Goal: Task Accomplishment & Management: Manage account settings

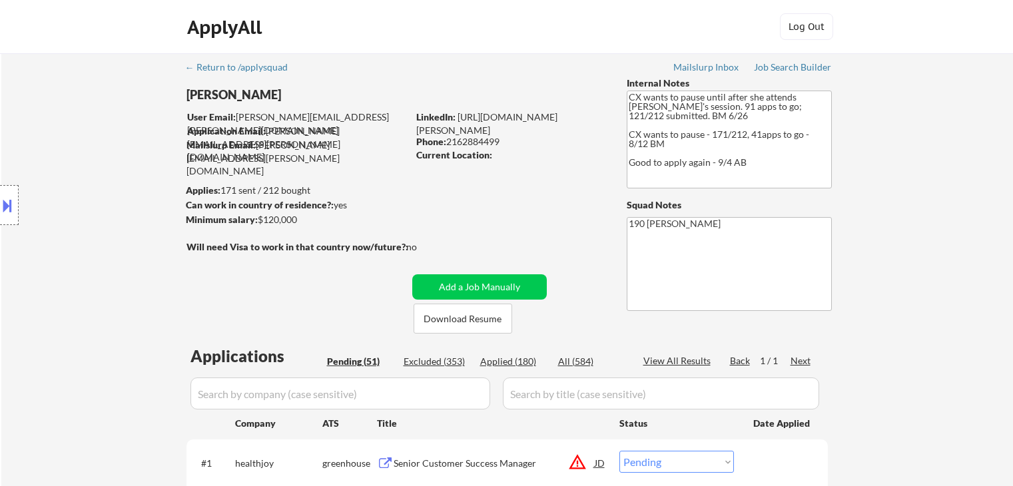
select select ""pending""
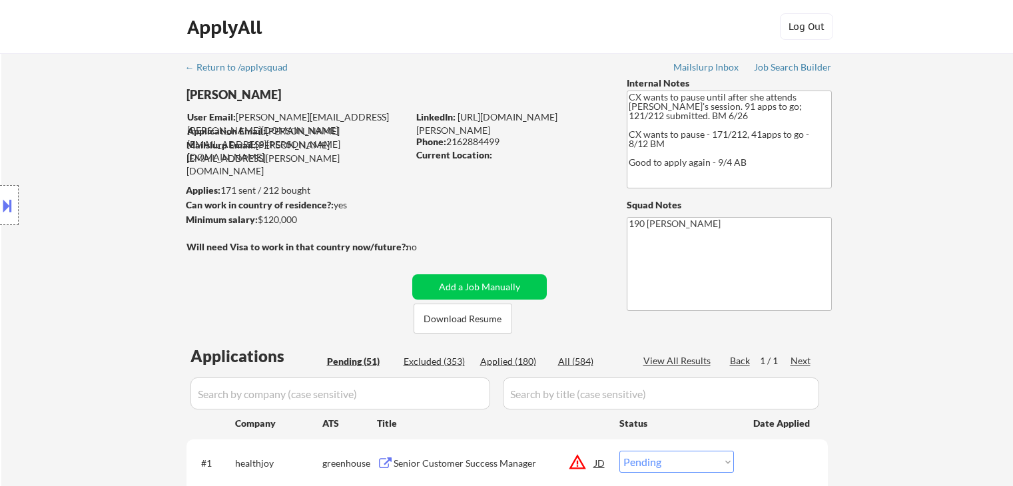
select select ""pending""
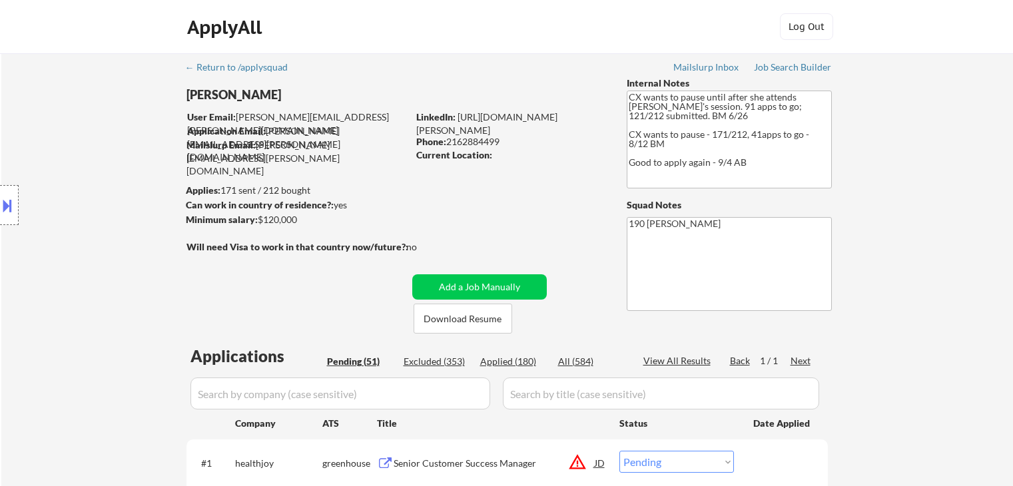
select select ""pending""
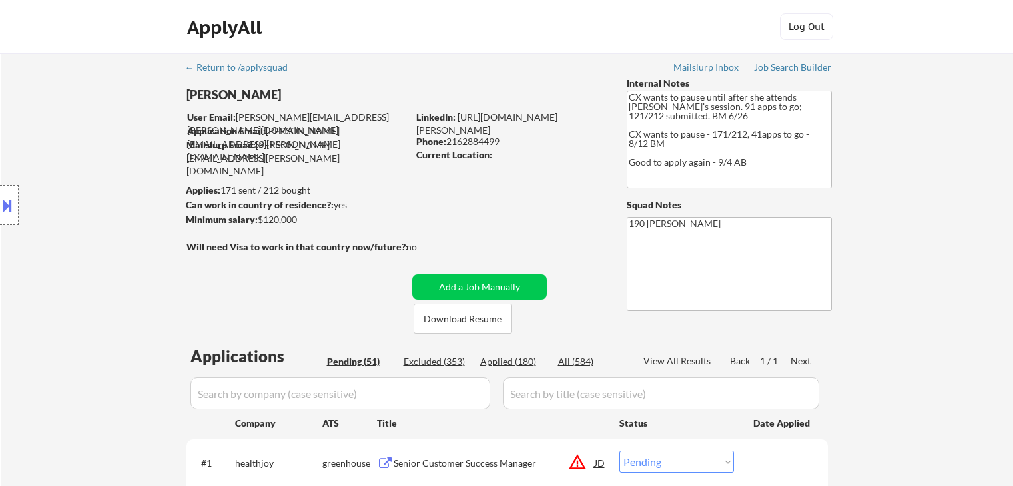
select select ""pending""
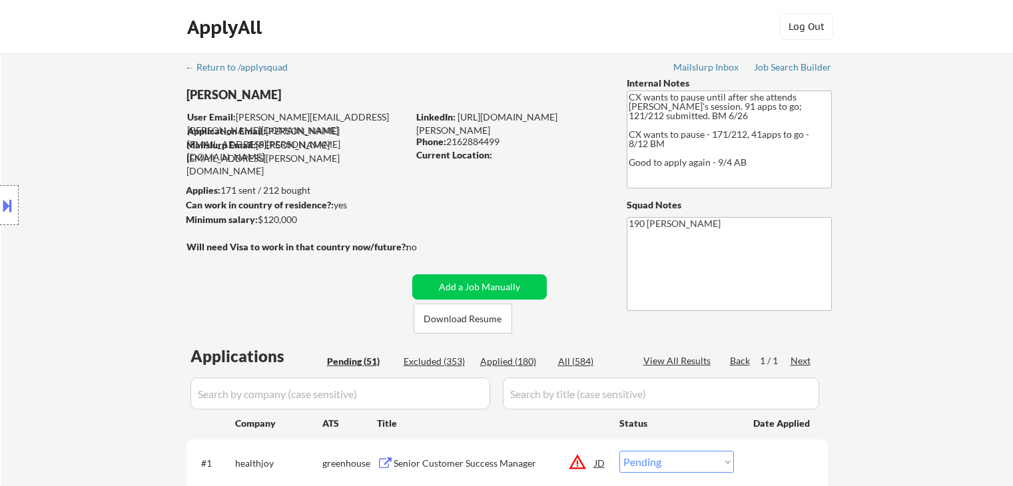
select select ""pending""
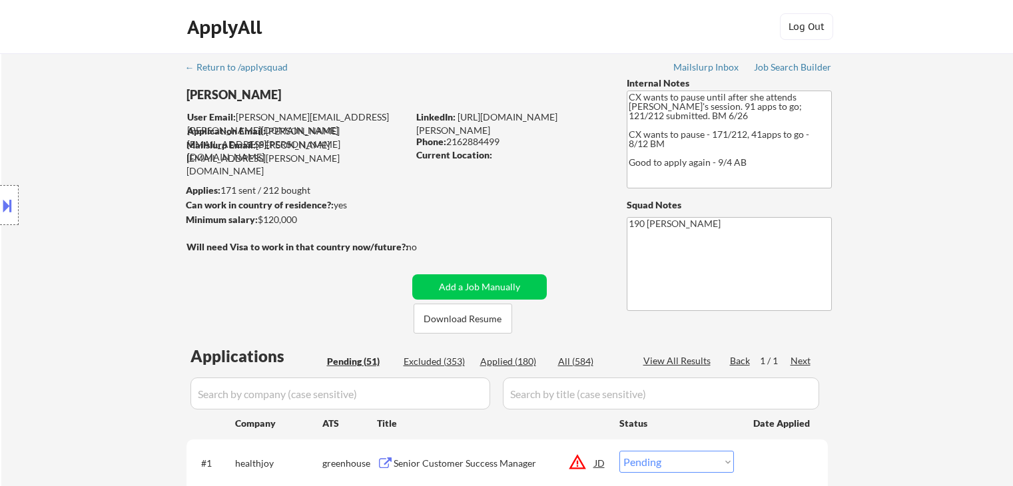
select select ""pending""
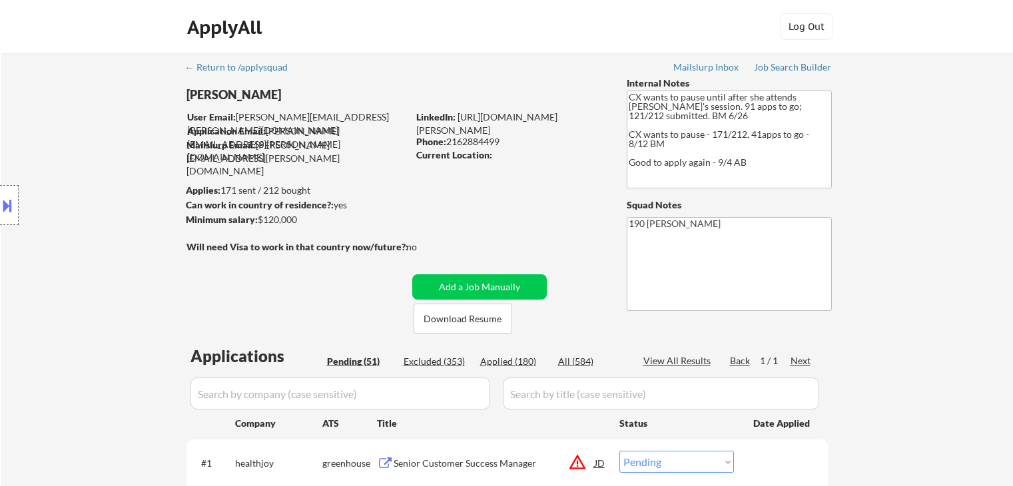
select select ""pending""
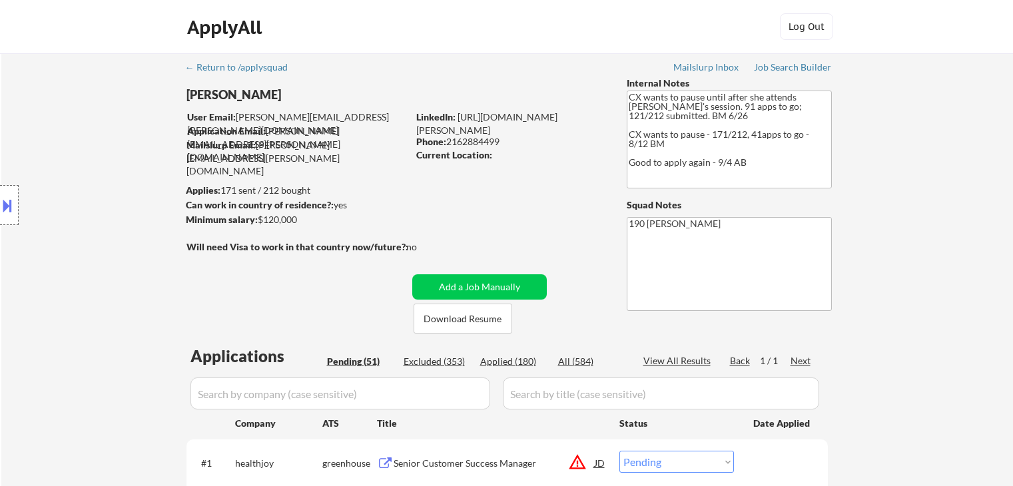
select select ""pending""
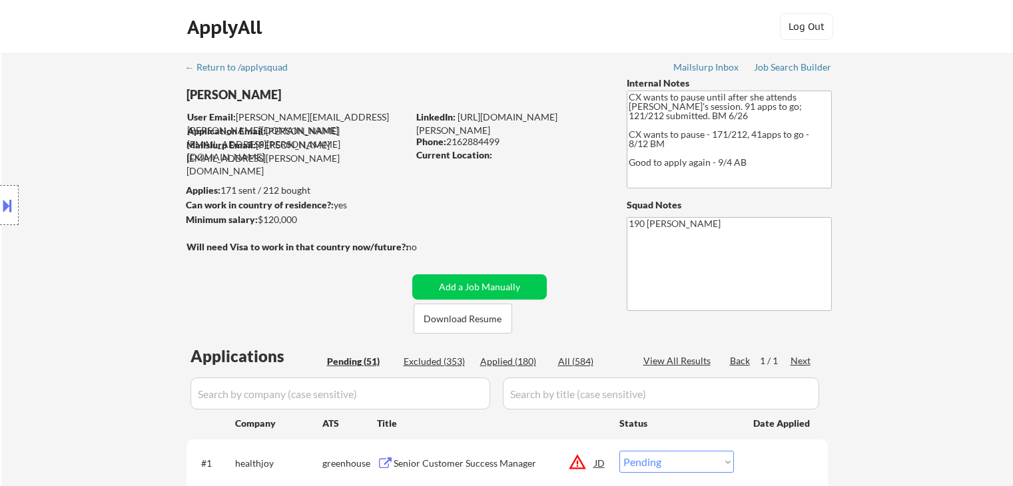
select select ""pending""
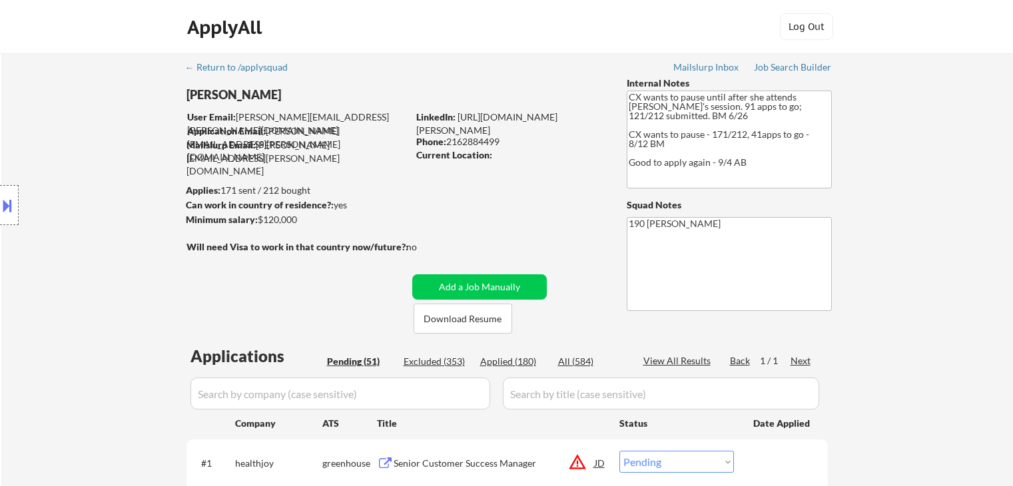
select select ""pending""
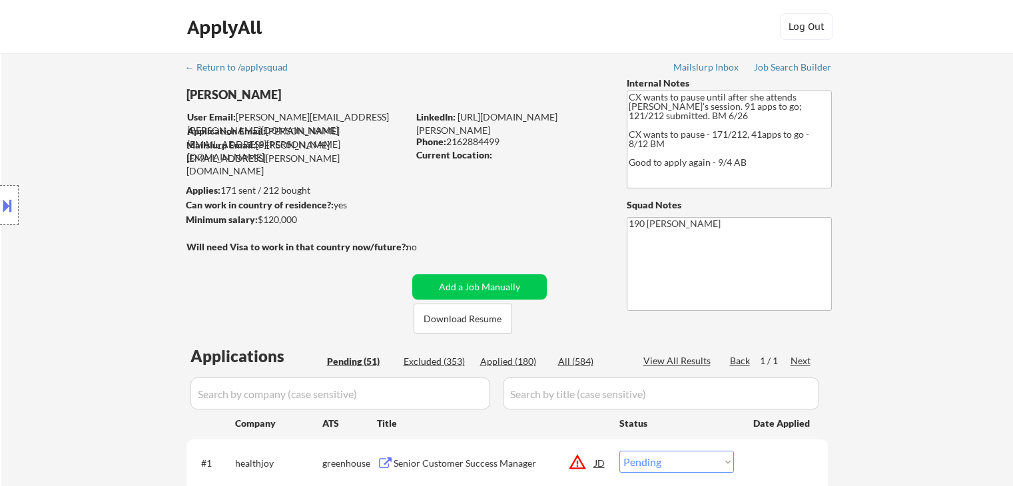
select select ""pending""
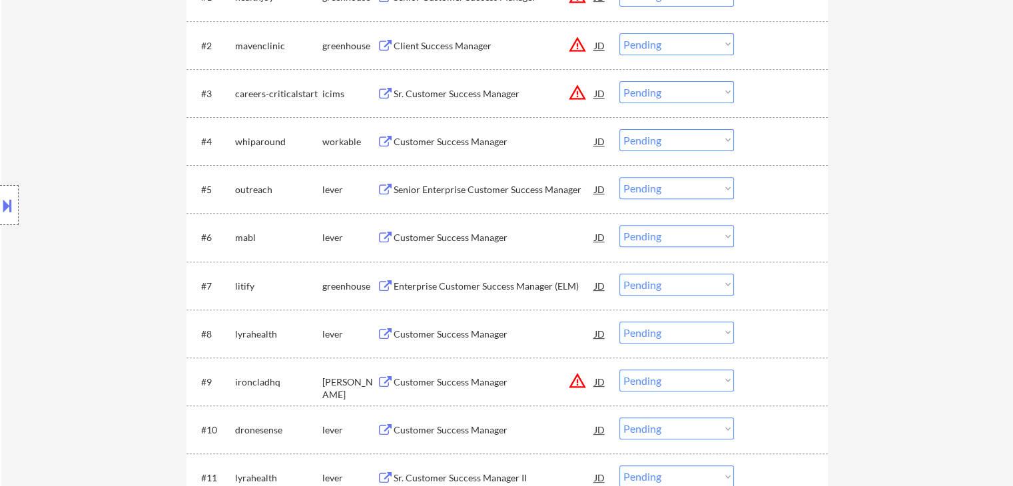
scroll to position [466, 0]
click at [449, 140] on div "Customer Success Manager" at bounding box center [494, 141] width 201 height 13
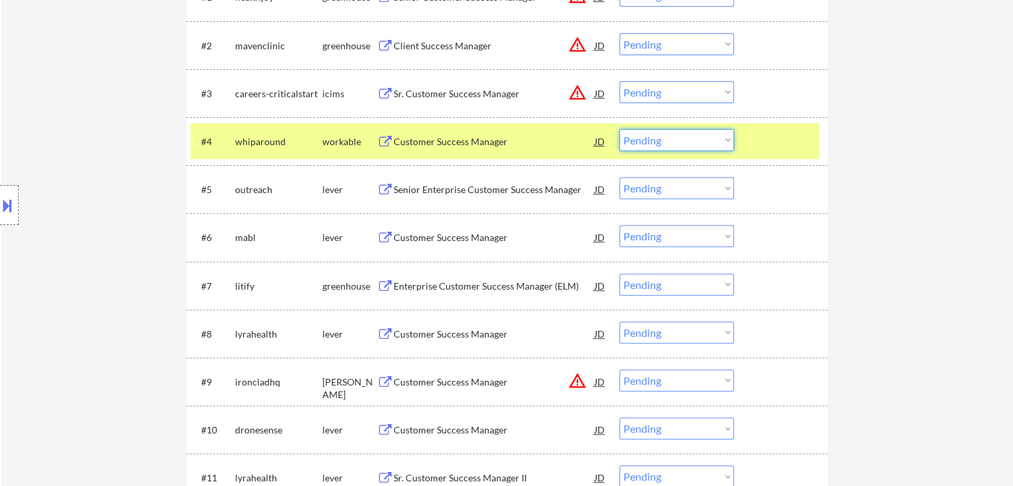
drag, startPoint x: 637, startPoint y: 138, endPoint x: 638, endPoint y: 150, distance: 12.1
click at [637, 139] on select "Choose an option... Pending Applied Excluded (Questions) Excluded (Expired) Exc…" at bounding box center [677, 140] width 115 height 22
click at [620, 129] on select "Choose an option... Pending Applied Excluded (Questions) Excluded (Expired) Exc…" at bounding box center [677, 140] width 115 height 22
select select ""pending""
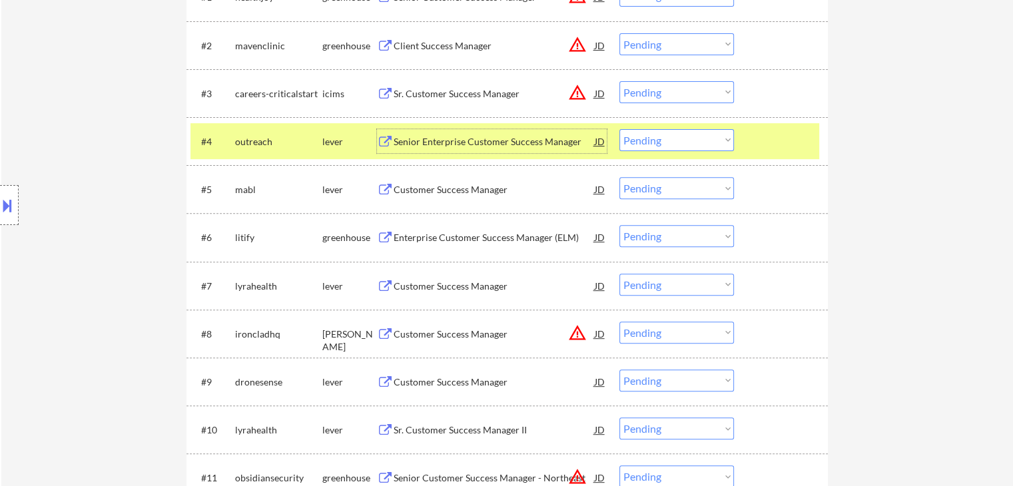
click at [450, 140] on div "Senior Enterprise Customer Success Manager" at bounding box center [494, 141] width 201 height 13
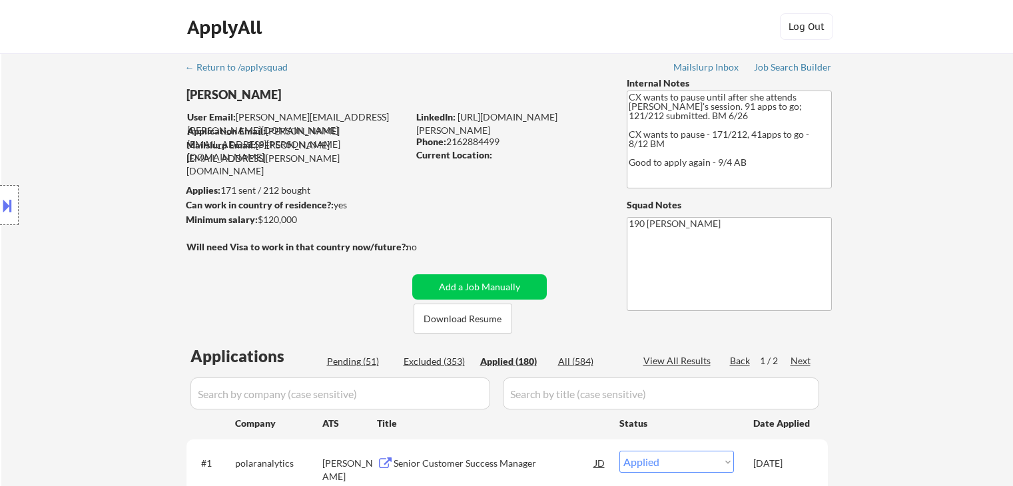
select select ""applied""
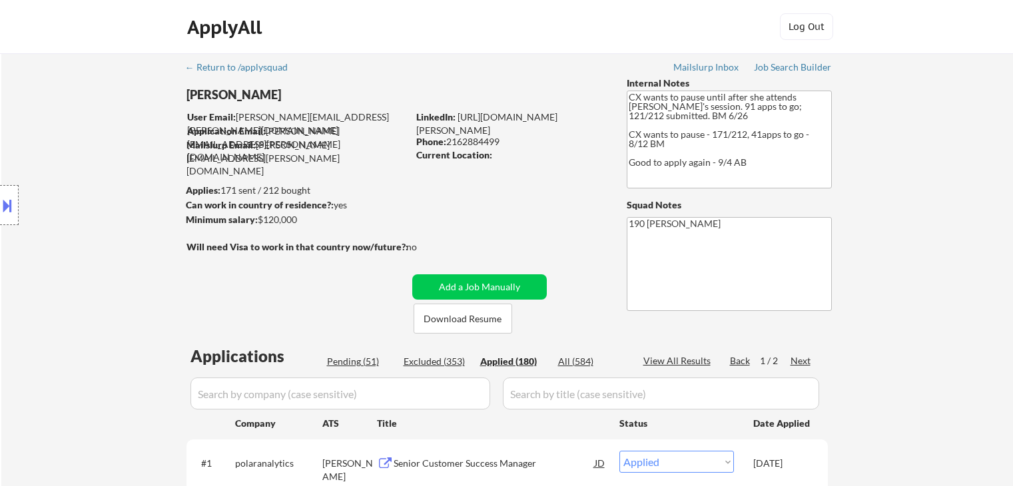
select select ""applied""
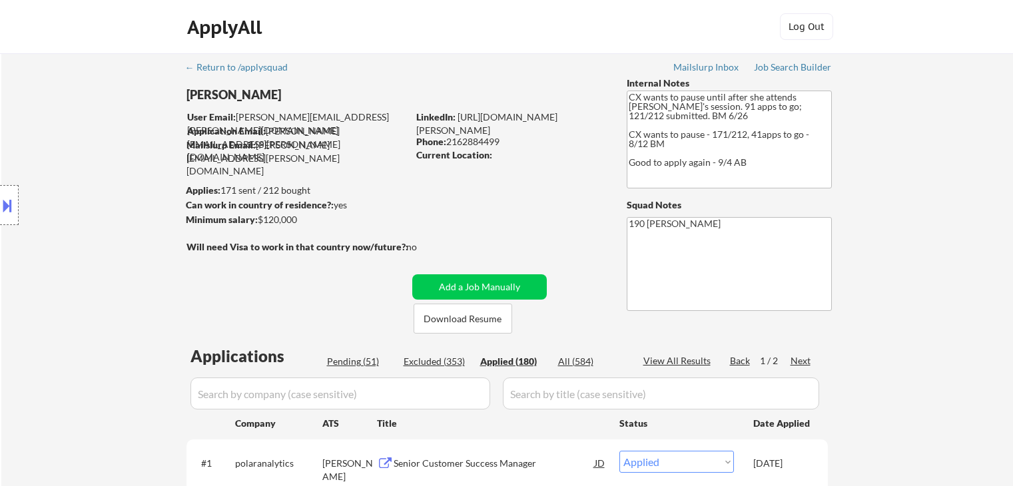
select select ""applied""
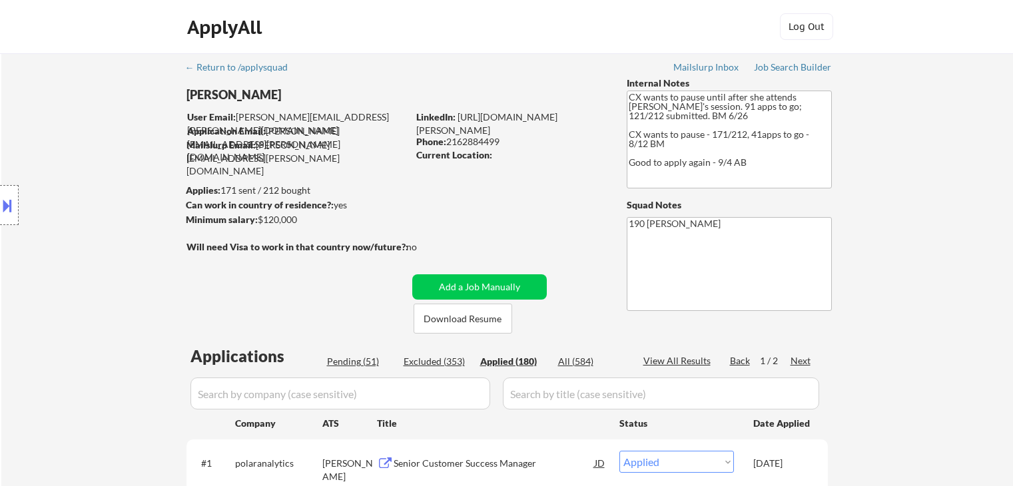
select select ""applied""
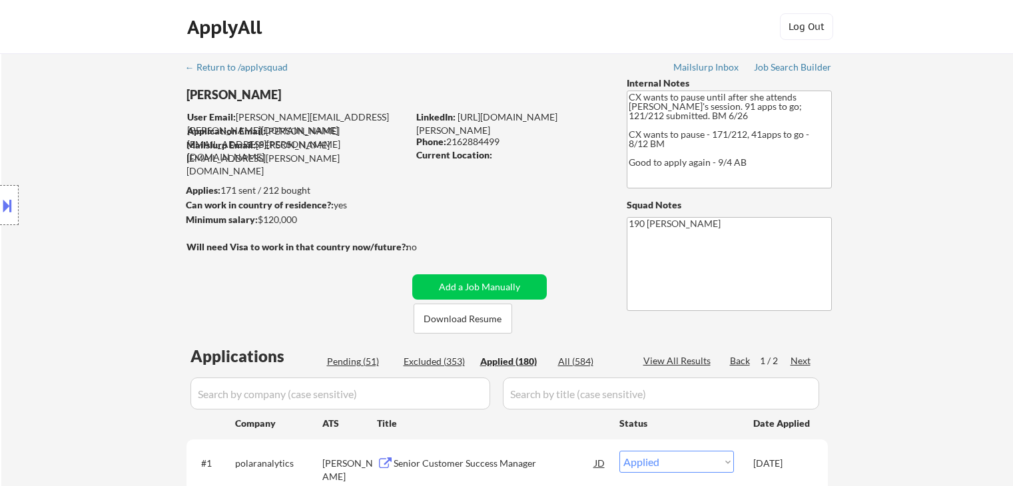
select select ""applied""
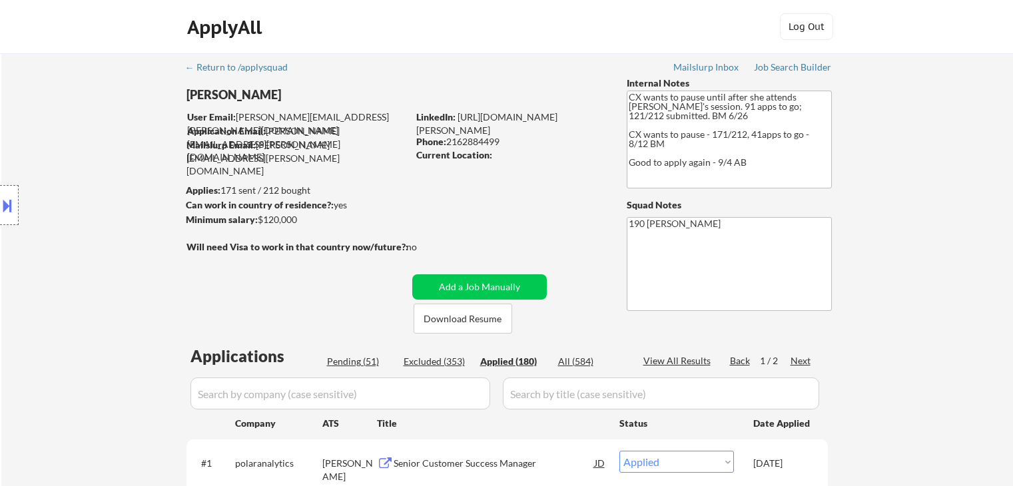
select select ""applied""
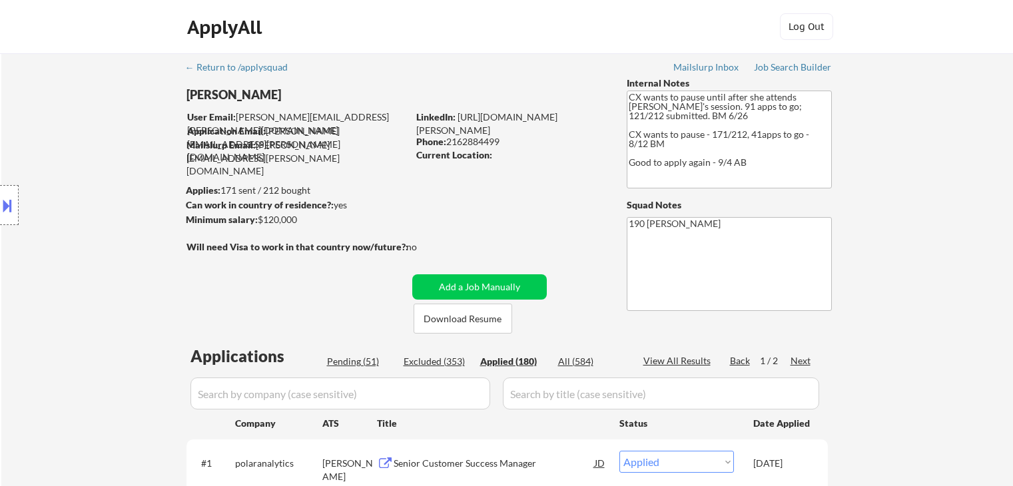
select select ""applied""
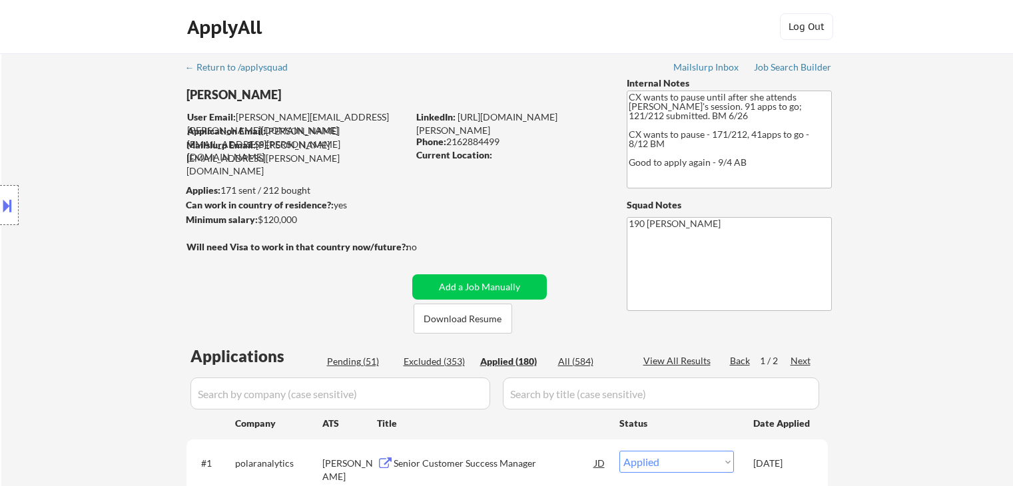
select select ""applied""
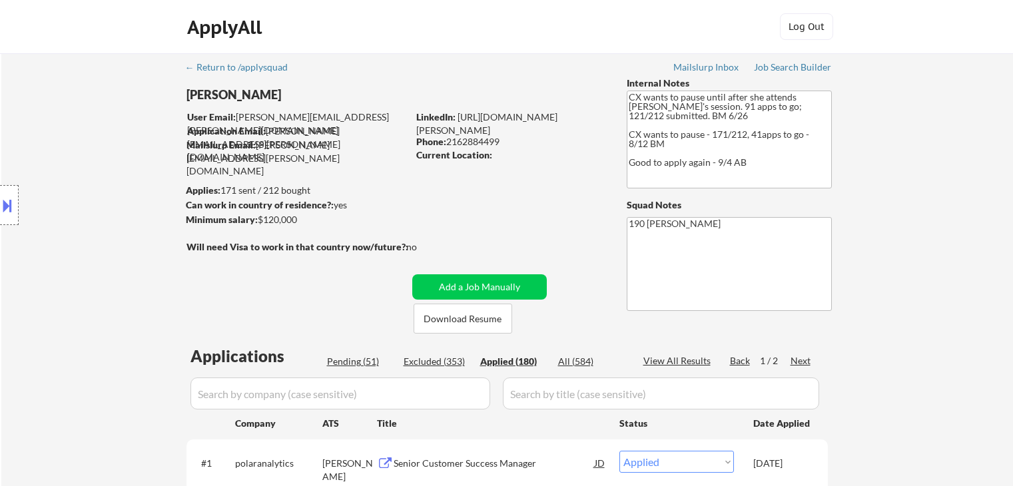
select select ""applied""
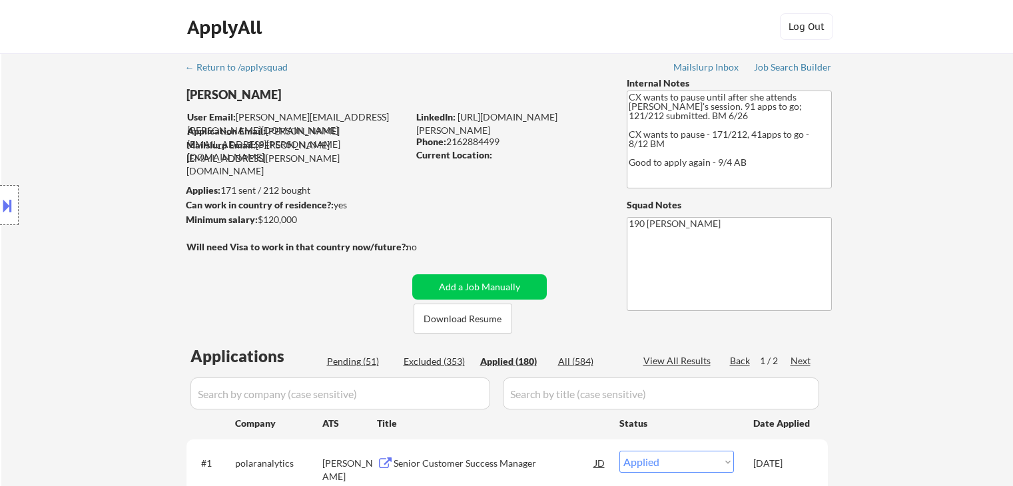
select select ""applied""
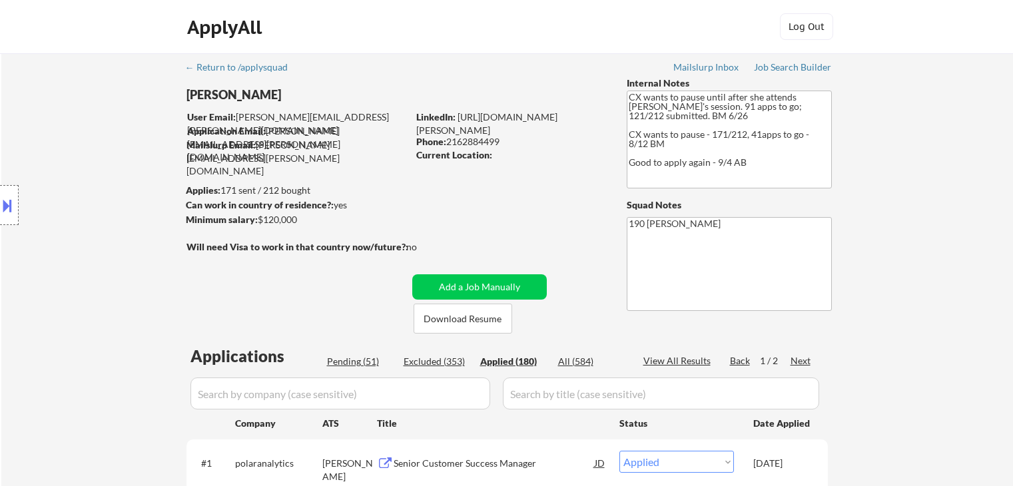
select select ""applied""
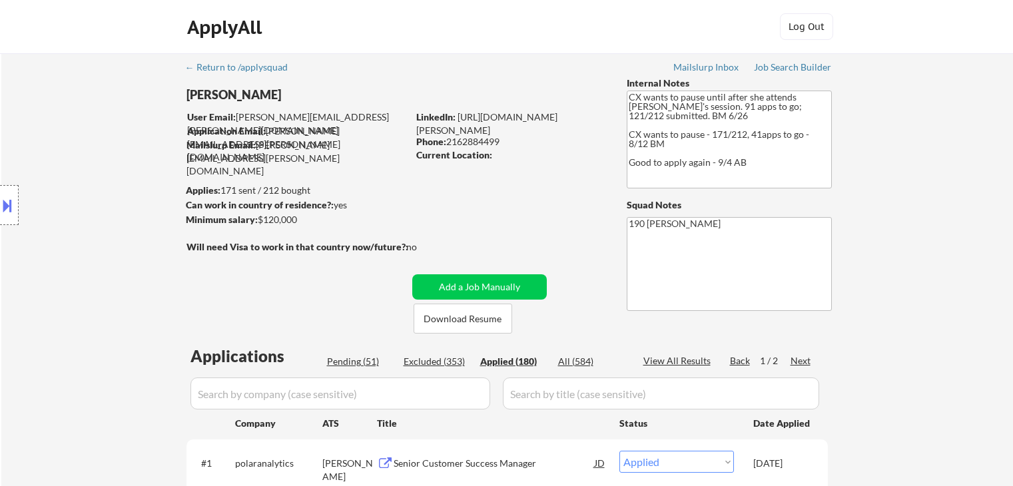
select select ""applied""
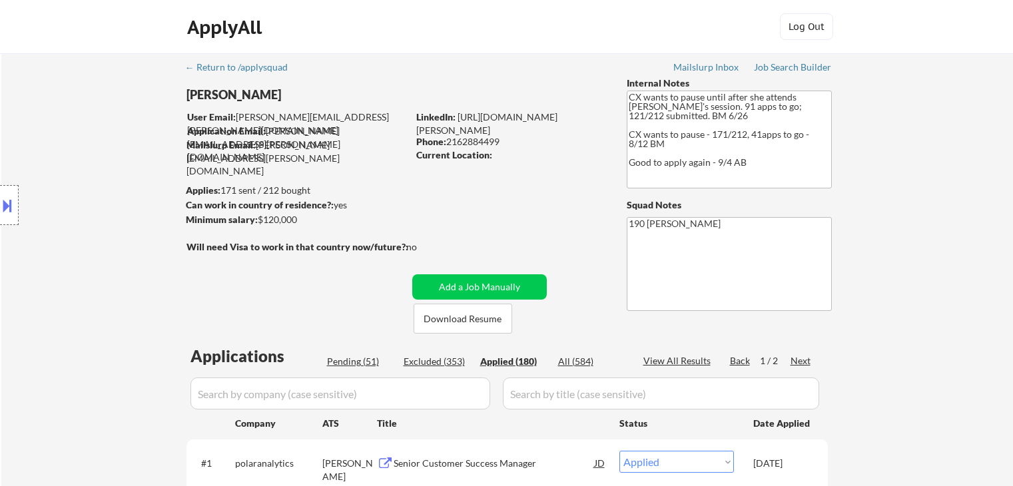
select select ""applied""
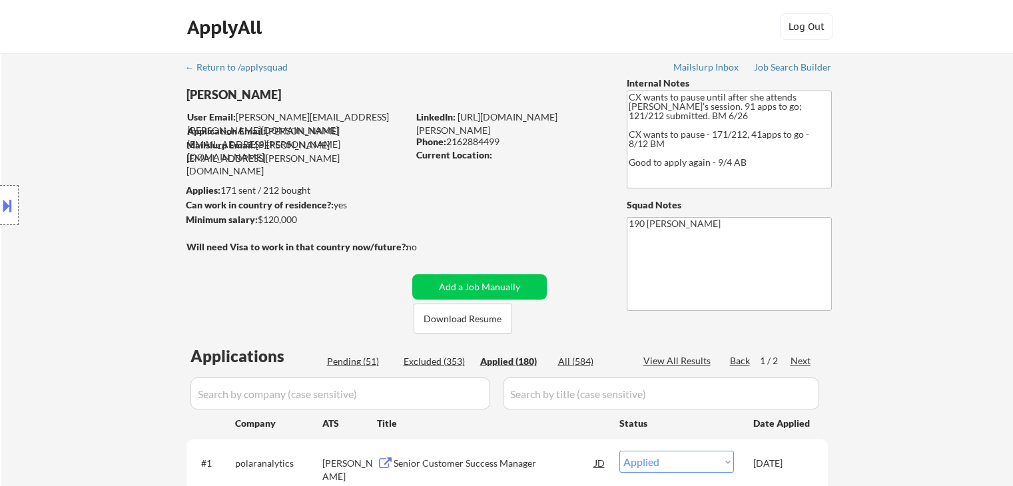
select select ""applied""
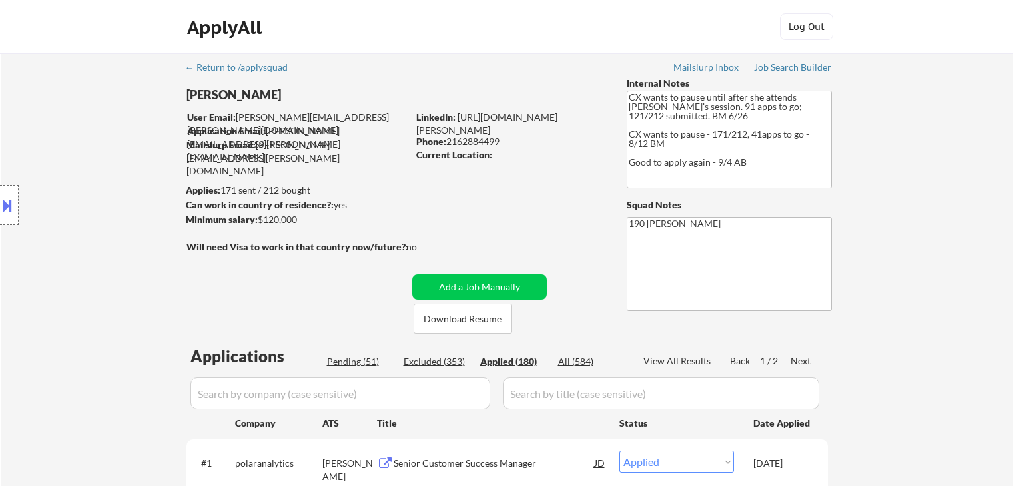
select select ""applied""
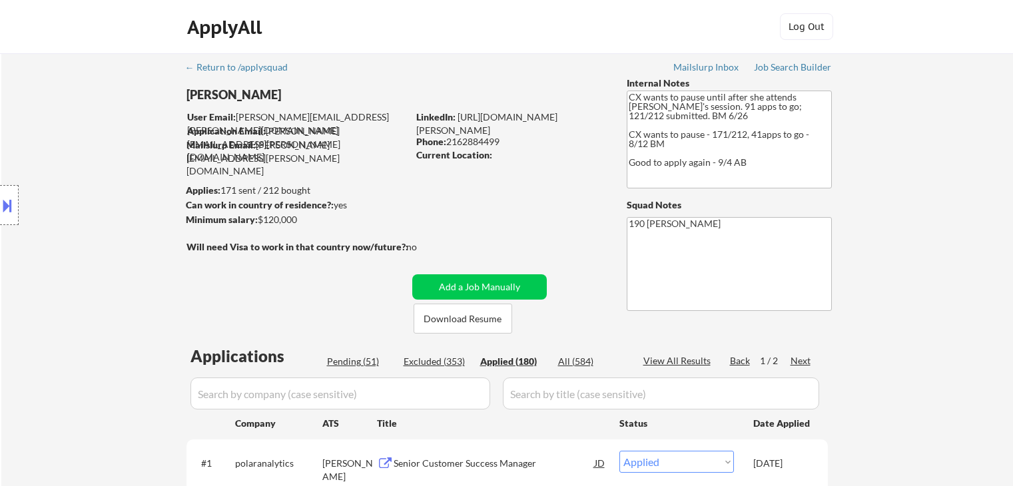
select select ""applied""
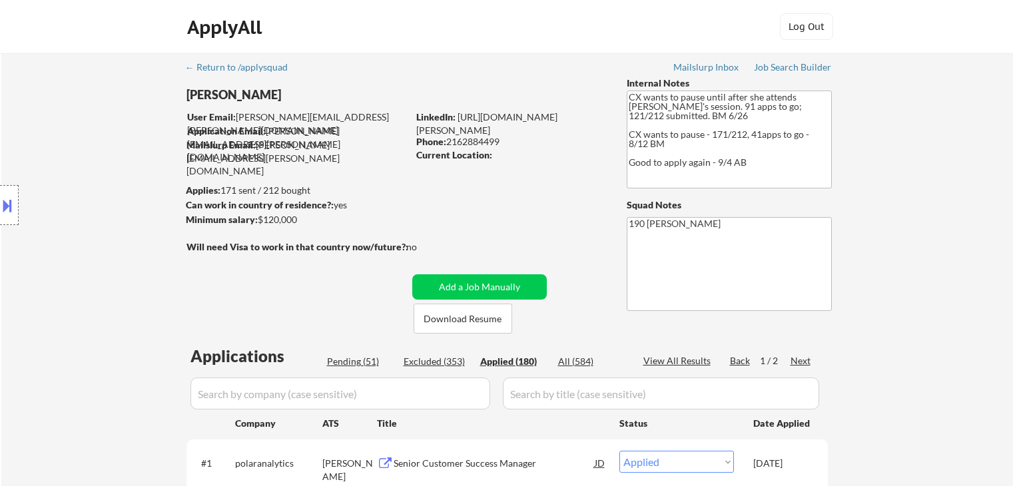
select select ""applied""
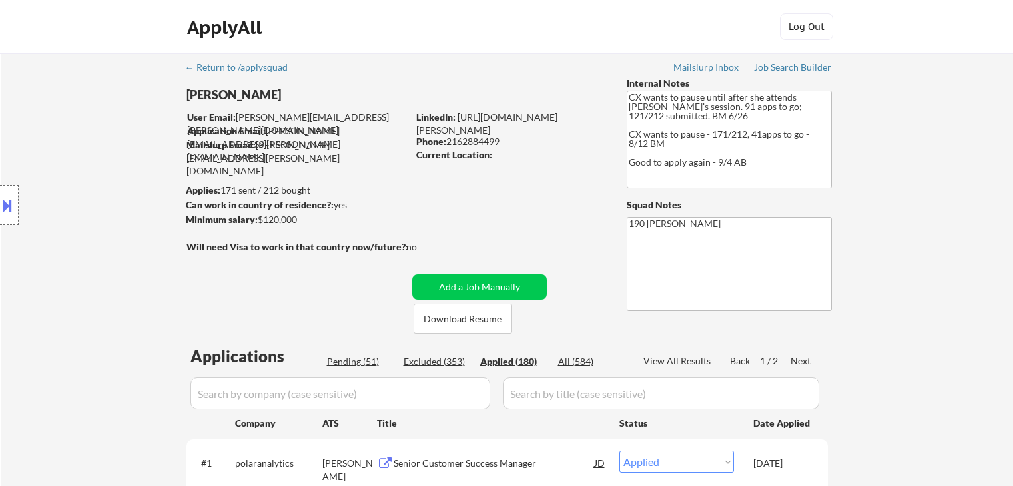
select select ""applied""
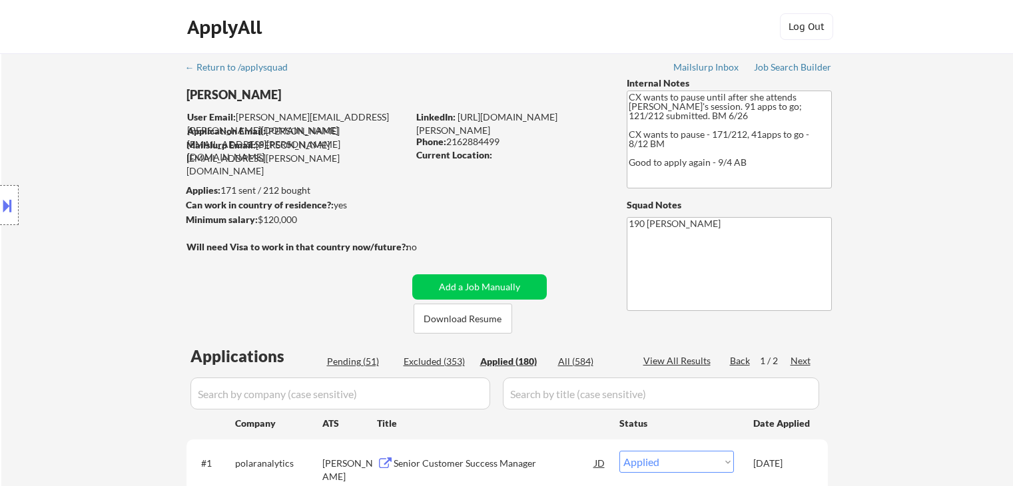
select select ""applied""
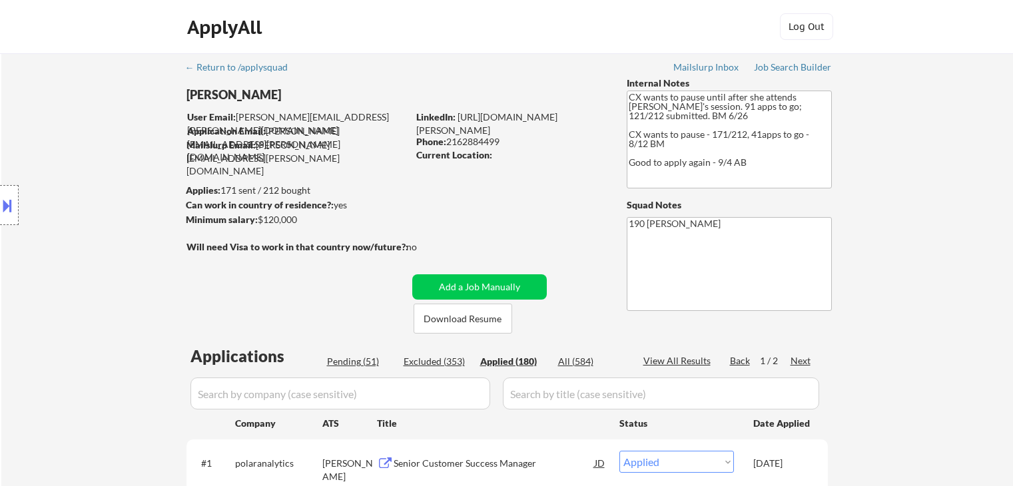
select select ""applied""
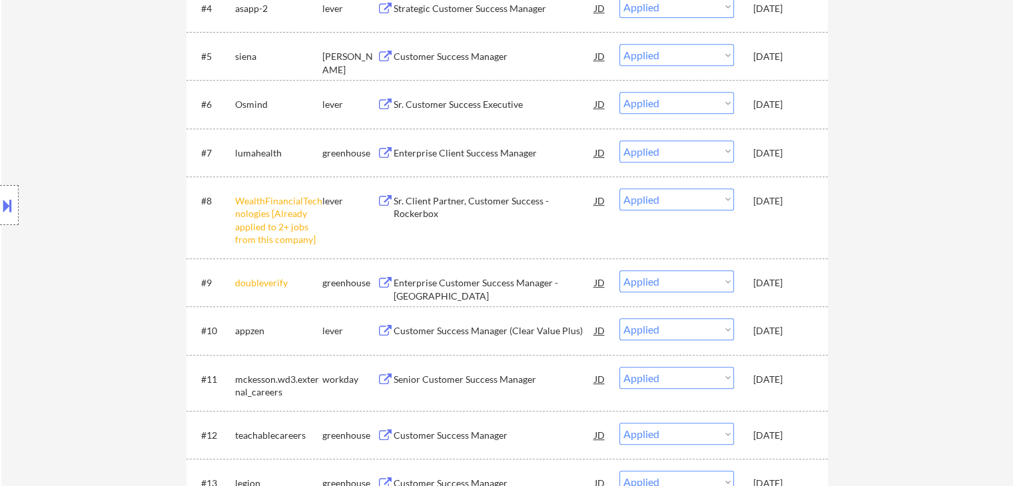
scroll to position [600, 0]
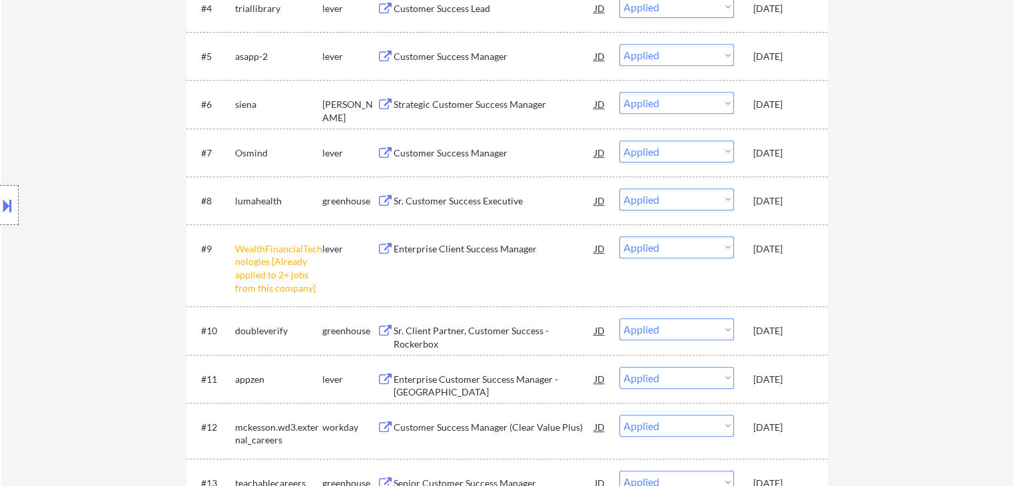
click at [335, 329] on div "greenhouse" at bounding box center [349, 330] width 55 height 13
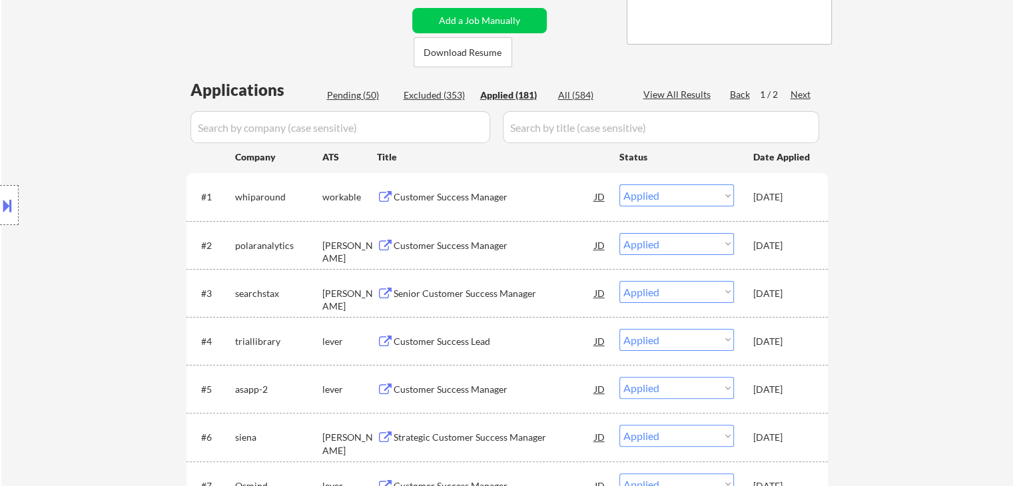
scroll to position [0, 0]
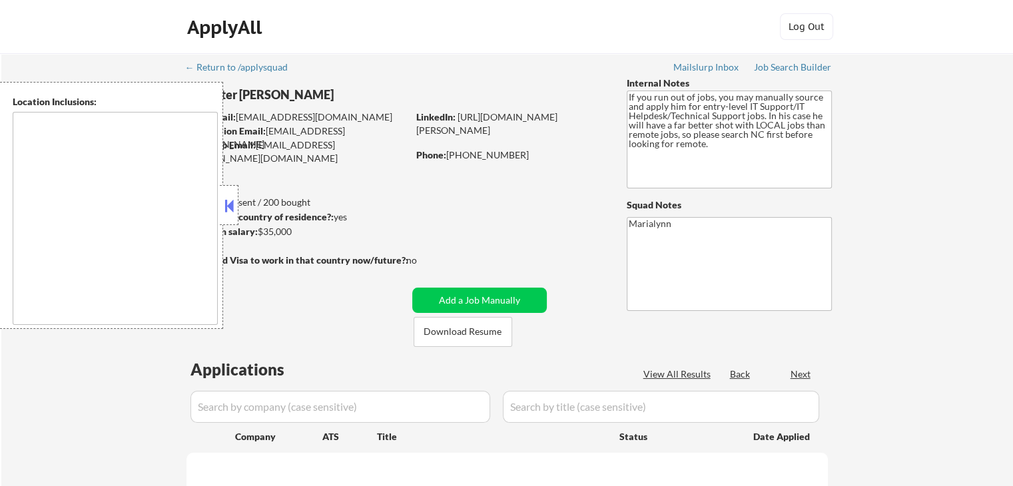
type textarea "Fayetteville, NC Hope Mills, NC Spring Lake, NC Eastover, NC Raeford, NC Rockfi…"
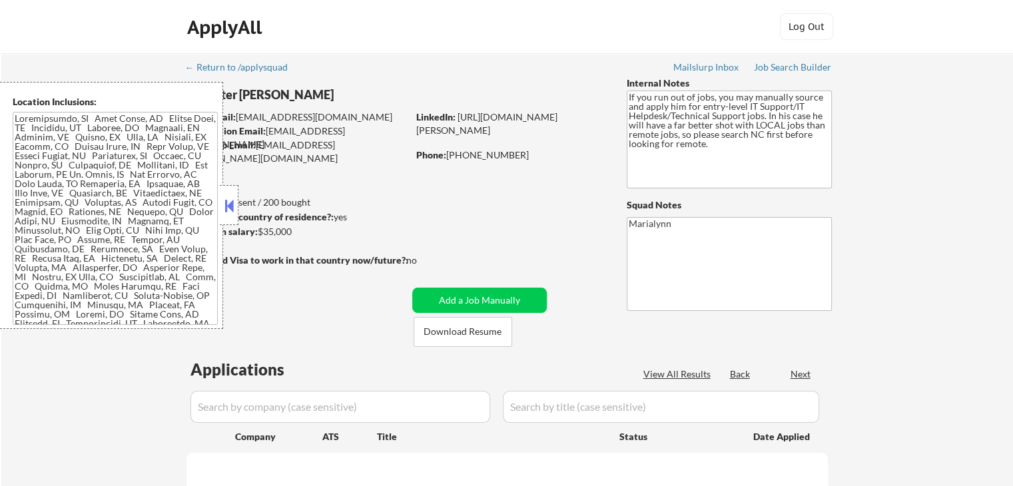
select select ""pending""
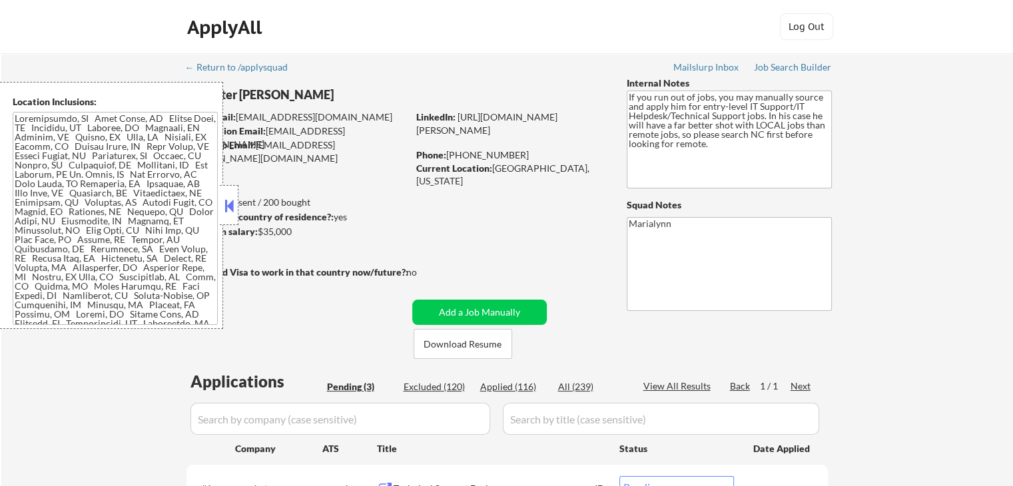
click at [228, 209] on button at bounding box center [229, 206] width 15 height 20
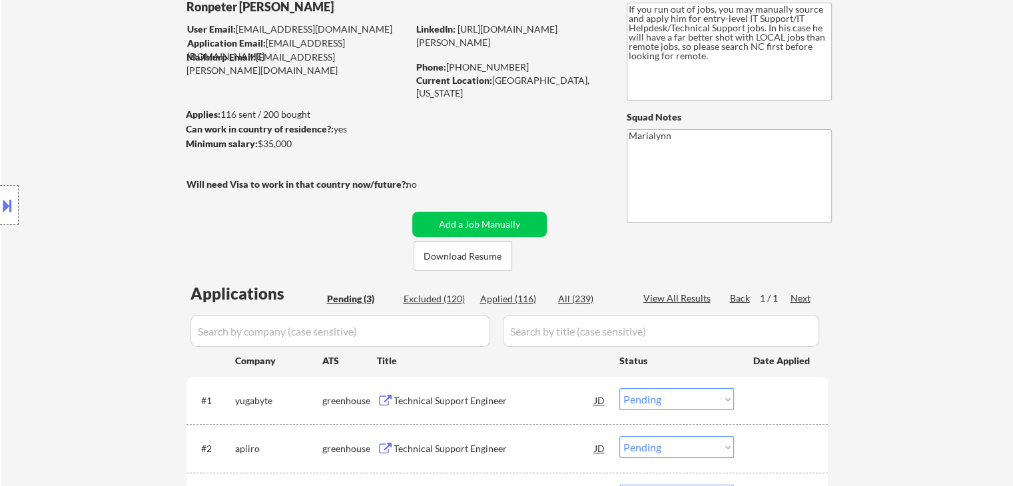
scroll to position [200, 0]
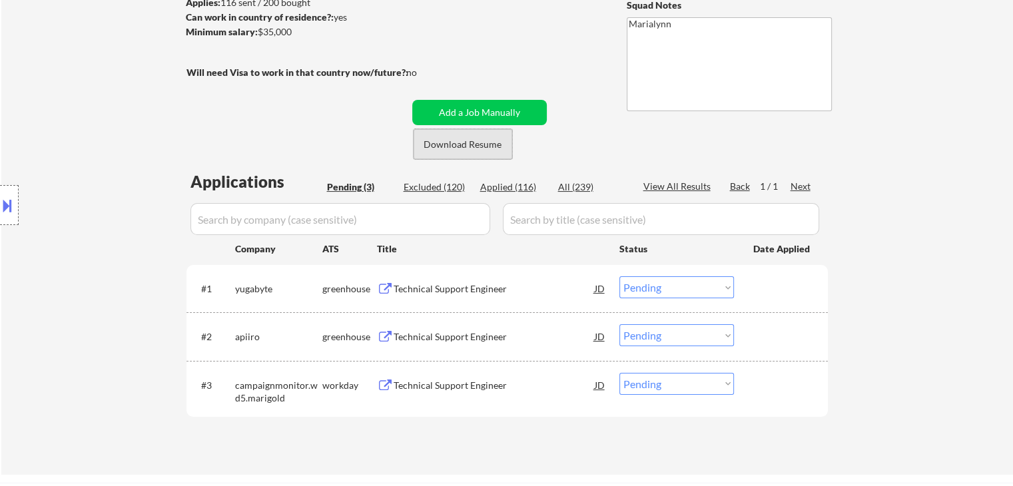
click at [454, 151] on button "Download Resume" at bounding box center [463, 144] width 99 height 30
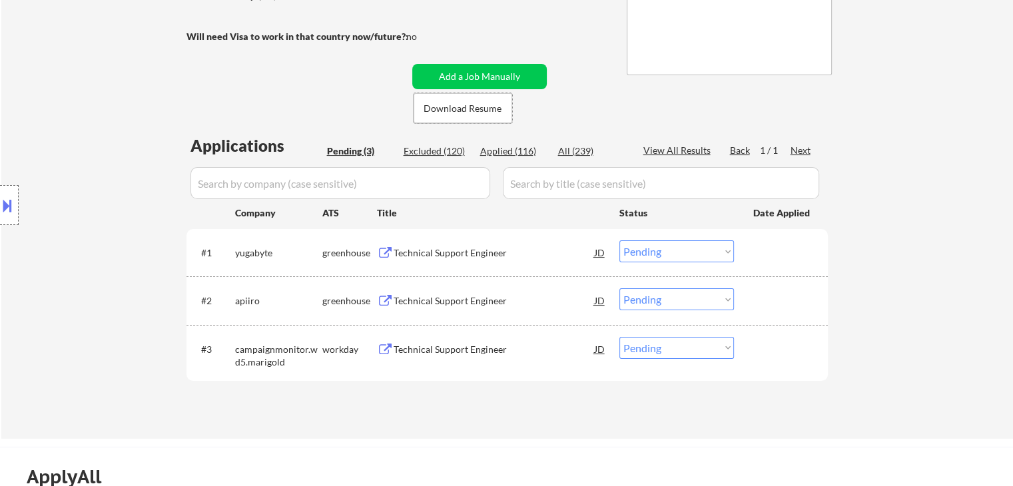
scroll to position [400, 0]
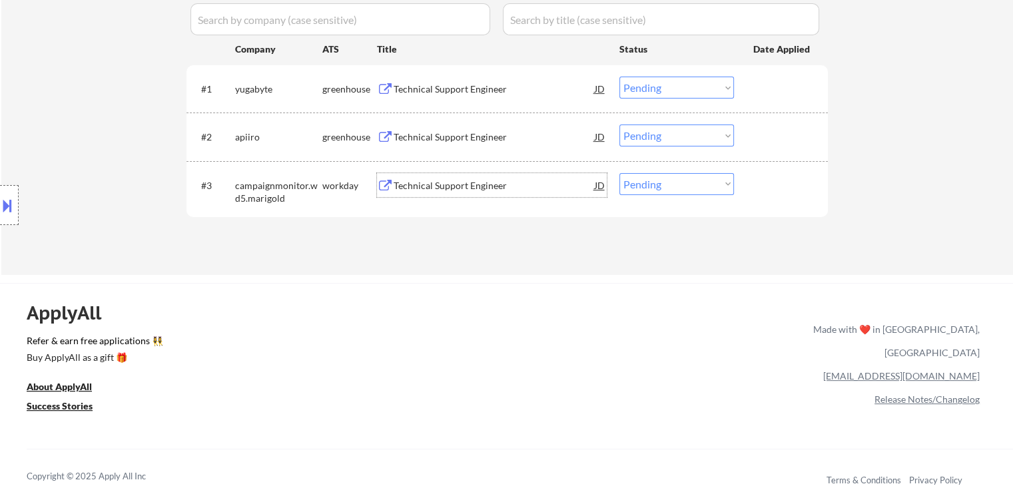
click at [461, 187] on div "Technical Support Engineer" at bounding box center [494, 185] width 201 height 13
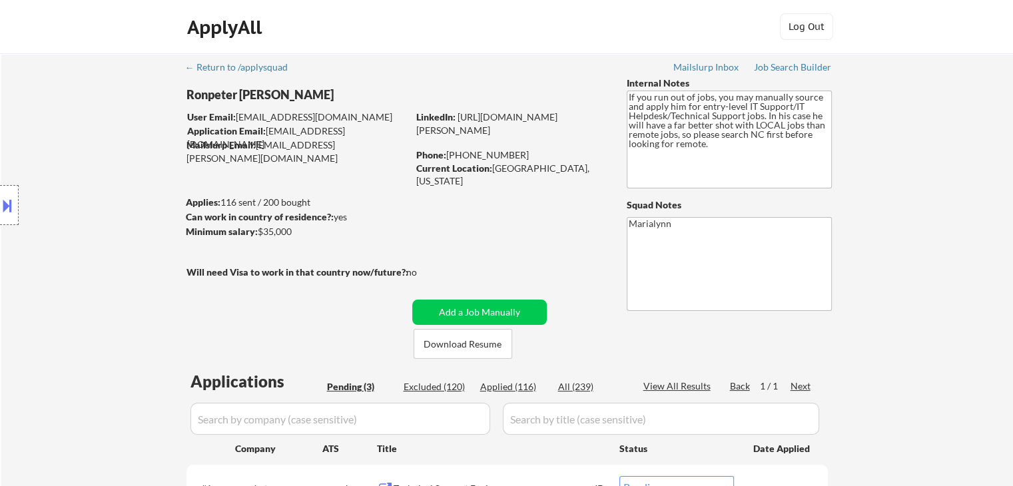
scroll to position [8, 0]
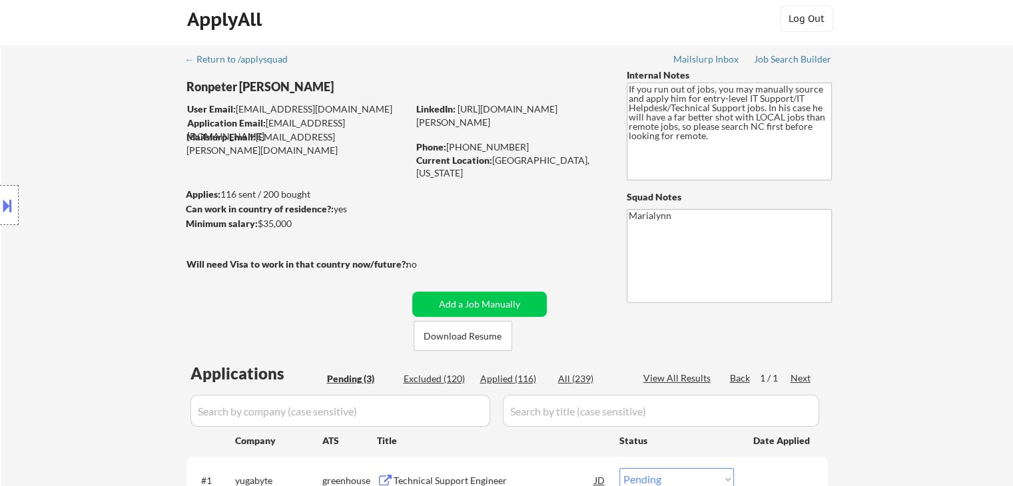
click at [464, 150] on div "Phone: 910-729-2132" at bounding box center [510, 147] width 189 height 13
copy div "910-729-2132"
drag, startPoint x: 448, startPoint y: 146, endPoint x: 509, endPoint y: 149, distance: 60.7
click at [509, 149] on div "Phone: 910-729-2132" at bounding box center [510, 147] width 189 height 13
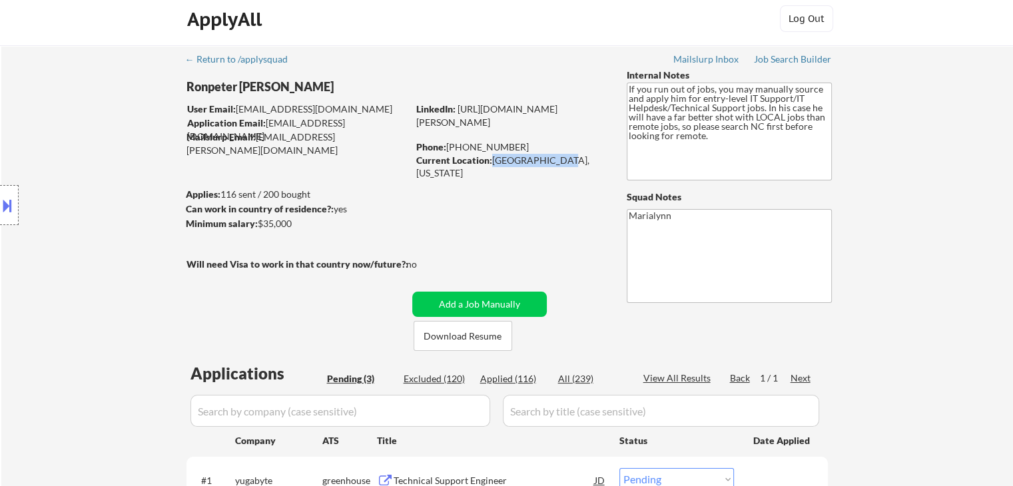
copy div "Hope Mills, NC"
drag, startPoint x: 490, startPoint y: 162, endPoint x: 553, endPoint y: 164, distance: 62.7
click at [553, 164] on div "Current Location: Hope Mills, NC 28348, North Carolina" at bounding box center [510, 167] width 189 height 26
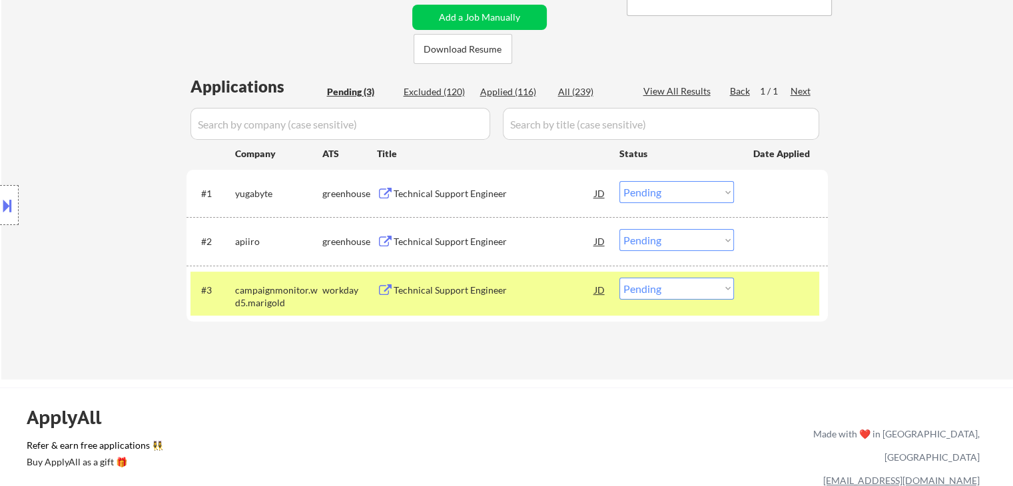
scroll to position [327, 0]
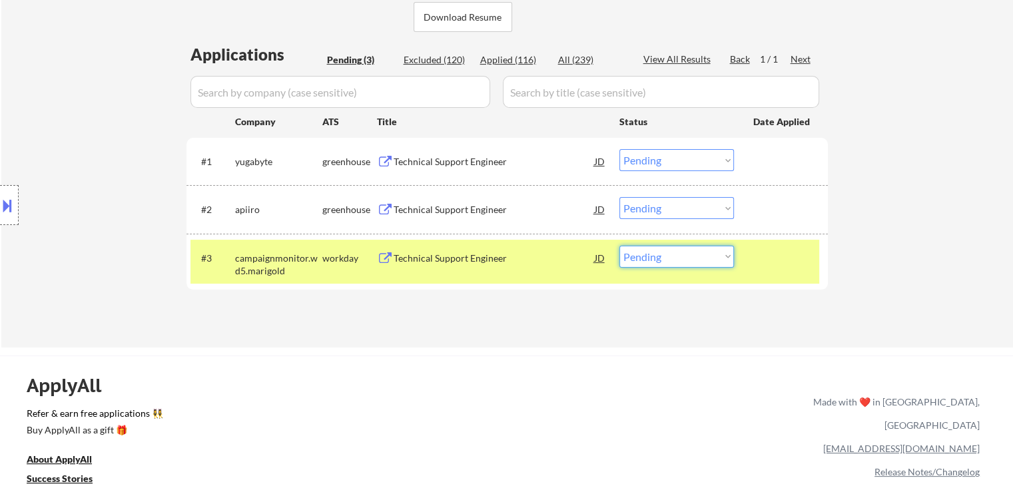
click at [668, 256] on select "Choose an option... Pending Applied Excluded (Questions) Excluded (Expired) Exc…" at bounding box center [677, 257] width 115 height 22
select select ""applied""
click at [620, 246] on select "Choose an option... Pending Applied Excluded (Questions) Excluded (Expired) Exc…" at bounding box center [677, 257] width 115 height 22
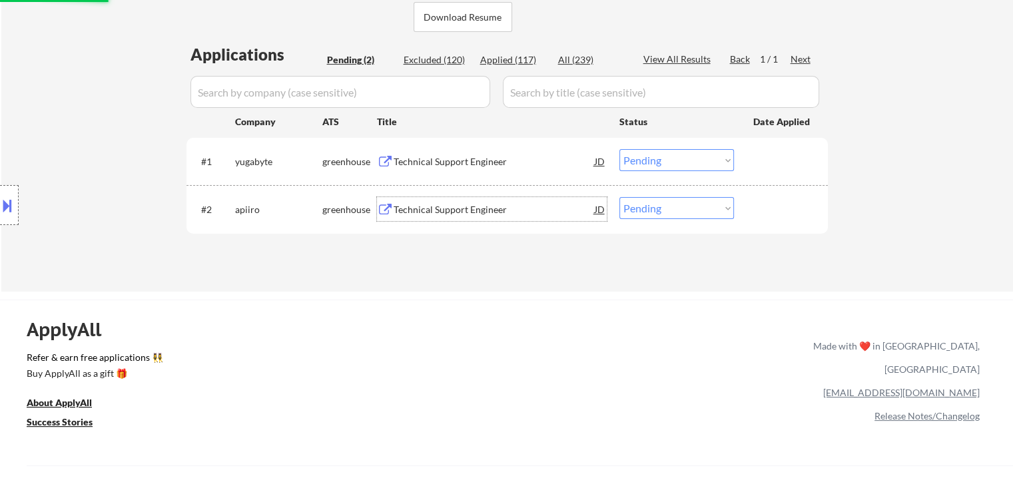
click at [446, 201] on div "Technical Support Engineer" at bounding box center [494, 209] width 201 height 24
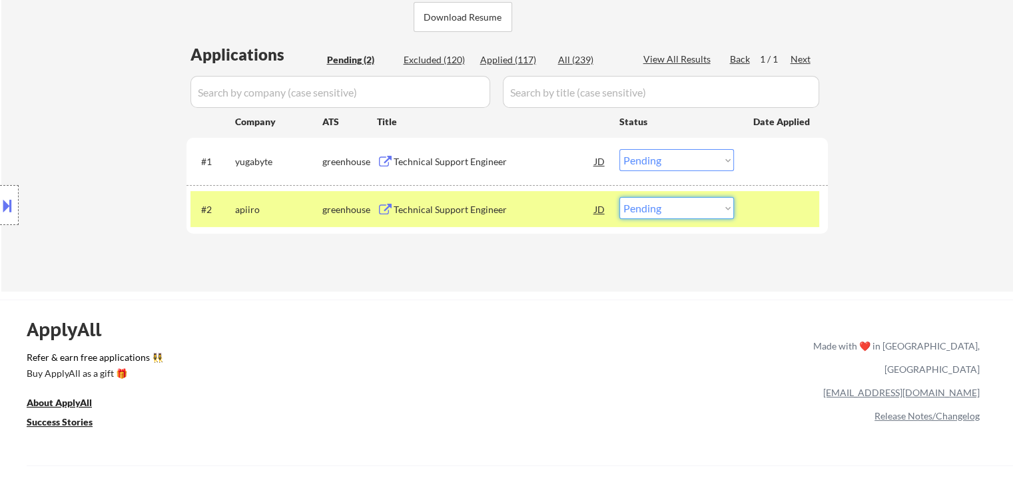
click at [644, 206] on select "Choose an option... Pending Applied Excluded (Questions) Excluded (Expired) Exc…" at bounding box center [677, 208] width 115 height 22
select select ""excluded__bad_match_""
click at [620, 197] on select "Choose an option... Pending Applied Excluded (Questions) Excluded (Expired) Exc…" at bounding box center [677, 208] width 115 height 22
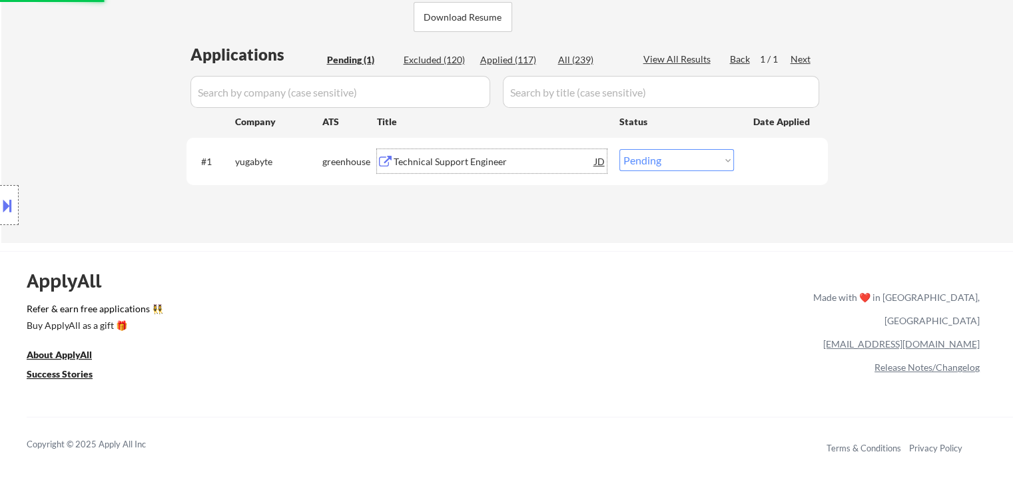
click at [414, 164] on div "Technical Support Engineer" at bounding box center [494, 161] width 201 height 13
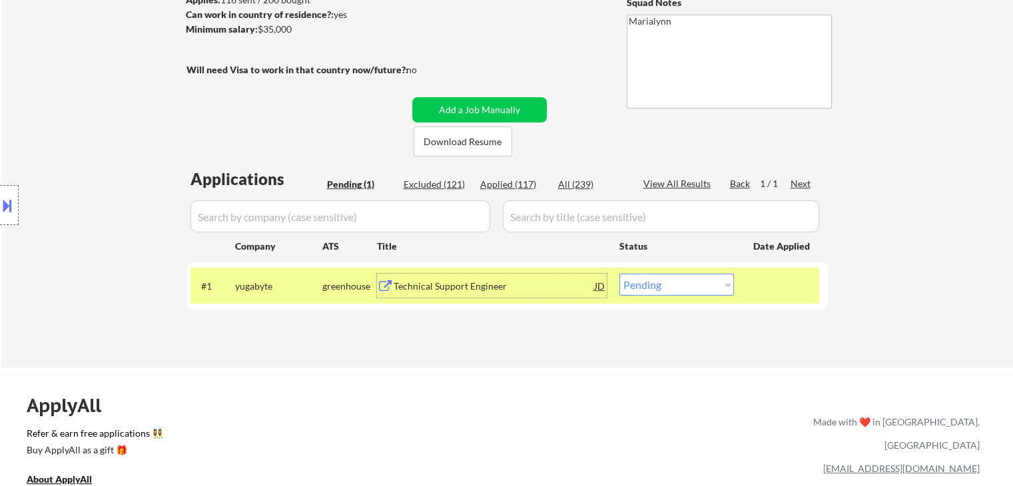
scroll to position [314, 0]
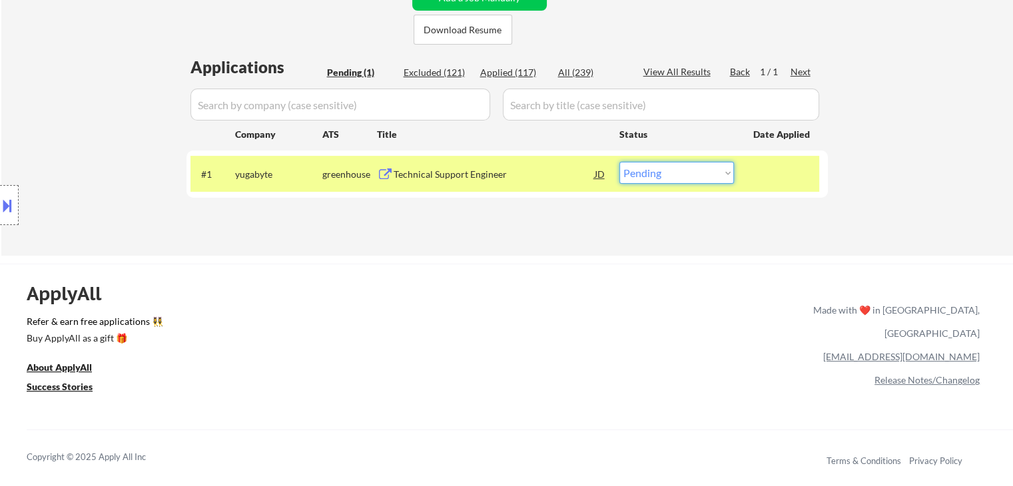
click at [693, 177] on select "Choose an option... Pending Applied Excluded (Questions) Excluded (Expired) Exc…" at bounding box center [677, 173] width 115 height 22
select select ""applied""
click at [620, 162] on select "Choose an option... Pending Applied Excluded (Questions) Excluded (Expired) Exc…" at bounding box center [677, 173] width 115 height 22
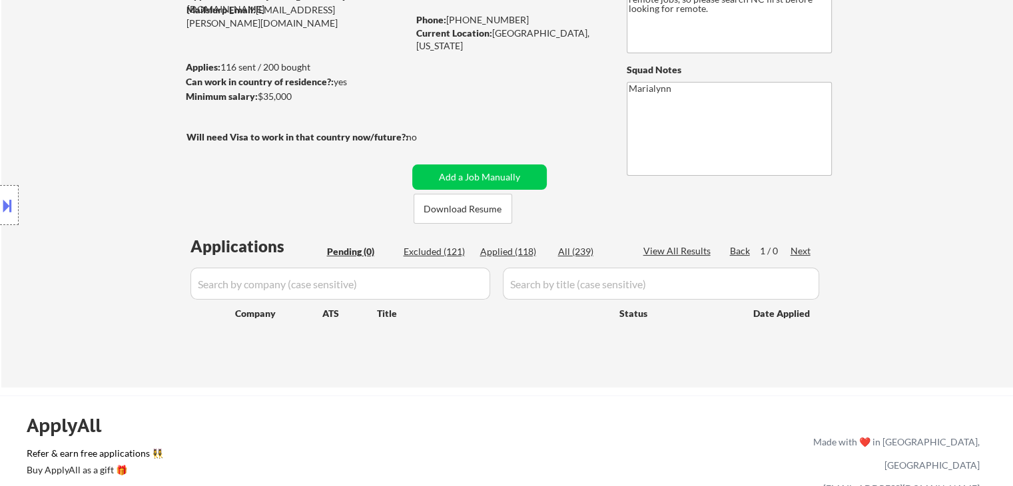
scroll to position [133, 0]
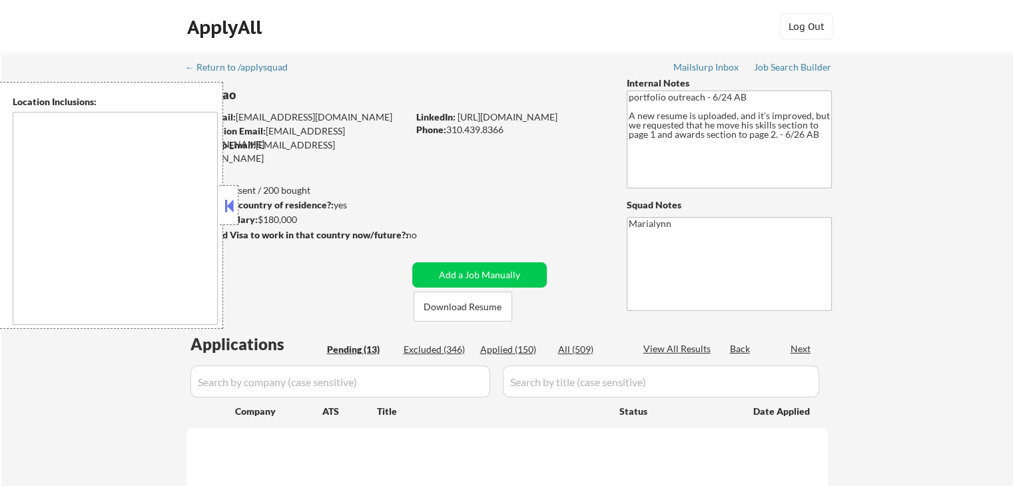
select select ""pending""
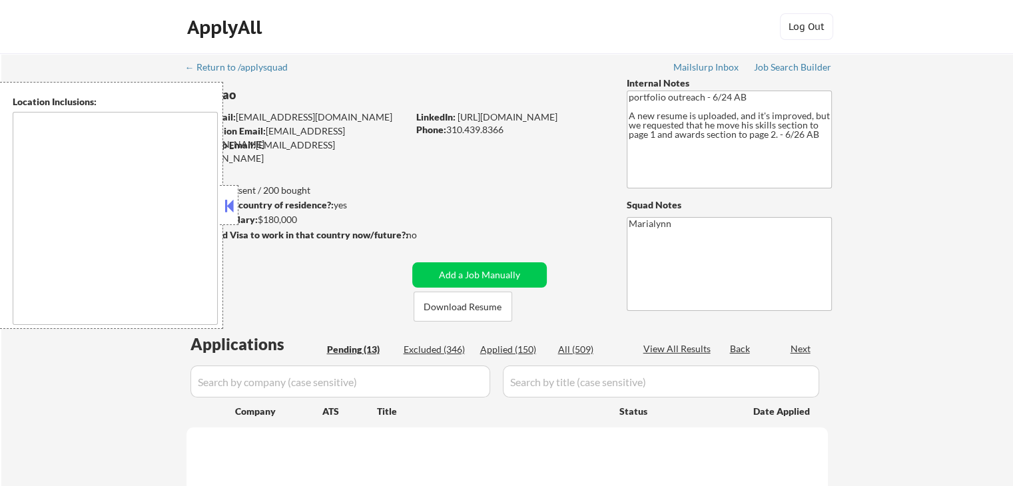
select select ""pending""
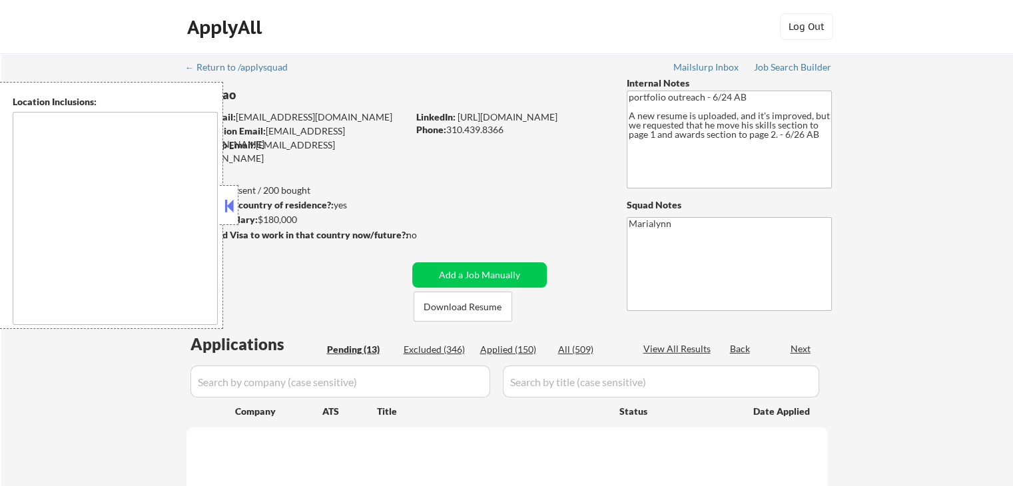
select select ""pending""
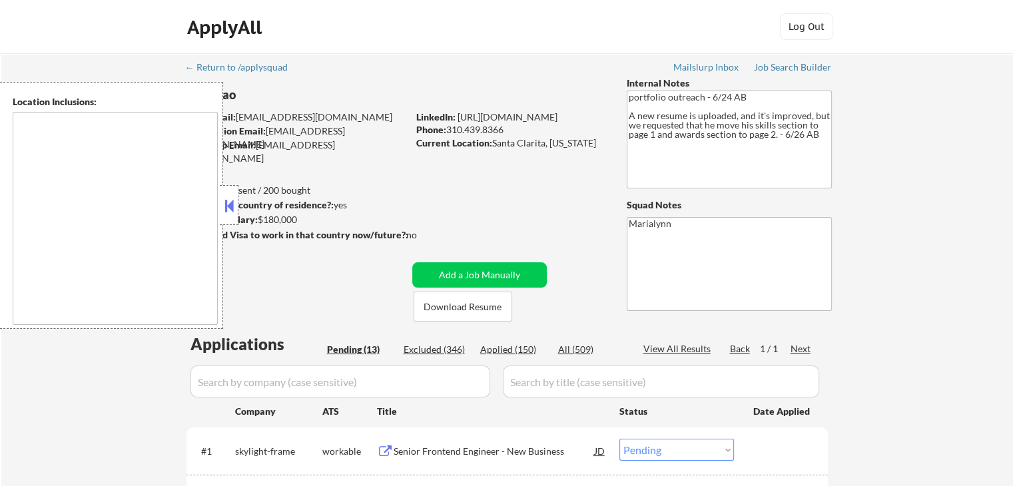
click at [231, 196] on button at bounding box center [229, 206] width 15 height 20
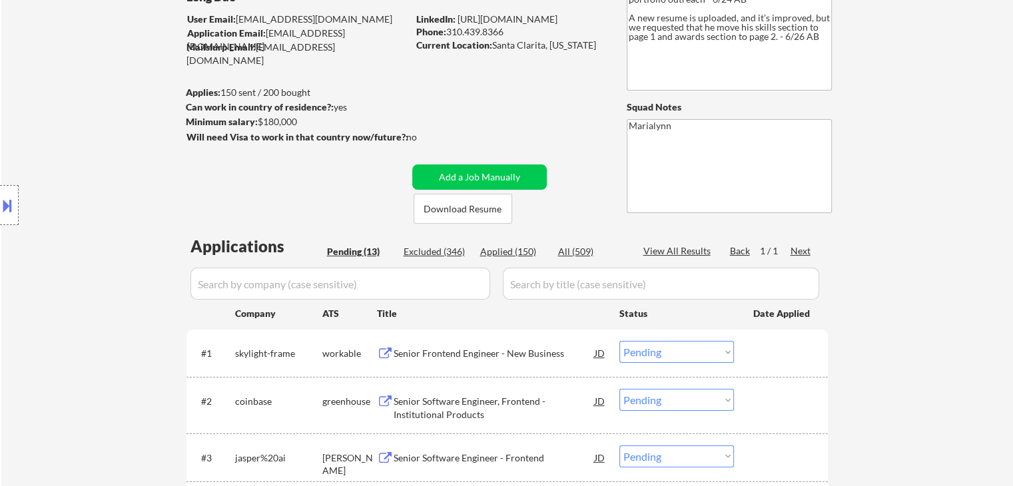
scroll to position [101, 0]
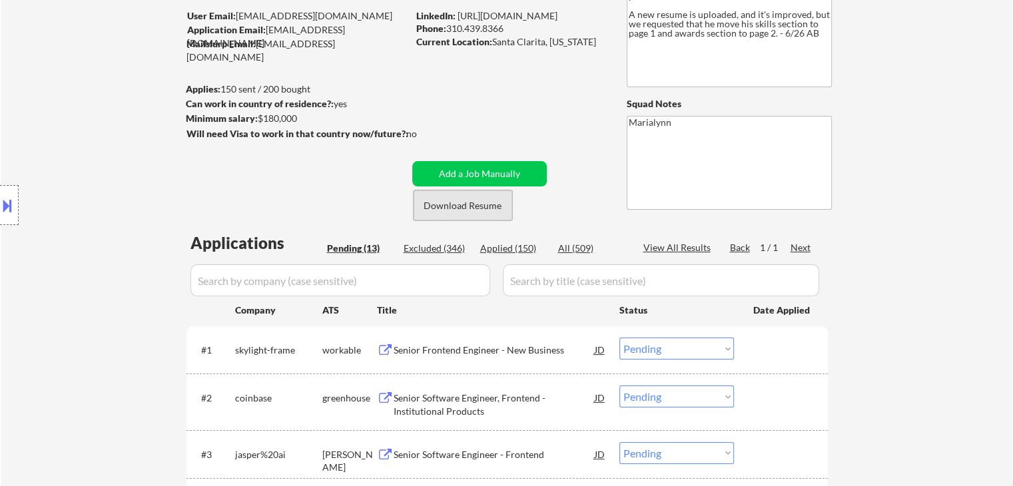
click at [448, 201] on button "Download Resume" at bounding box center [463, 206] width 99 height 30
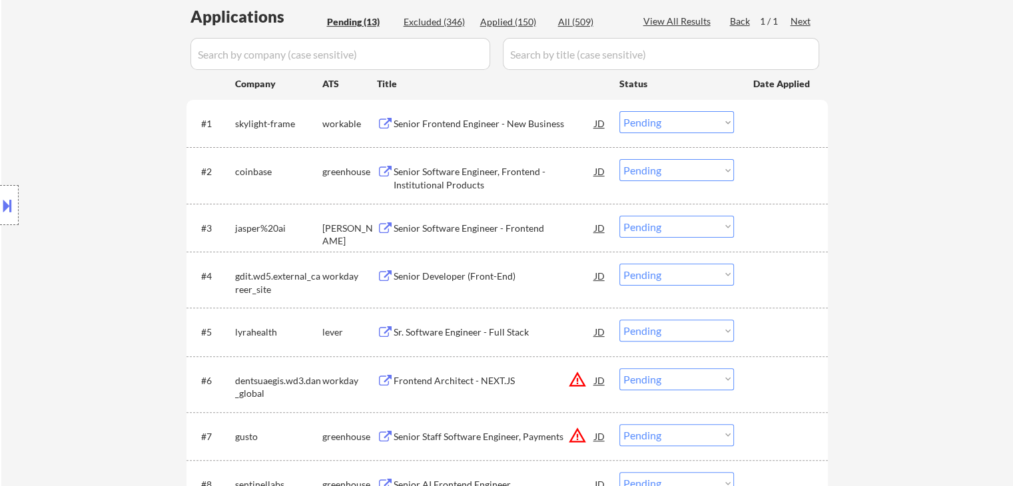
scroll to position [333, 0]
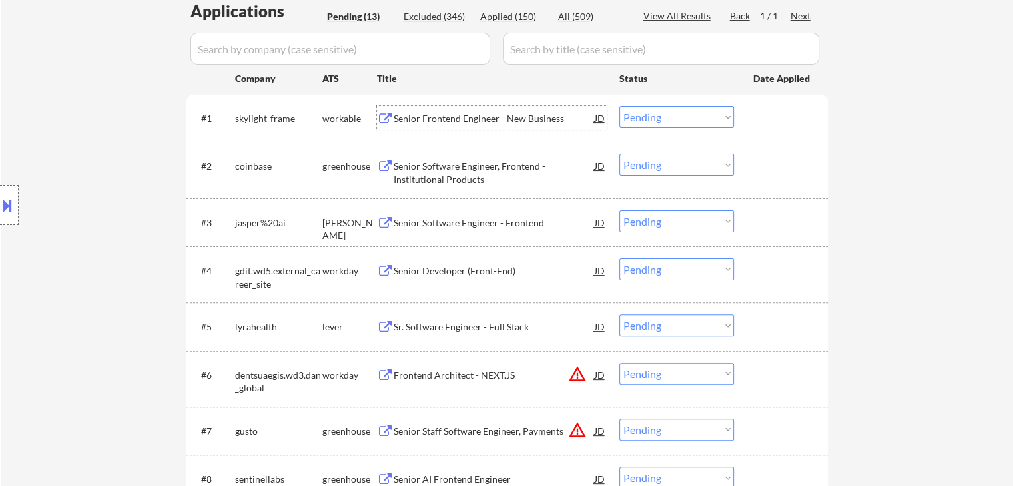
click at [474, 121] on div "Senior Frontend Engineer - New Business" at bounding box center [494, 118] width 201 height 13
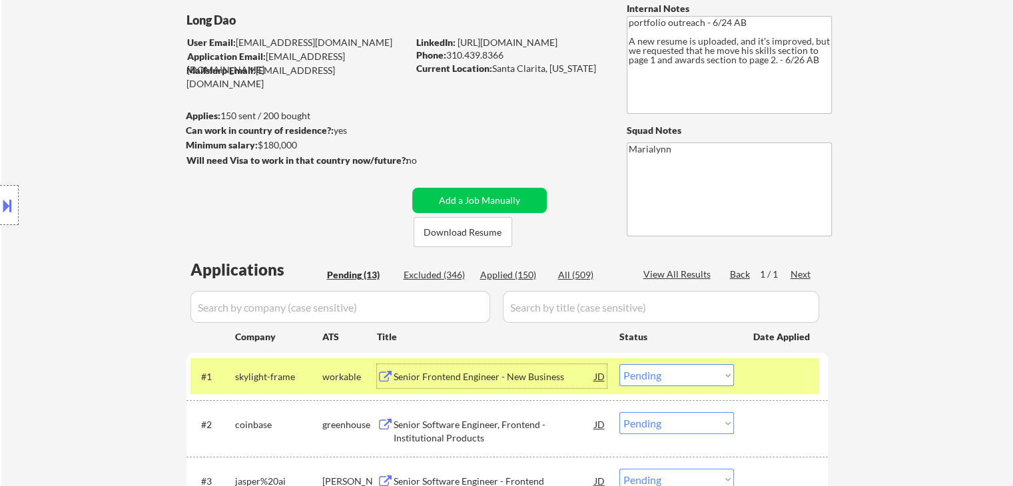
scroll to position [75, 0]
click at [665, 372] on select "Choose an option... Pending Applied Excluded (Questions) Excluded (Expired) Exc…" at bounding box center [677, 375] width 115 height 22
click at [620, 364] on select "Choose an option... Pending Applied Excluded (Questions) Excluded (Expired) Exc…" at bounding box center [677, 375] width 115 height 22
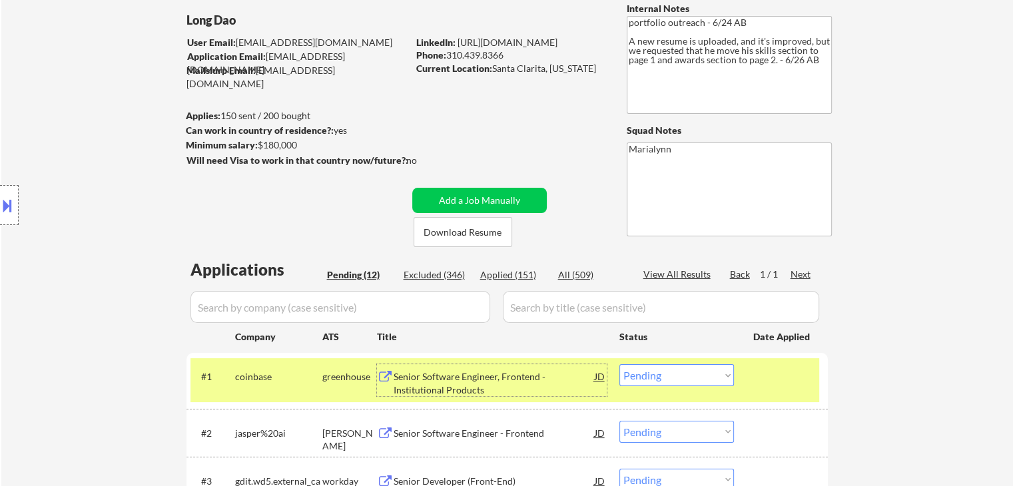
click at [453, 382] on div "Senior Software Engineer, Frontend - Institutional Products" at bounding box center [494, 383] width 201 height 26
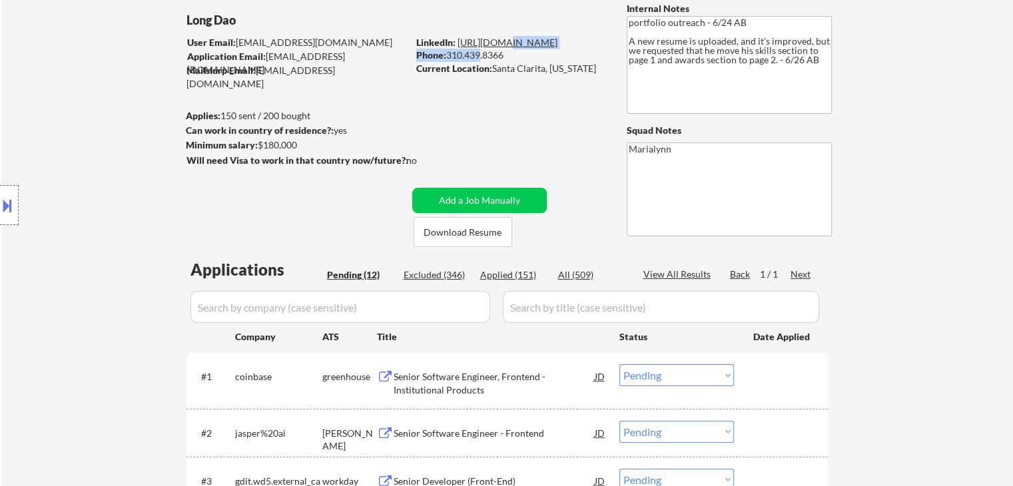
drag, startPoint x: 475, startPoint y: 51, endPoint x: 500, endPoint y: 46, distance: 25.9
click at [500, 46] on div "LinkedIn: https://www.linkedin.com/in/long-d/ Phone: 310.439.8366 Current Locat…" at bounding box center [511, 56] width 191 height 40
click at [500, 46] on link "https://www.linkedin.com/in/long-d/" at bounding box center [508, 42] width 100 height 11
click at [650, 374] on select "Choose an option... Pending Applied Excluded (Questions) Excluded (Expired) Exc…" at bounding box center [677, 375] width 115 height 22
click at [620, 364] on select "Choose an option... Pending Applied Excluded (Questions) Excluded (Expired) Exc…" at bounding box center [677, 375] width 115 height 22
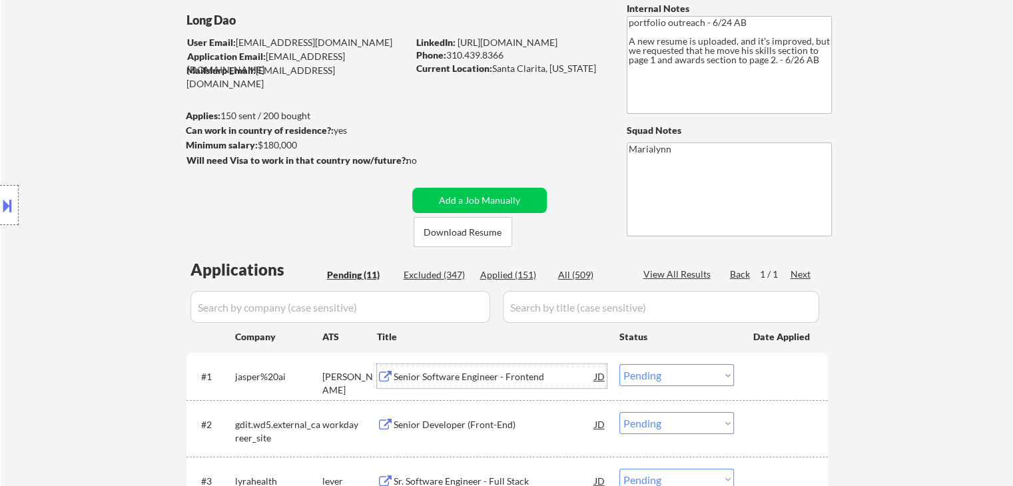
click at [452, 374] on div "Senior Software Engineer - Frontend" at bounding box center [494, 376] width 201 height 13
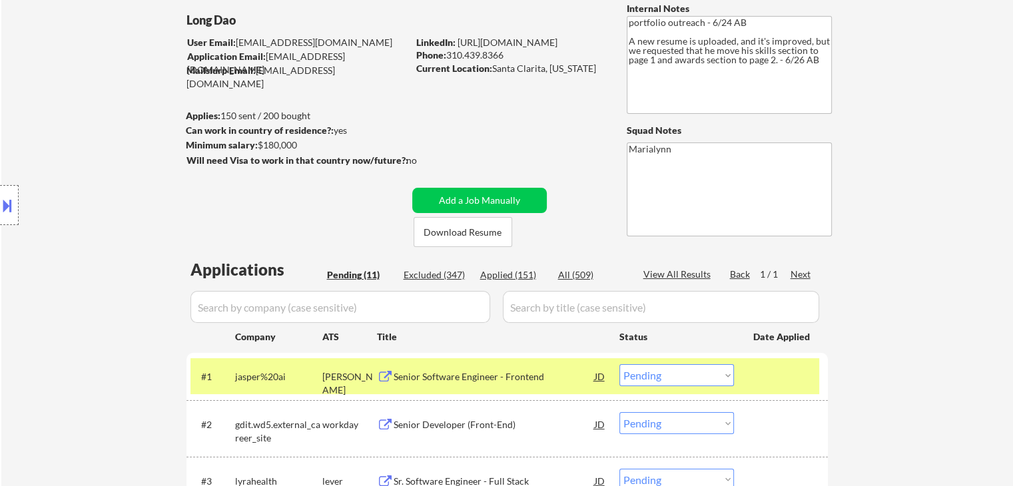
drag, startPoint x: 492, startPoint y: 67, endPoint x: 590, endPoint y: 74, distance: 98.2
click at [590, 74] on div "Current Location: Santa Clarita, California" at bounding box center [510, 68] width 189 height 13
copy div "Santa Clarita, California"
click at [520, 38] on link "https://www.linkedin.com/in/long-d/" at bounding box center [508, 42] width 100 height 11
click at [693, 371] on select "Choose an option... Pending Applied Excluded (Questions) Excluded (Expired) Exc…" at bounding box center [677, 375] width 115 height 22
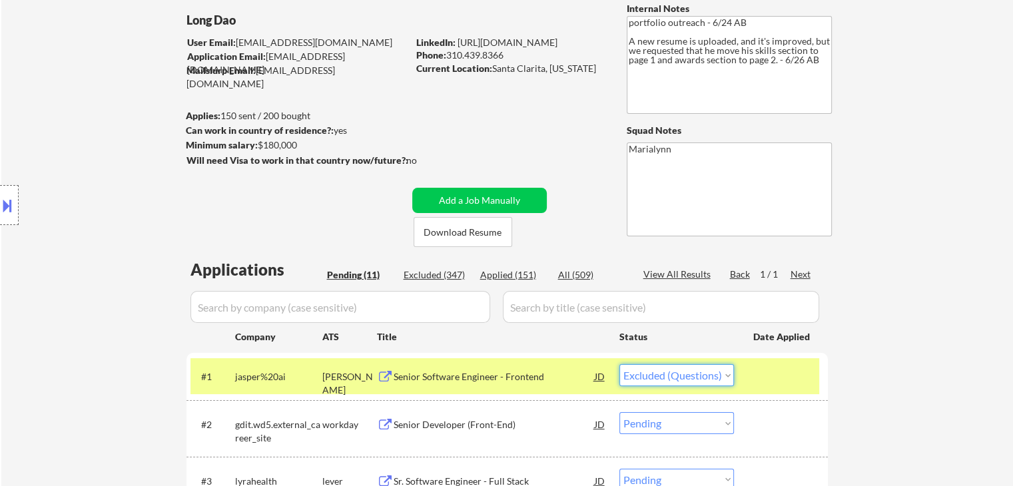
click at [620, 364] on select "Choose an option... Pending Applied Excluded (Questions) Excluded (Expired) Exc…" at bounding box center [677, 375] width 115 height 22
select select ""pending""
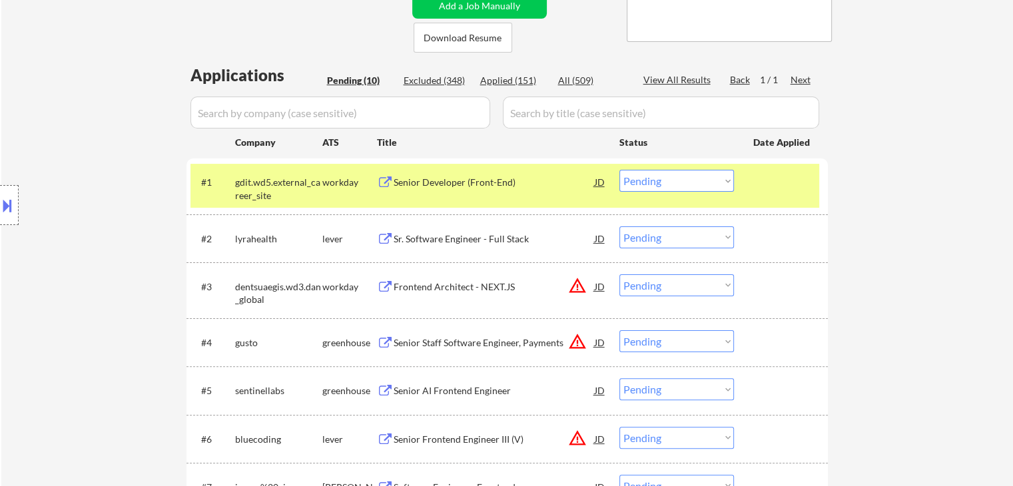
scroll to position [314, 0]
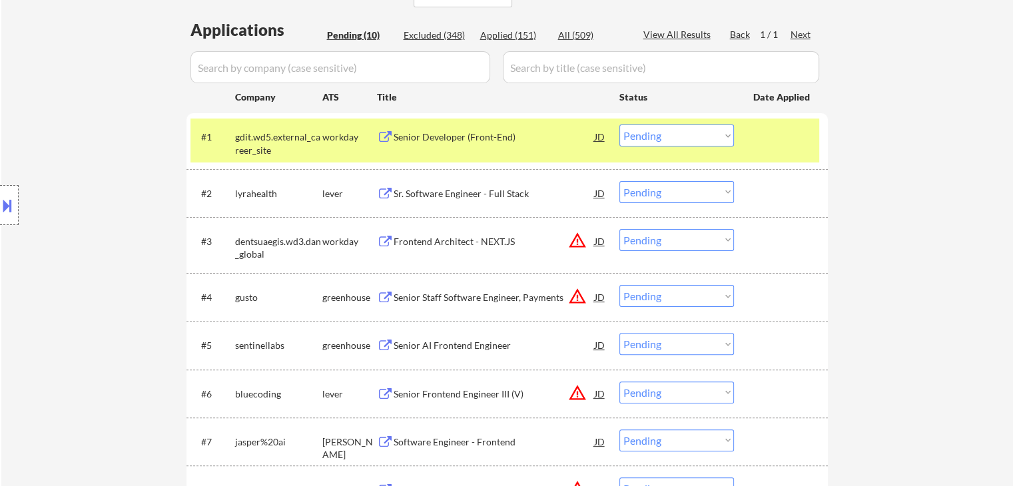
click at [338, 117] on div "#1 gdit.wd5.external_career_site workday Senior Developer (Front-End) JD Choose…" at bounding box center [508, 141] width 642 height 56
click at [339, 125] on div "workday" at bounding box center [349, 137] width 55 height 24
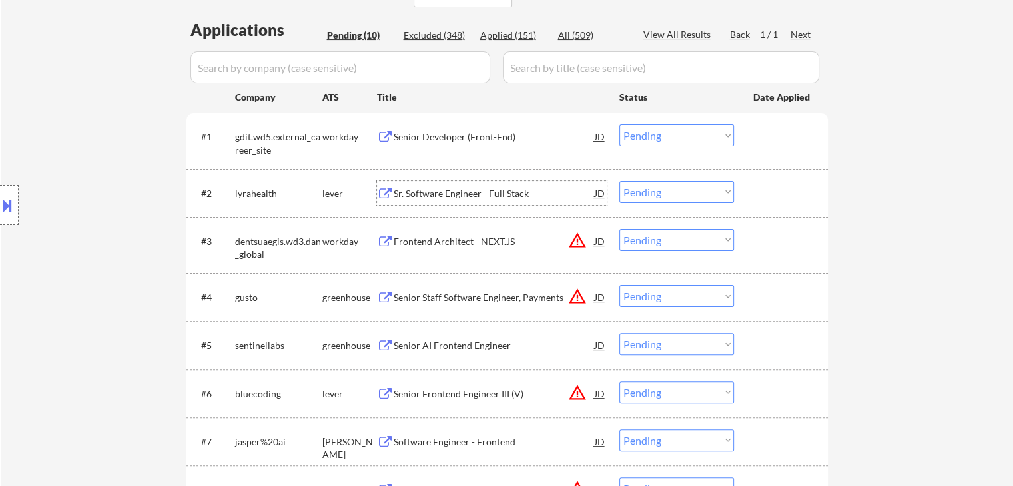
click at [418, 195] on div "Sr. Software Engineer - Full Stack" at bounding box center [494, 193] width 201 height 13
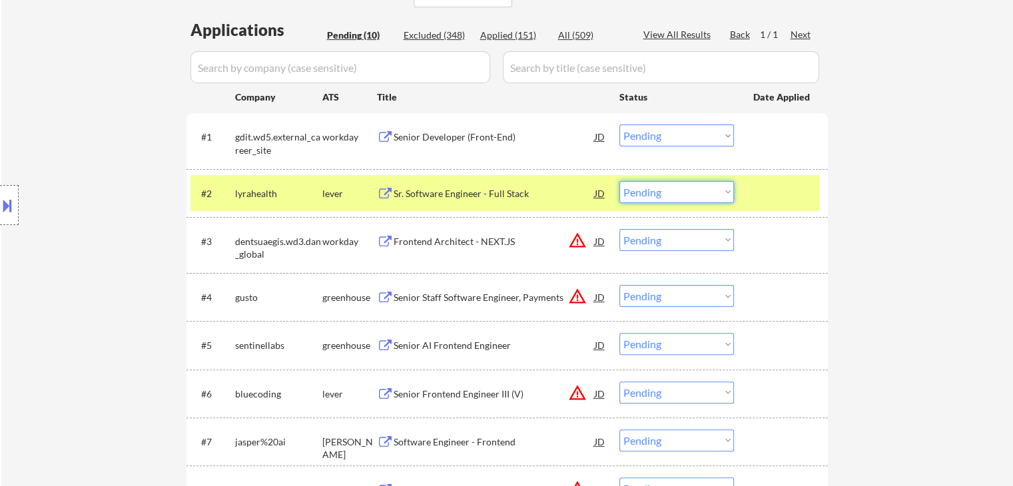
click at [656, 190] on select "Choose an option... Pending Applied Excluded (Questions) Excluded (Expired) Exc…" at bounding box center [677, 192] width 115 height 22
click at [620, 181] on select "Choose an option... Pending Applied Excluded (Questions) Excluded (Expired) Exc…" at bounding box center [677, 192] width 115 height 22
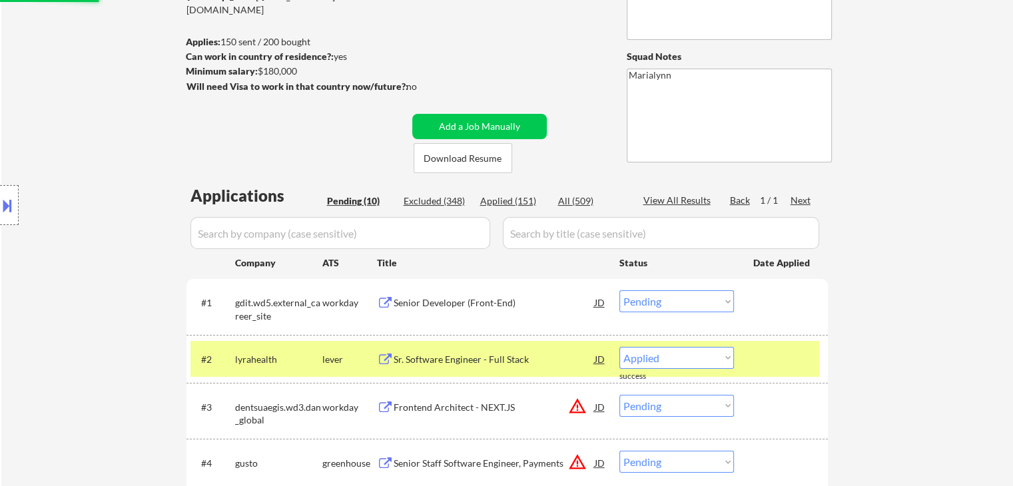
select select ""pending""
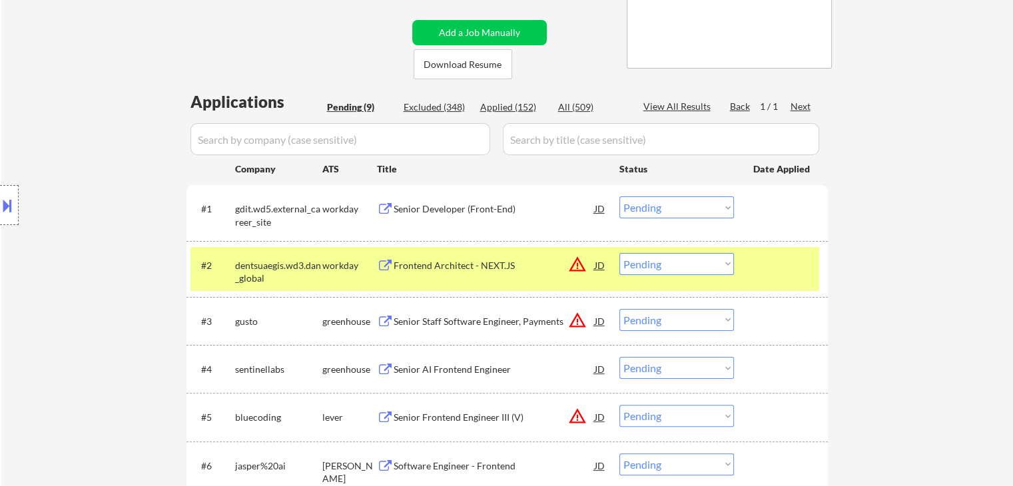
scroll to position [236, 0]
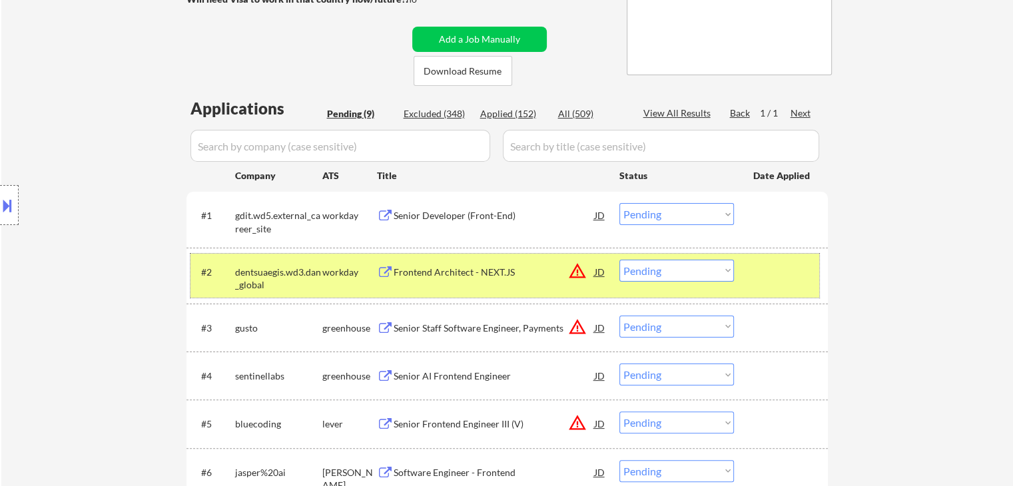
click at [357, 270] on div "workday" at bounding box center [349, 272] width 55 height 13
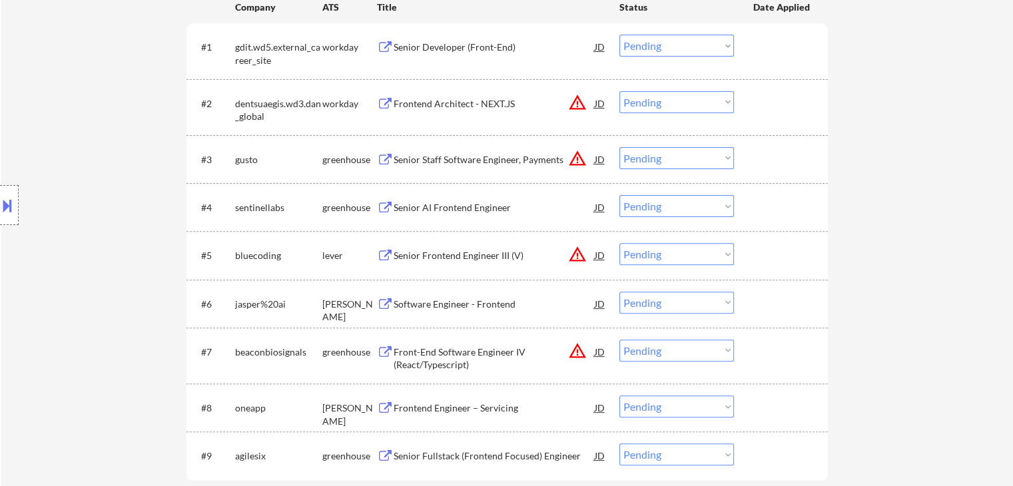
scroll to position [422, 0]
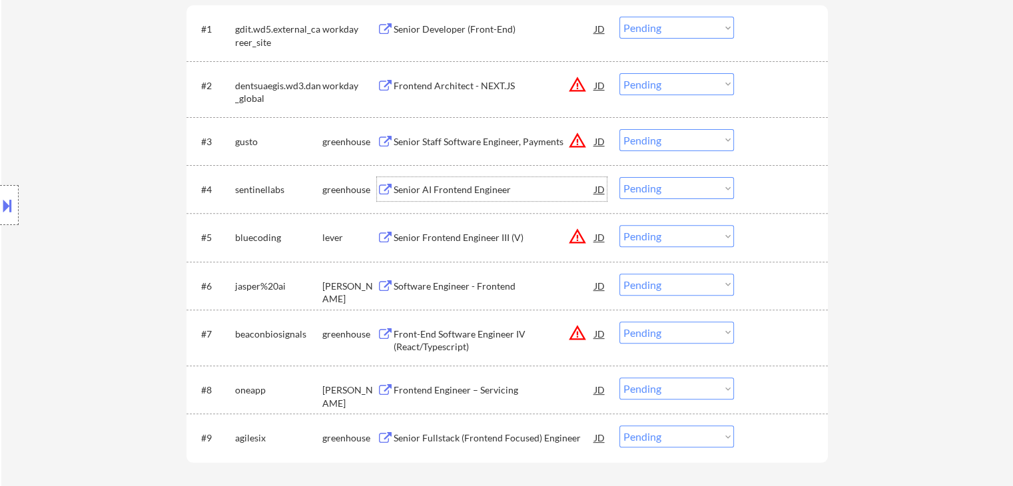
click at [446, 194] on div "Senior AI Frontend Engineer" at bounding box center [494, 189] width 201 height 13
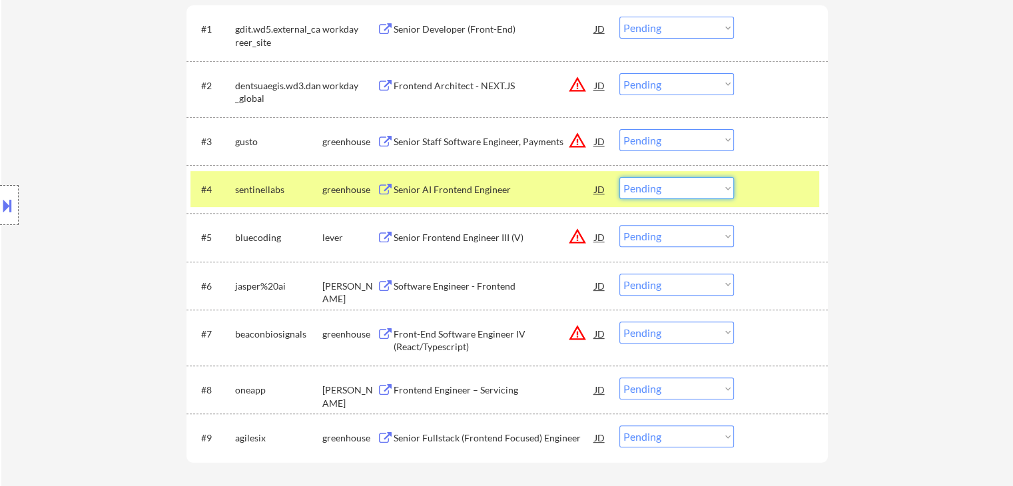
click at [690, 187] on select "Choose an option... Pending Applied Excluded (Questions) Excluded (Expired) Exc…" at bounding box center [677, 188] width 115 height 22
click at [620, 177] on select "Choose an option... Pending Applied Excluded (Questions) Excluded (Expired) Exc…" at bounding box center [677, 188] width 115 height 22
select select ""pending""
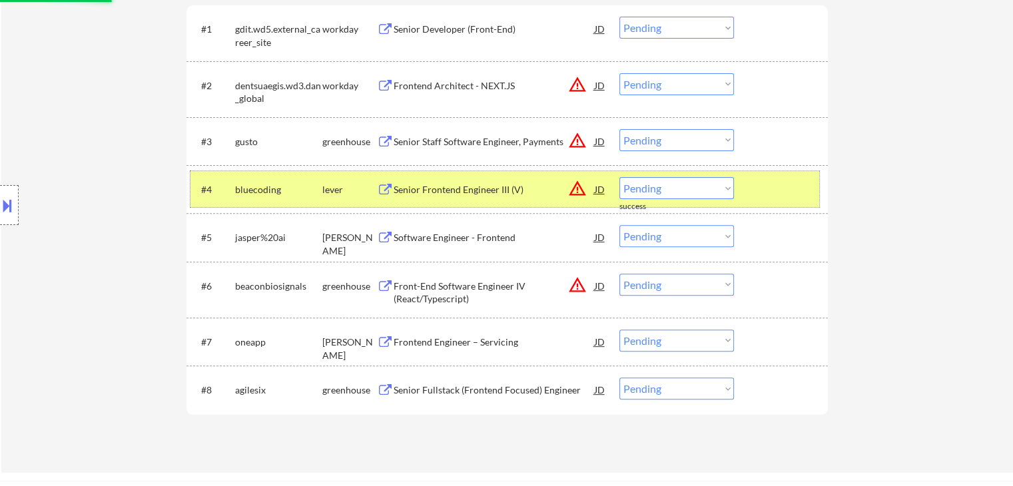
click at [333, 189] on div "lever" at bounding box center [349, 189] width 55 height 13
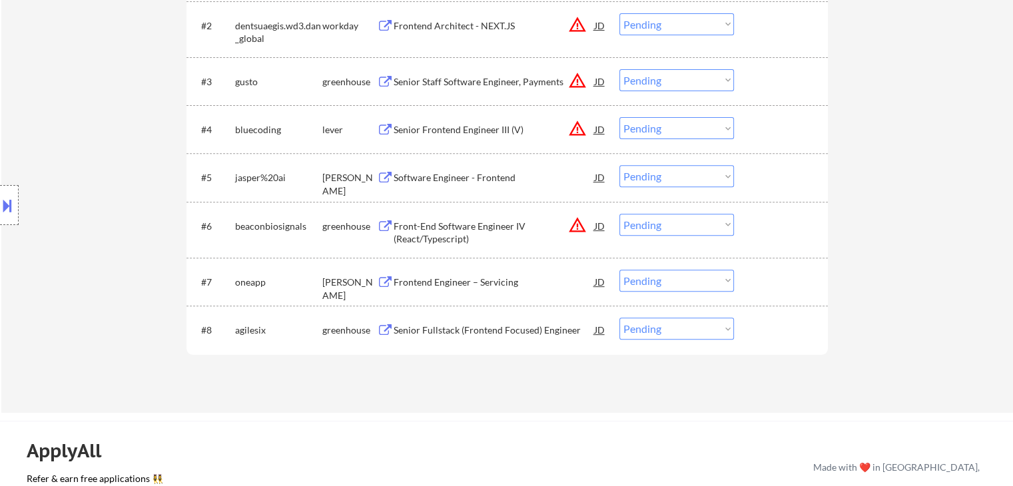
scroll to position [495, 0]
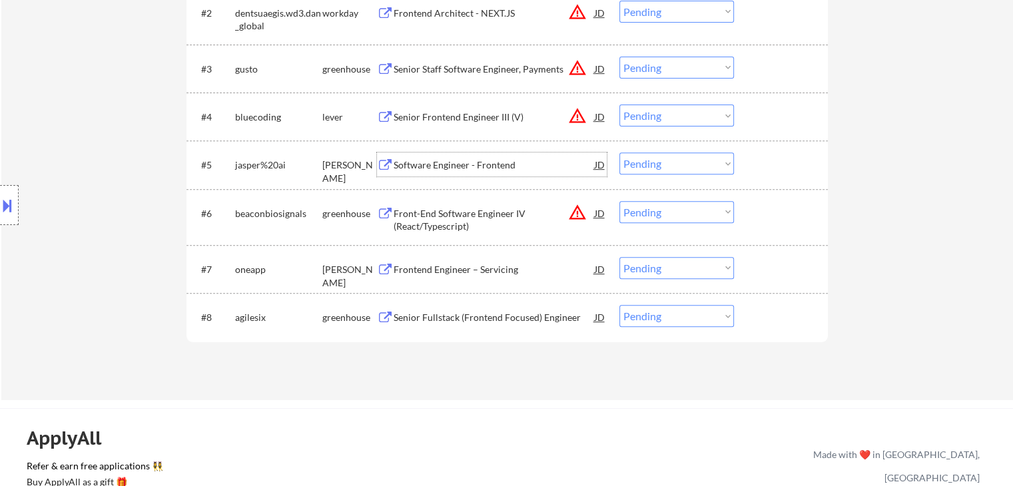
click at [414, 157] on div "Software Engineer - Frontend" at bounding box center [494, 165] width 201 height 24
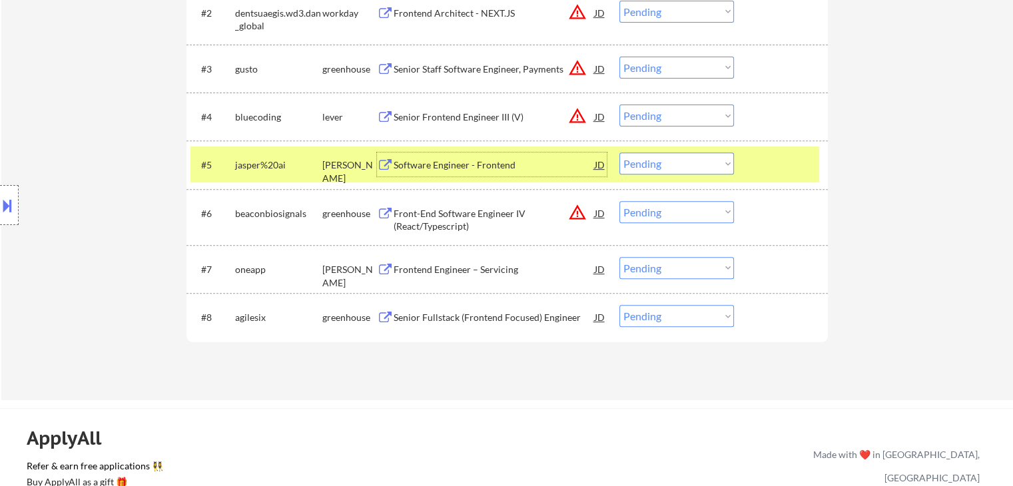
click at [668, 166] on select "Choose an option... Pending Applied Excluded (Questions) Excluded (Expired) Exc…" at bounding box center [677, 164] width 115 height 22
click at [620, 153] on select "Choose an option... Pending Applied Excluded (Questions) Excluded (Expired) Exc…" at bounding box center [677, 164] width 115 height 22
select select ""pending""
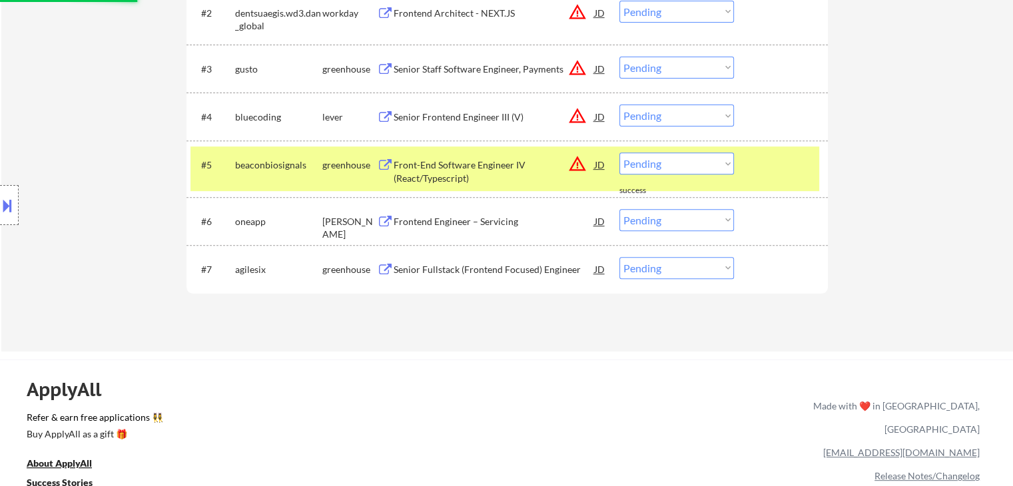
click at [336, 167] on div "greenhouse" at bounding box center [349, 165] width 55 height 13
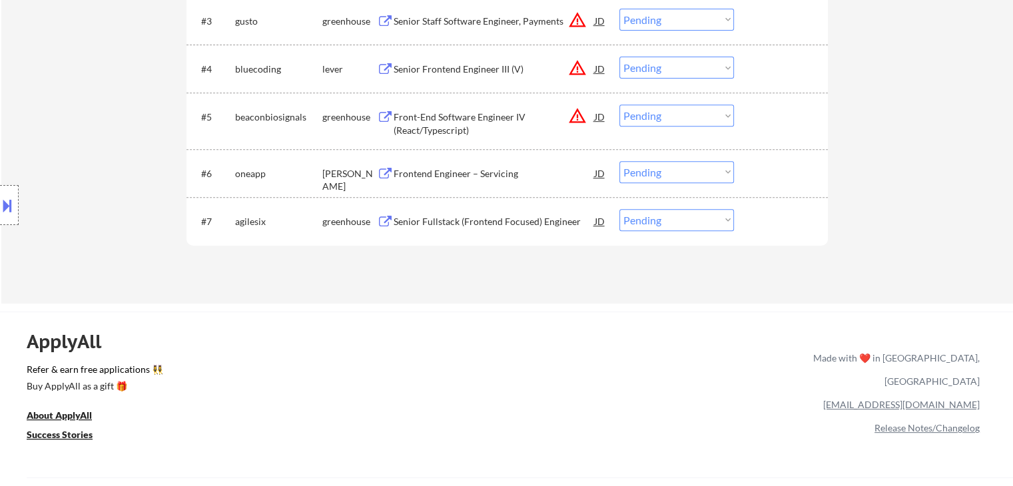
scroll to position [546, 0]
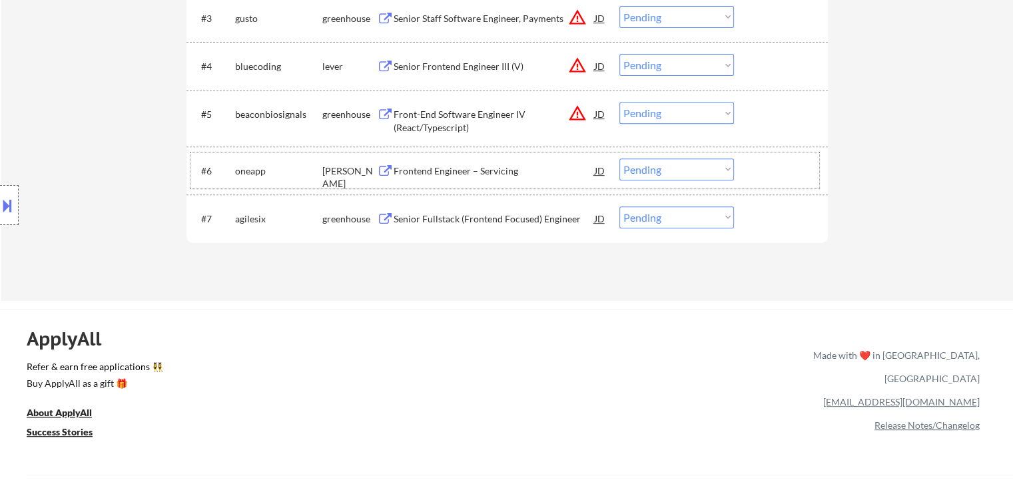
click at [448, 183] on div "#6 oneapp ashby Frontend Engineer – Servicing JD warning_amber Choose an option…" at bounding box center [505, 171] width 629 height 36
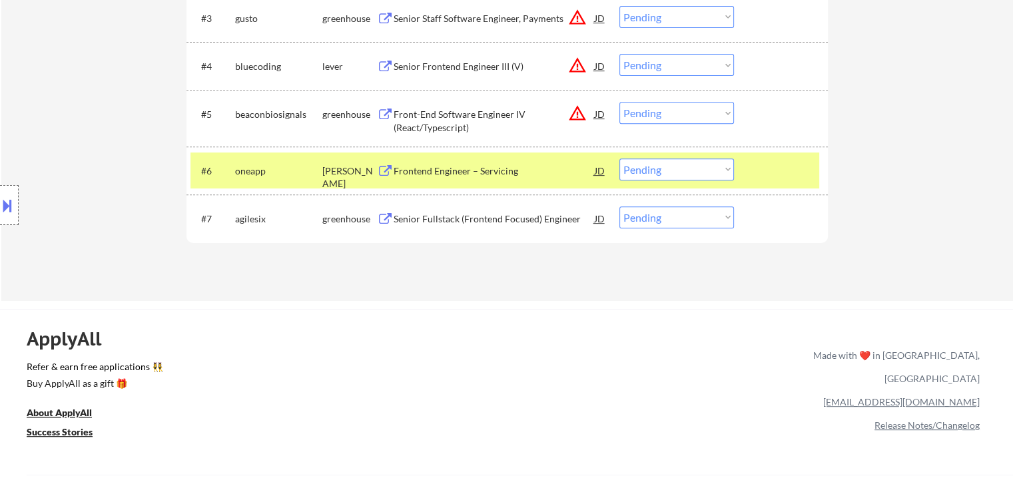
click at [448, 183] on div "#6 oneapp ashby Frontend Engineer – Servicing JD warning_amber Choose an option…" at bounding box center [505, 171] width 629 height 36
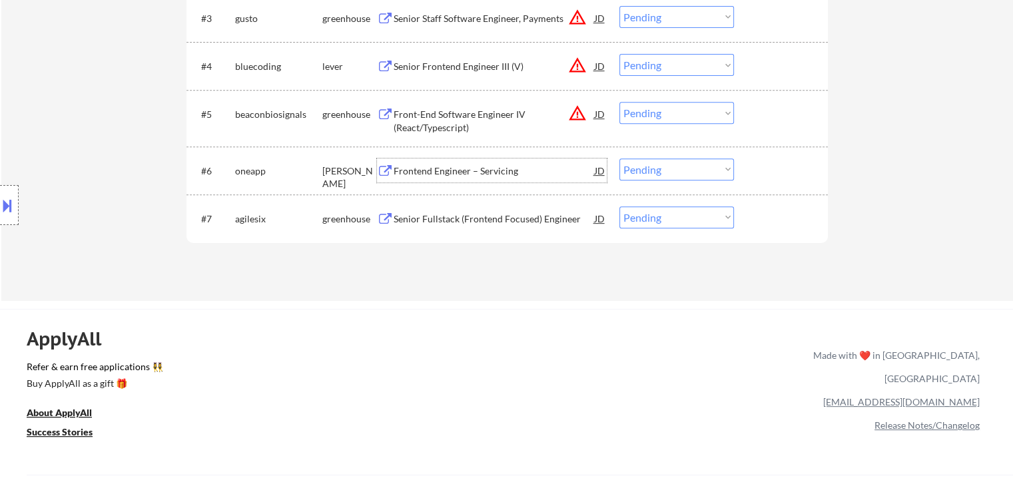
click at [449, 178] on div "Frontend Engineer – Servicing" at bounding box center [494, 171] width 201 height 24
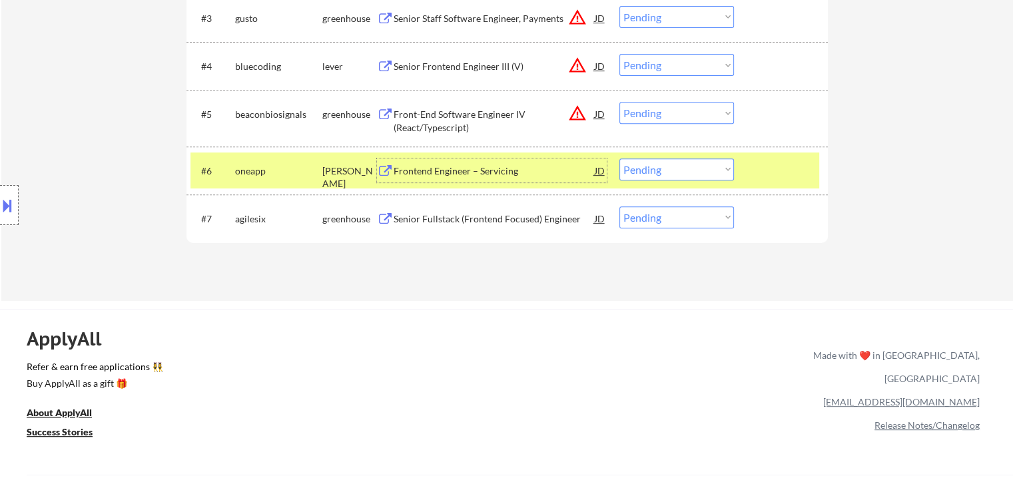
click at [669, 167] on select "Choose an option... Pending Applied Excluded (Questions) Excluded (Expired) Exc…" at bounding box center [677, 170] width 115 height 22
click at [620, 159] on select "Choose an option... Pending Applied Excluded (Questions) Excluded (Expired) Exc…" at bounding box center [677, 170] width 115 height 22
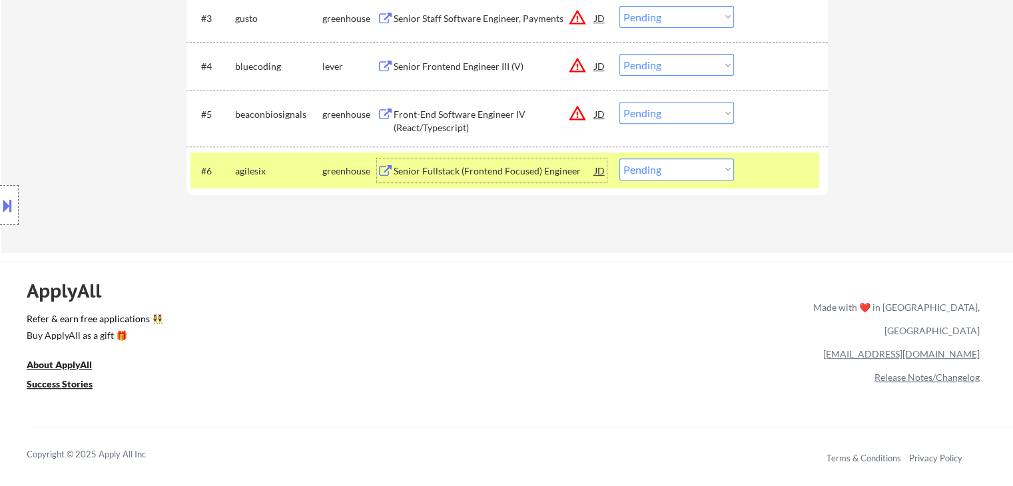
click at [464, 169] on div "Senior Fullstack (Frontend Focused) Engineer" at bounding box center [494, 171] width 201 height 13
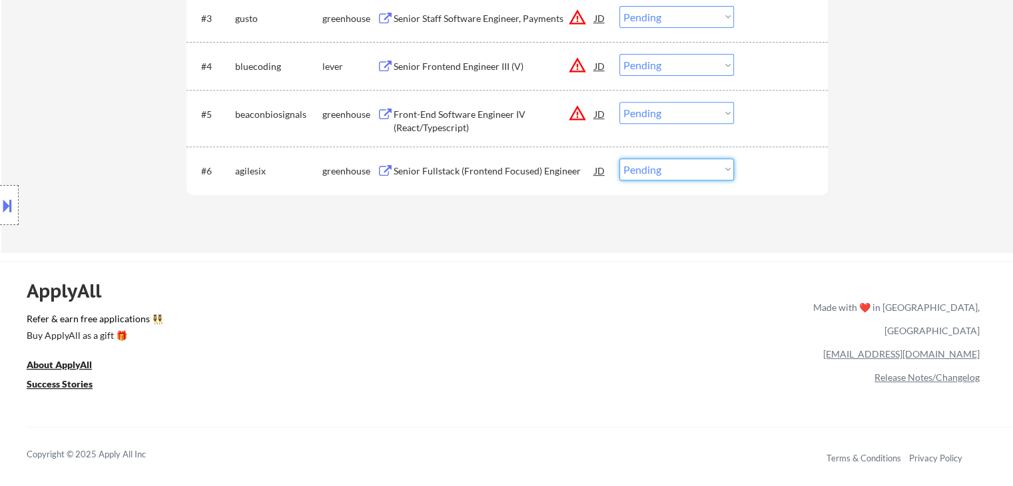
click at [654, 161] on select "Choose an option... Pending Applied Excluded (Questions) Excluded (Expired) Exc…" at bounding box center [677, 170] width 115 height 22
select select ""excluded__bad_match_""
click at [620, 159] on select "Choose an option... Pending Applied Excluded (Questions) Excluded (Expired) Exc…" at bounding box center [677, 170] width 115 height 22
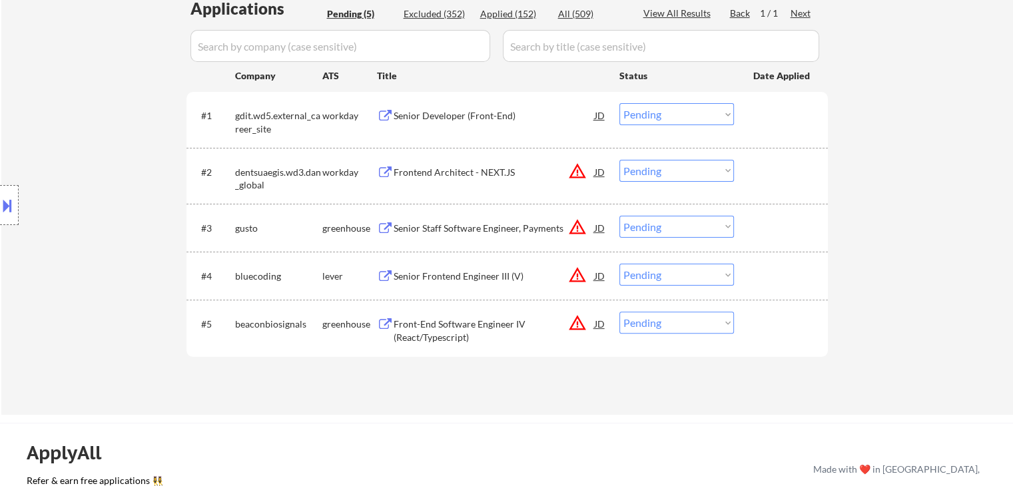
scroll to position [321, 0]
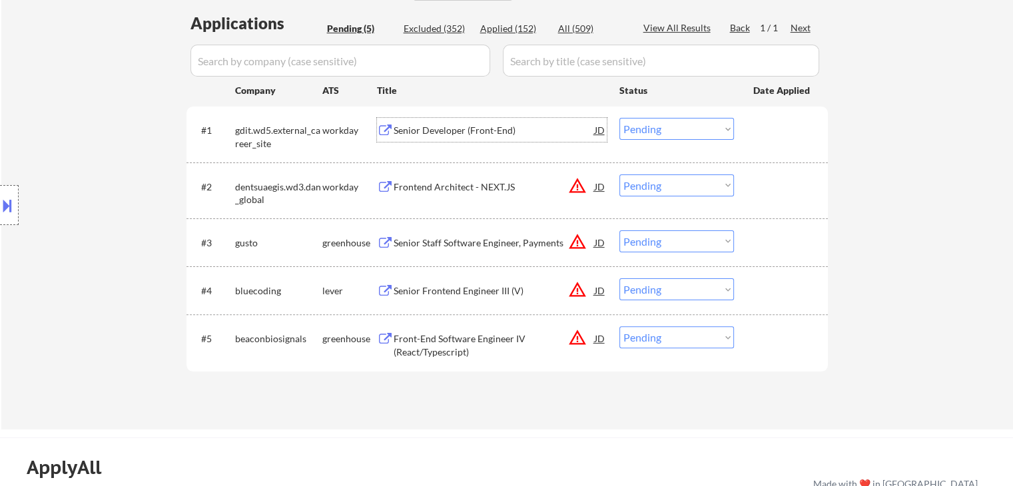
click at [434, 128] on div "Senior Developer (Front-End)" at bounding box center [494, 130] width 201 height 13
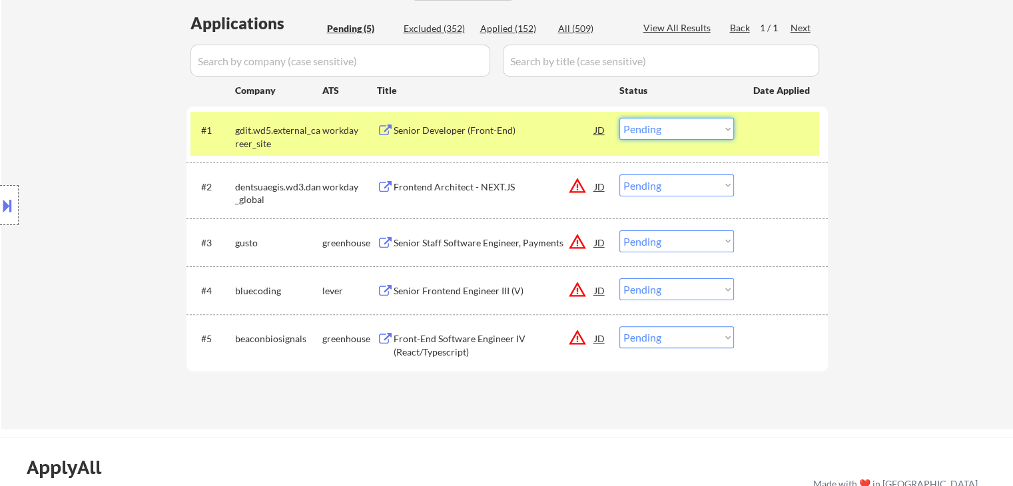
click at [654, 125] on select "Choose an option... Pending Applied Excluded (Questions) Excluded (Expired) Exc…" at bounding box center [677, 129] width 115 height 22
click at [620, 118] on select "Choose an option... Pending Applied Excluded (Questions) Excluded (Expired) Exc…" at bounding box center [677, 129] width 115 height 22
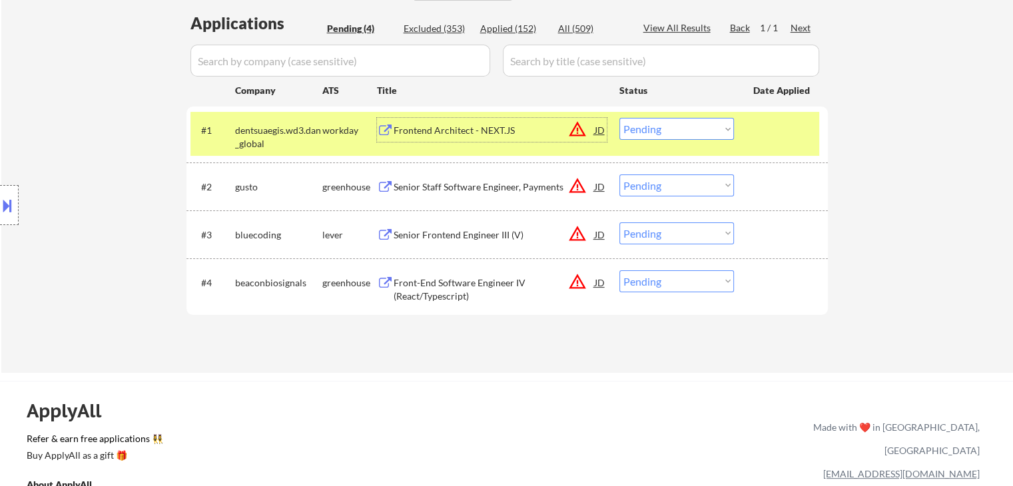
click at [482, 129] on div "Frontend Architect - NEXT.JS" at bounding box center [494, 130] width 201 height 13
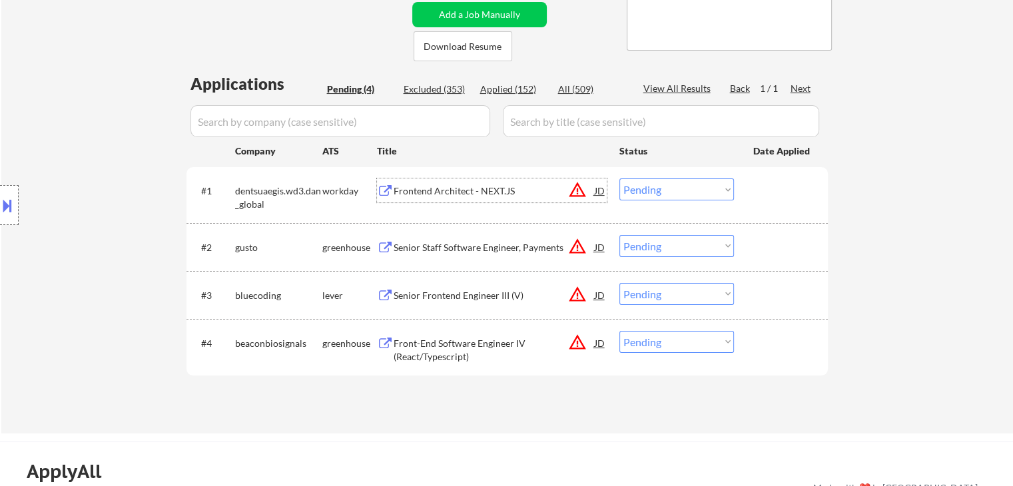
scroll to position [262, 0]
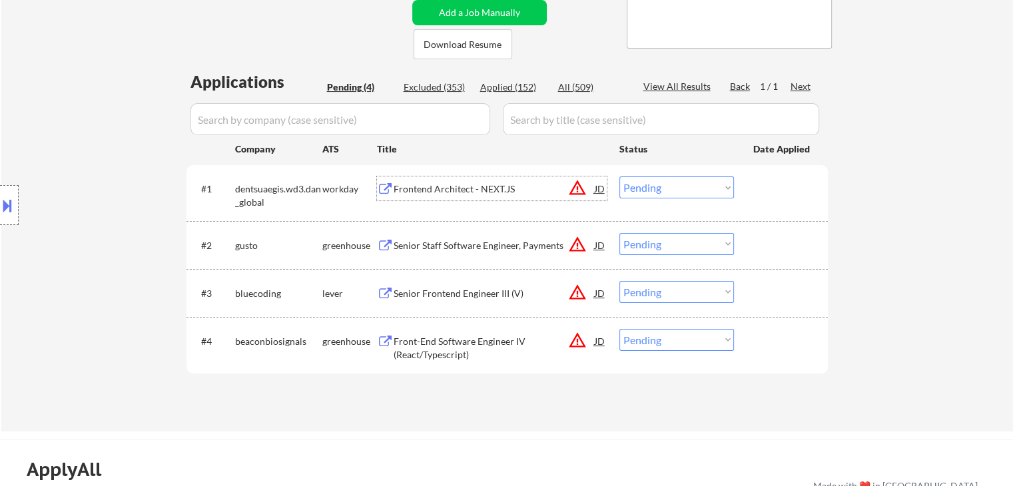
click at [634, 187] on select "Choose an option... Pending Applied Excluded (Questions) Excluded (Expired) Exc…" at bounding box center [677, 188] width 115 height 22
click at [620, 177] on select "Choose an option... Pending Applied Excluded (Questions) Excluded (Expired) Exc…" at bounding box center [677, 188] width 115 height 22
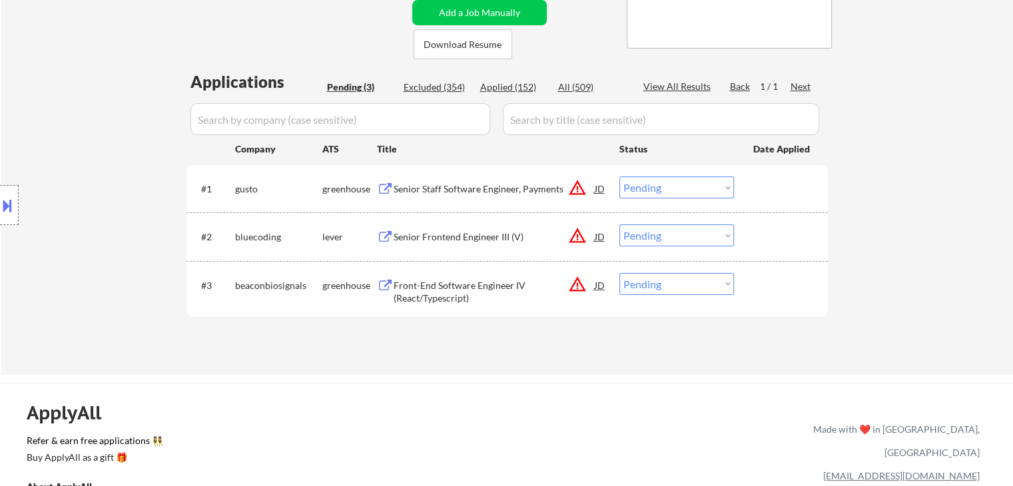
click at [443, 167] on div "#1 gusto greenhouse Senior Staff Software Engineer, Payments JD warning_amber C…" at bounding box center [508, 188] width 642 height 47
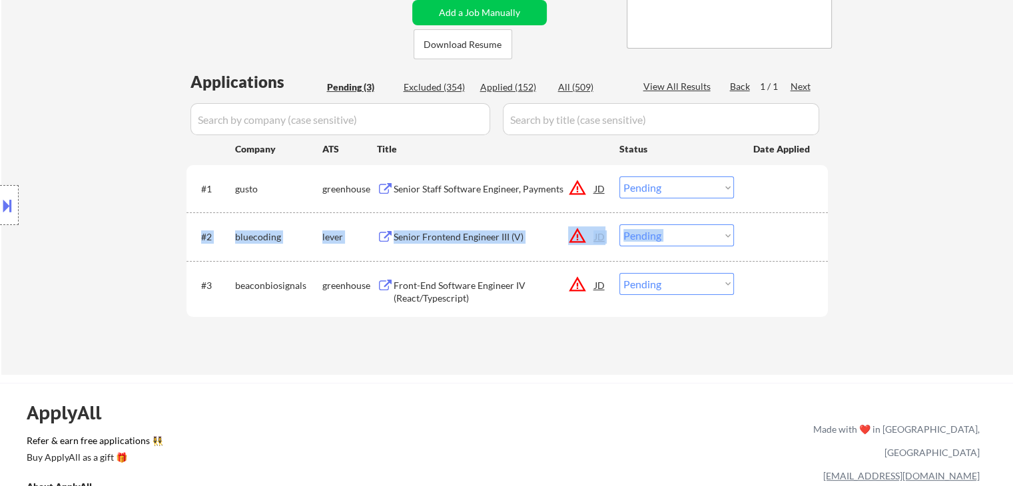
drag, startPoint x: 443, startPoint y: 167, endPoint x: 436, endPoint y: 219, distance: 52.5
click at [436, 219] on div "#1 gusto greenhouse Senior Staff Software Engineer, Payments JD warning_amber C…" at bounding box center [508, 241] width 642 height 152
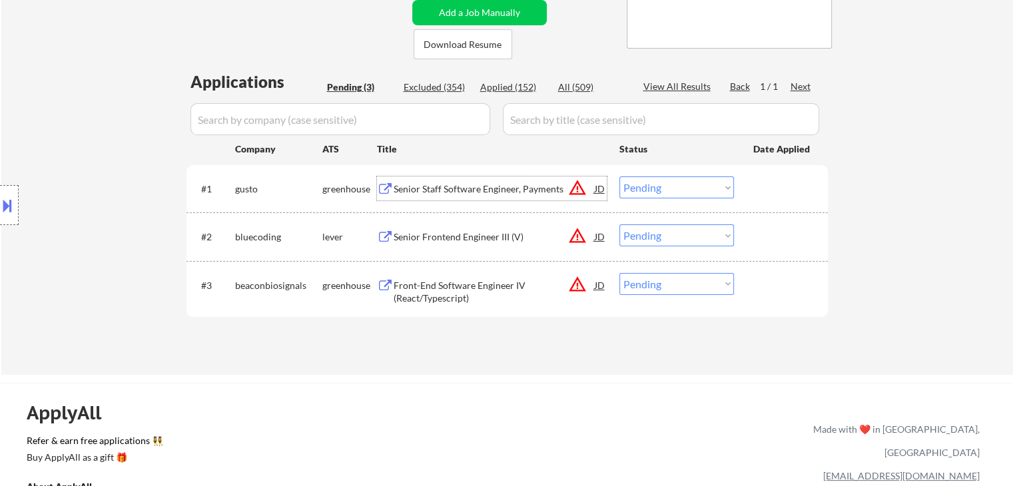
click at [469, 190] on div "Senior Staff Software Engineer, Payments" at bounding box center [494, 189] width 201 height 13
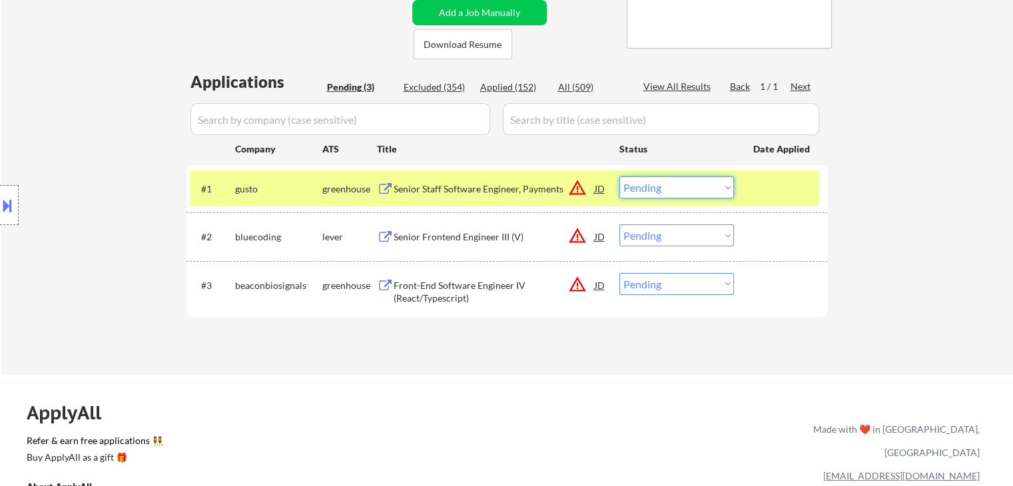
drag, startPoint x: 638, startPoint y: 185, endPoint x: 707, endPoint y: 290, distance: 126.4
click at [707, 290] on div "#1 gusto greenhouse Senior Staff Software Engineer, Payments JD warning_amber C…" at bounding box center [508, 241] width 642 height 152
click at [620, 177] on select "Choose an option... Pending Applied Excluded (Questions) Excluded (Expired) Exc…" at bounding box center [677, 188] width 115 height 22
select select ""pending""
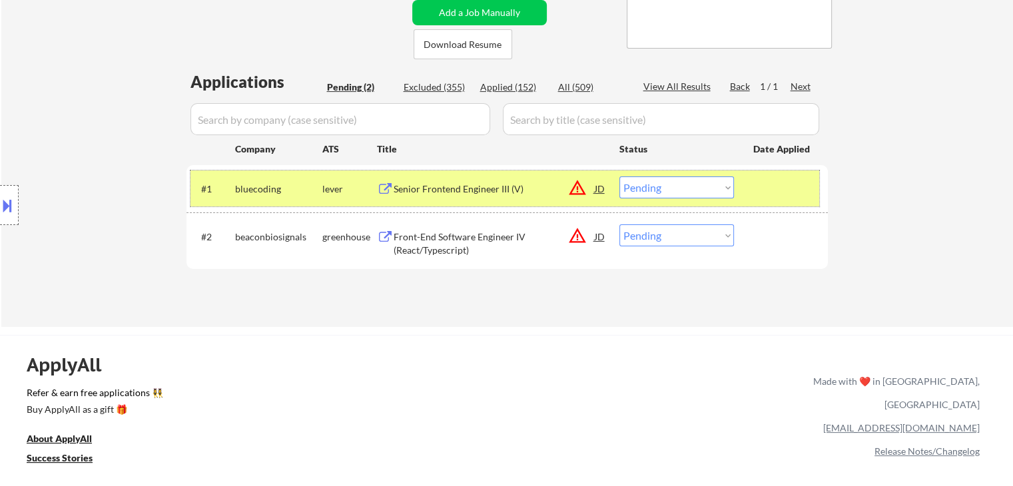
click at [436, 174] on div "#1 bluecoding lever Senior Frontend Engineer III (V) JD warning_amber Choose an…" at bounding box center [505, 189] width 629 height 36
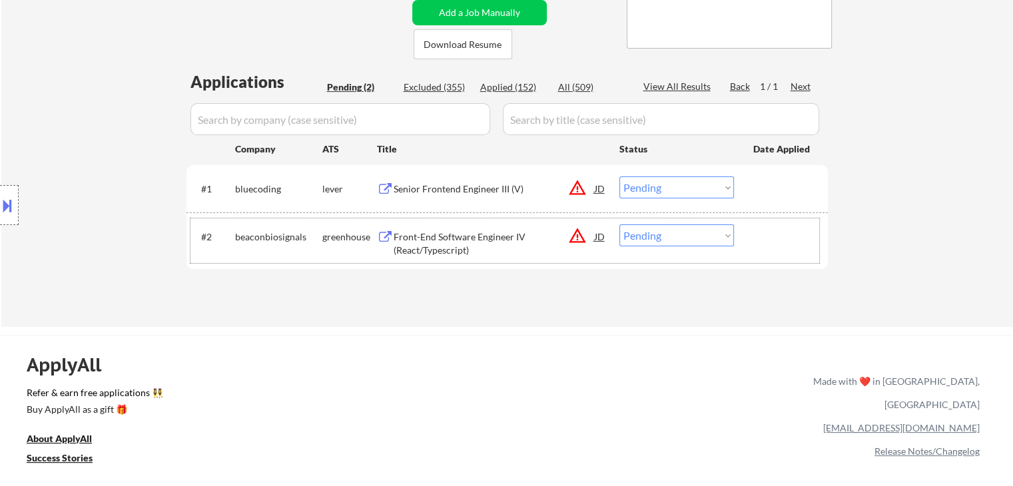
drag, startPoint x: 409, startPoint y: 179, endPoint x: 314, endPoint y: 233, distance: 108.6
click at [314, 233] on div "beaconbiosignals" at bounding box center [278, 237] width 87 height 13
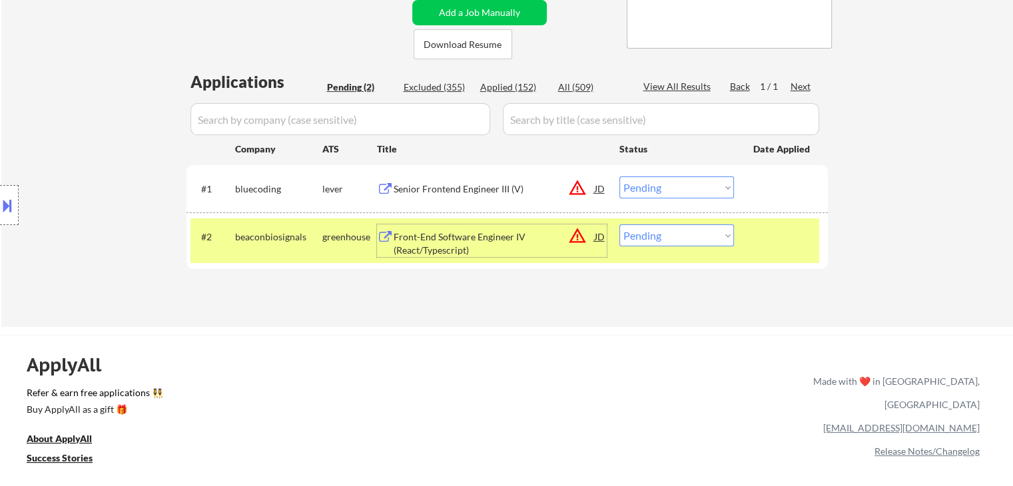
click at [496, 238] on div "Front-End Software Engineer IV (React/Typescript)" at bounding box center [494, 244] width 201 height 26
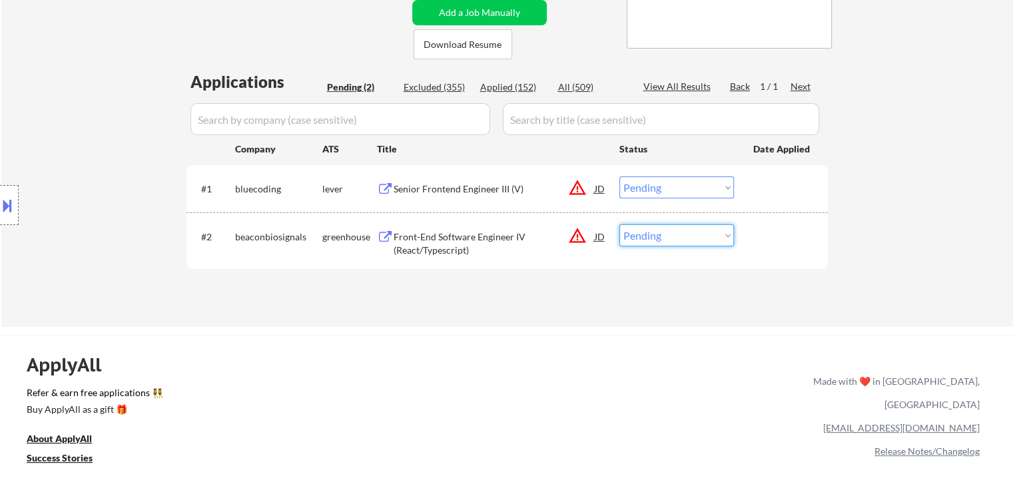
click at [639, 240] on select "Choose an option... Pending Applied Excluded (Questions) Excluded (Expired) Exc…" at bounding box center [677, 236] width 115 height 22
select select ""excluded__expired_""
click at [620, 225] on select "Choose an option... Pending Applied Excluded (Questions) Excluded (Expired) Exc…" at bounding box center [677, 236] width 115 height 22
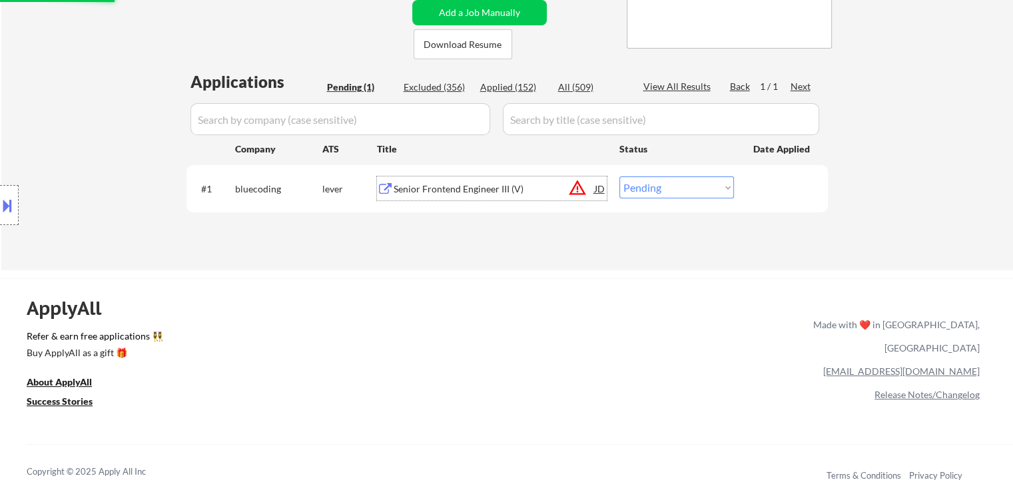
click at [445, 191] on div "Senior Frontend Engineer III (V)" at bounding box center [494, 189] width 201 height 13
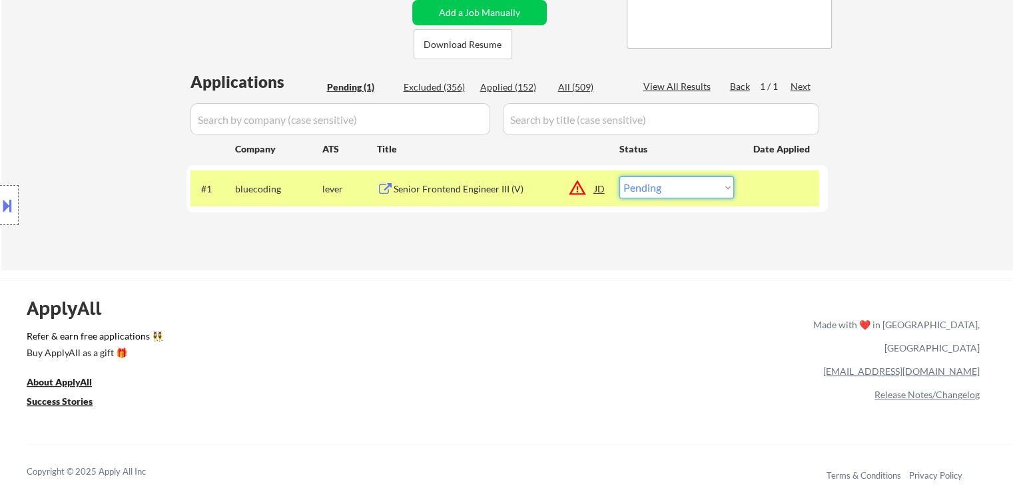
click at [647, 181] on select "Choose an option... Pending Applied Excluded (Questions) Excluded (Expired) Exc…" at bounding box center [677, 188] width 115 height 22
select select ""excluded__location_""
click at [620, 177] on select "Choose an option... Pending Applied Excluded (Questions) Excluded (Expired) Exc…" at bounding box center [677, 188] width 115 height 22
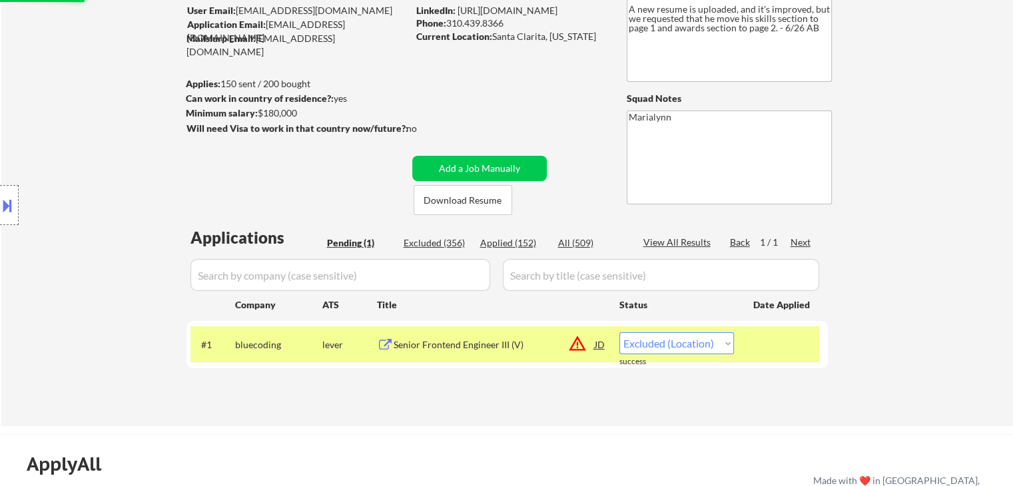
scroll to position [101, 0]
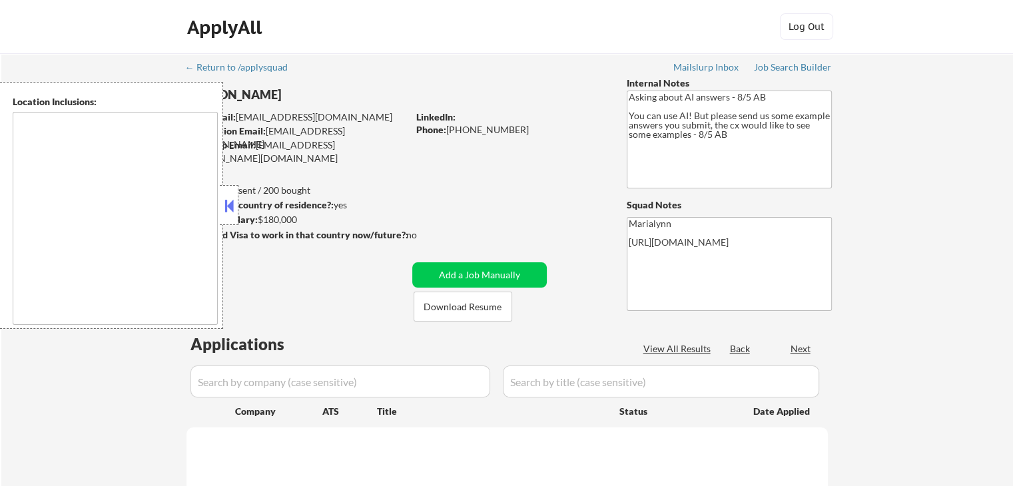
type textarea "[GEOGRAPHIC_DATA], [GEOGRAPHIC_DATA] [GEOGRAPHIC_DATA], [GEOGRAPHIC_DATA], [GEO…"
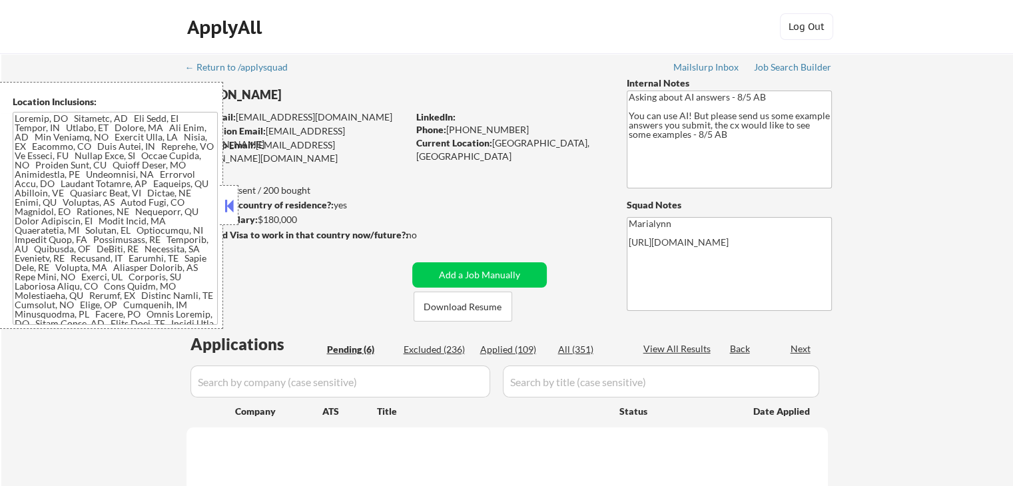
select select ""pending""
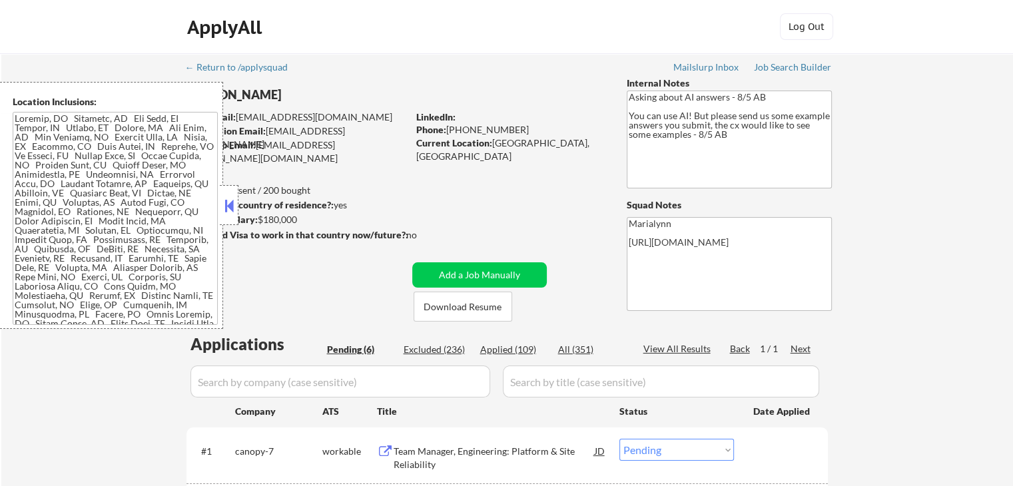
click at [231, 197] on button at bounding box center [229, 206] width 15 height 20
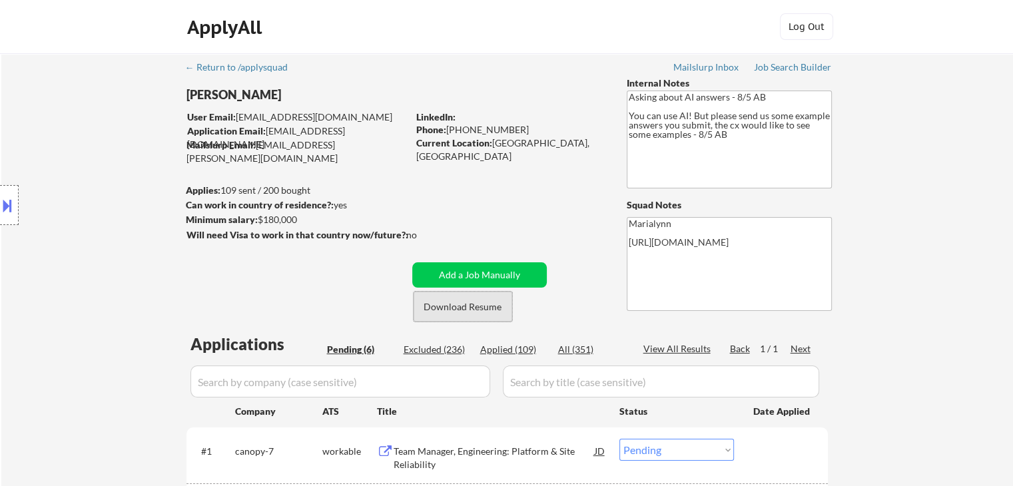
click at [478, 305] on button "Download Resume" at bounding box center [463, 307] width 99 height 30
click at [469, 314] on button "Download Resume" at bounding box center [463, 307] width 99 height 30
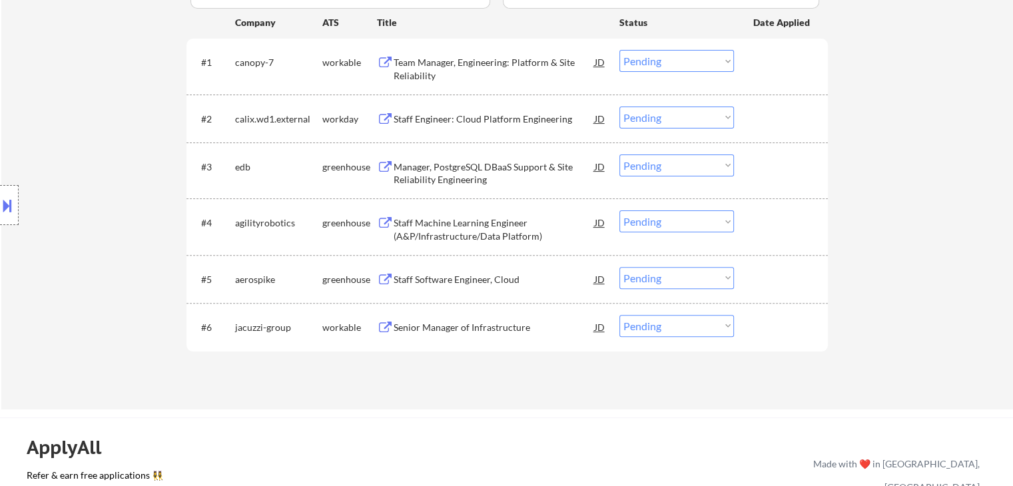
scroll to position [401, 0]
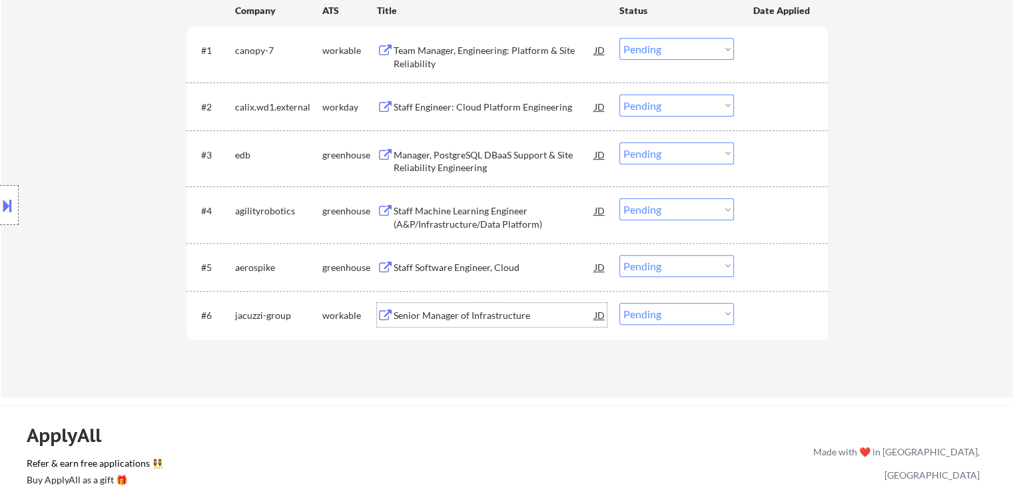
click at [482, 309] on div "Senior Manager of Infrastructure" at bounding box center [494, 315] width 201 height 13
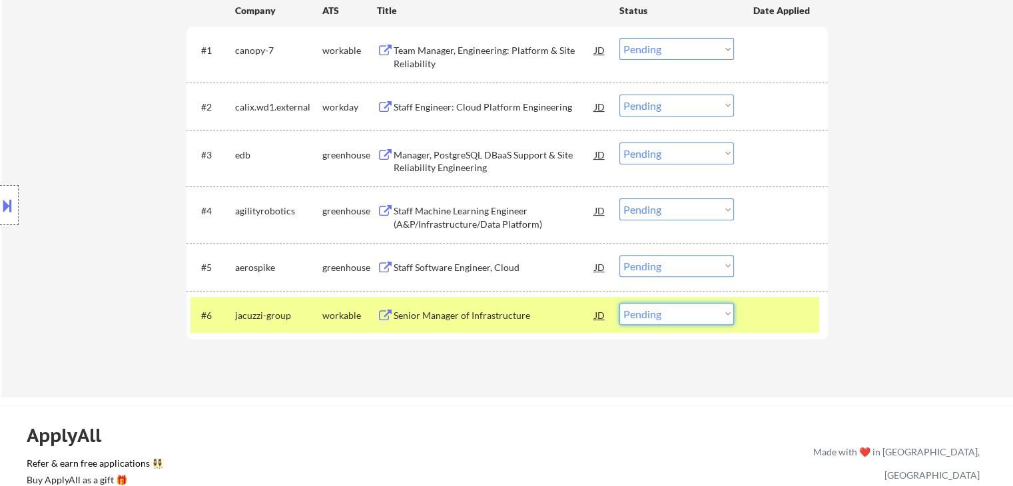
click at [666, 314] on select "Choose an option... Pending Applied Excluded (Questions) Excluded (Expired) Exc…" at bounding box center [677, 314] width 115 height 22
select select ""excluded__bad_match_""
click at [620, 303] on select "Choose an option... Pending Applied Excluded (Questions) Excluded (Expired) Exc…" at bounding box center [677, 314] width 115 height 22
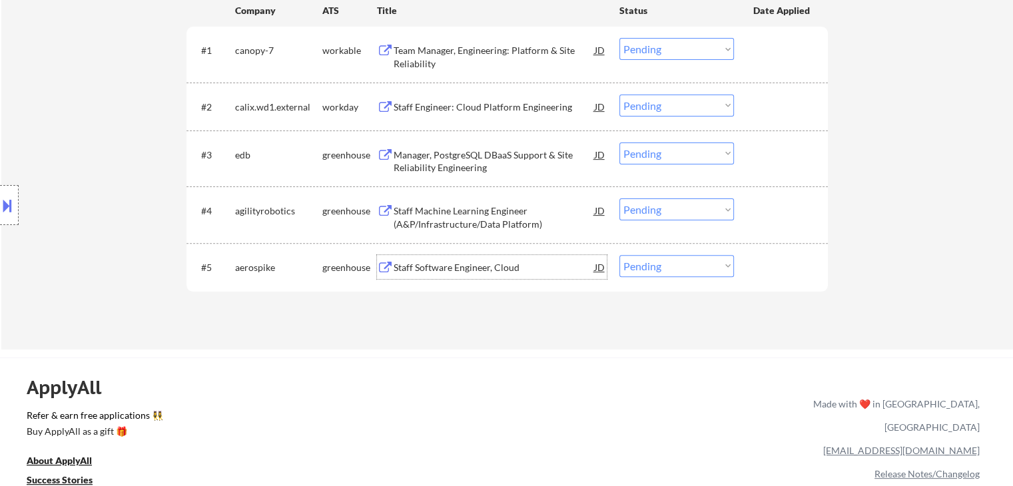
click at [483, 256] on div "Staff Software Engineer, Cloud" at bounding box center [494, 267] width 201 height 24
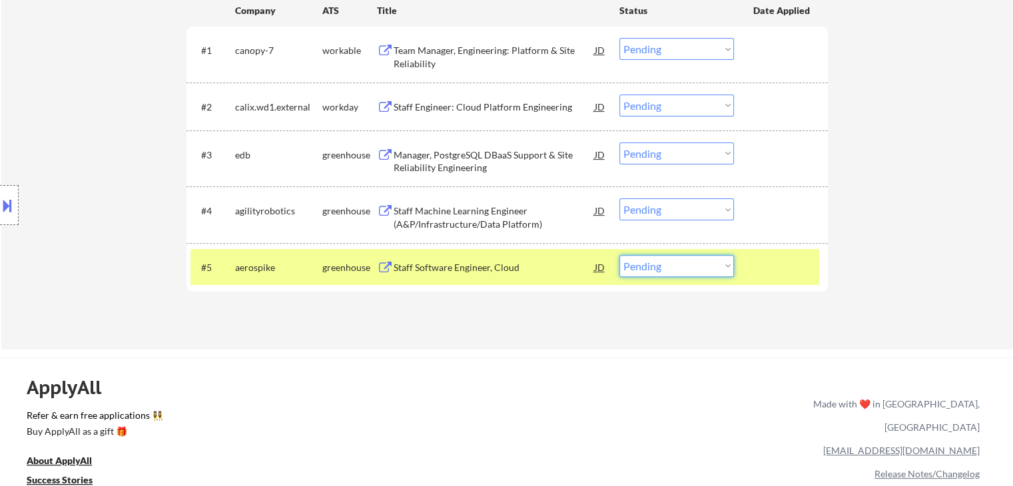
drag, startPoint x: 654, startPoint y: 270, endPoint x: 681, endPoint y: 376, distance: 109.4
click at [681, 376] on div "← Return to /applysquad Mailslurp Inbox Job Search Builder Dan Parsons User Ema…" at bounding box center [506, 316] width 1013 height 1434
select select ""excluded__bad_match_""
click at [620, 255] on select "Choose an option... Pending Applied Excluded (Questions) Excluded (Expired) Exc…" at bounding box center [677, 266] width 115 height 22
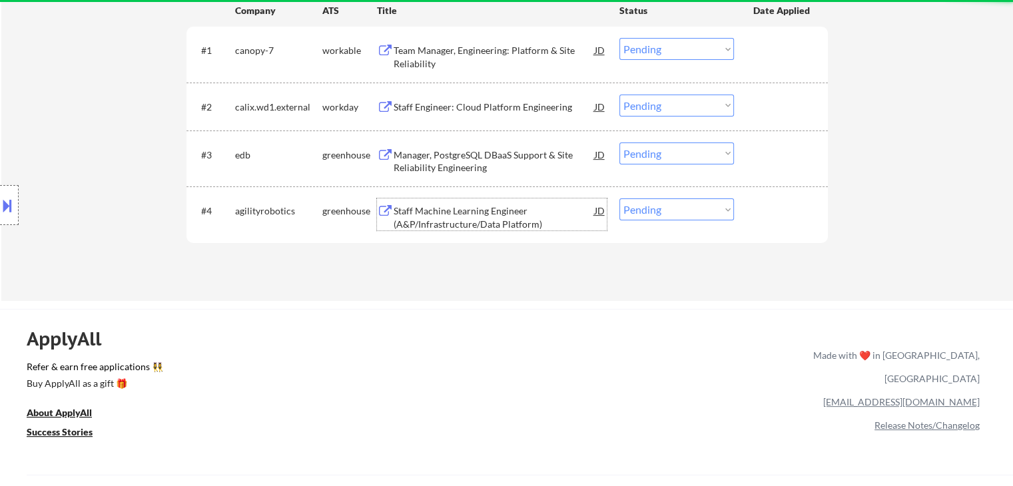
click at [478, 219] on div "Staff Machine Learning Engineer (A&P/Infrastructure/Data Platform)" at bounding box center [494, 218] width 201 height 26
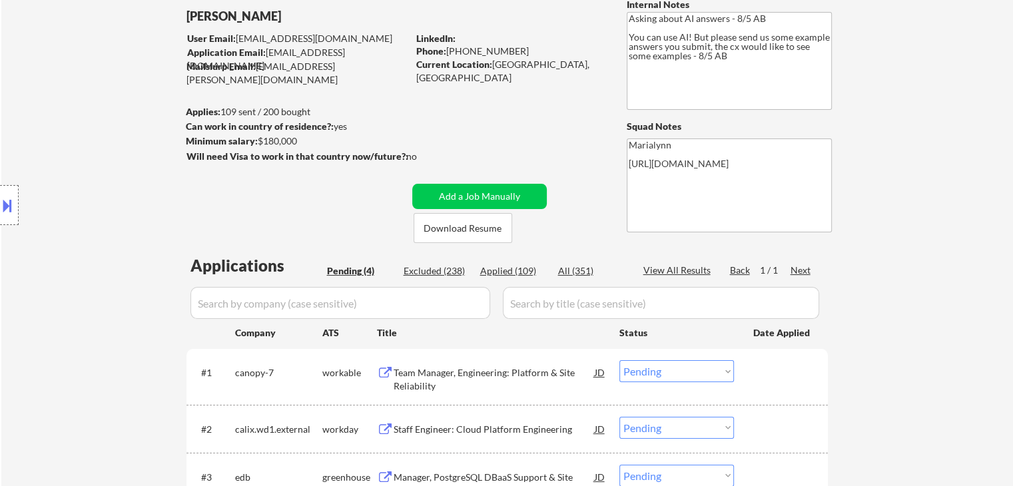
scroll to position [85, 0]
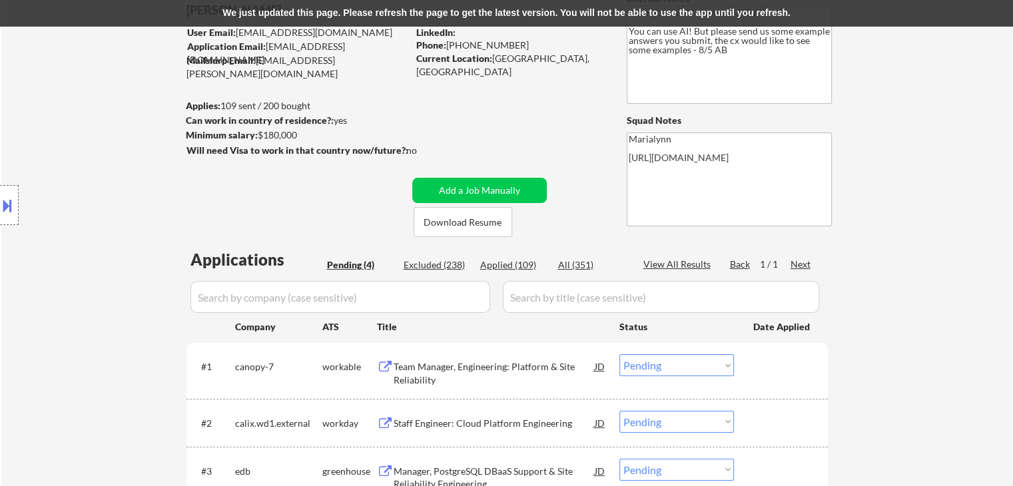
click at [530, 5] on div "We just updated this page. Please refresh the page to get the latest version. Y…" at bounding box center [506, 13] width 1013 height 27
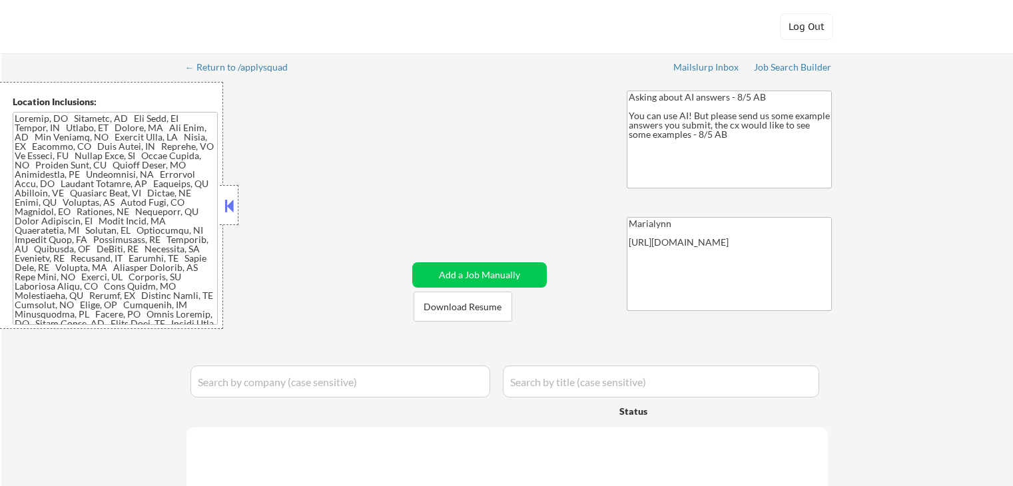
select select ""pending""
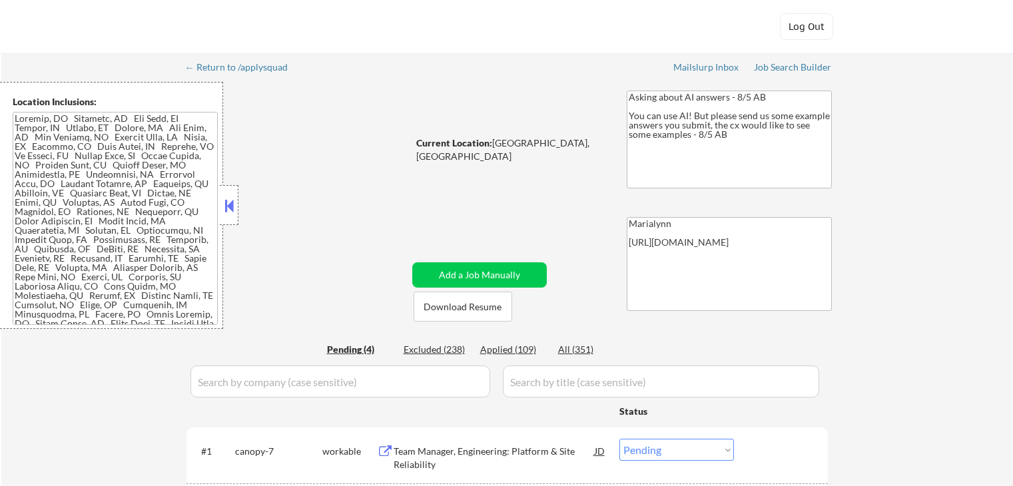
scroll to position [85, 0]
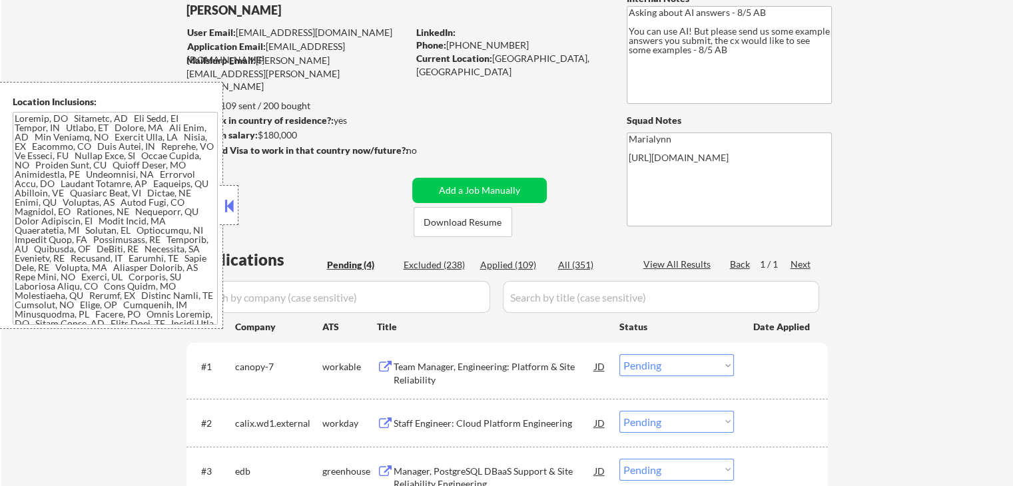
click at [232, 204] on button at bounding box center [229, 206] width 15 height 20
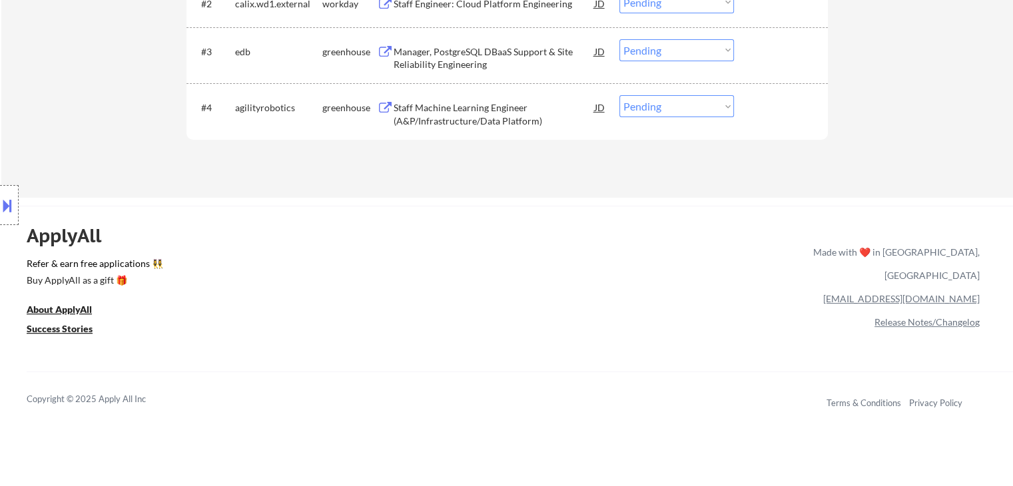
scroll to position [432, 0]
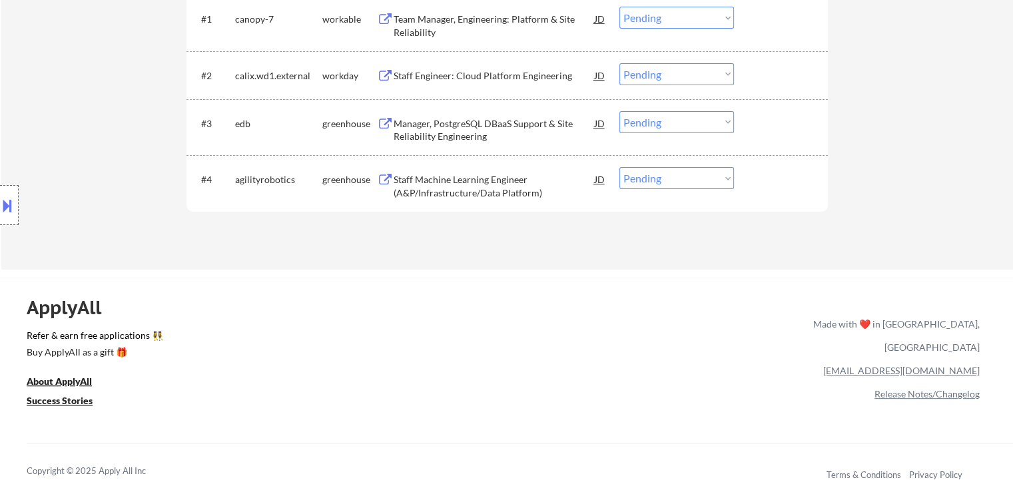
click at [648, 175] on select "Choose an option... Pending Applied Excluded (Questions) Excluded (Expired) Exc…" at bounding box center [677, 178] width 115 height 22
select select ""applied""
click at [620, 167] on select "Choose an option... Pending Applied Excluded (Questions) Excluded (Expired) Exc…" at bounding box center [677, 178] width 115 height 22
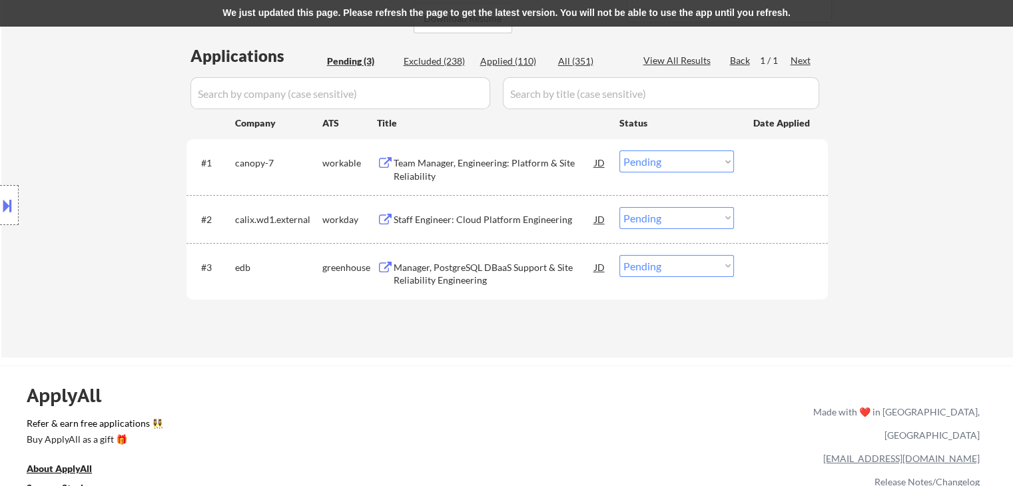
scroll to position [246, 0]
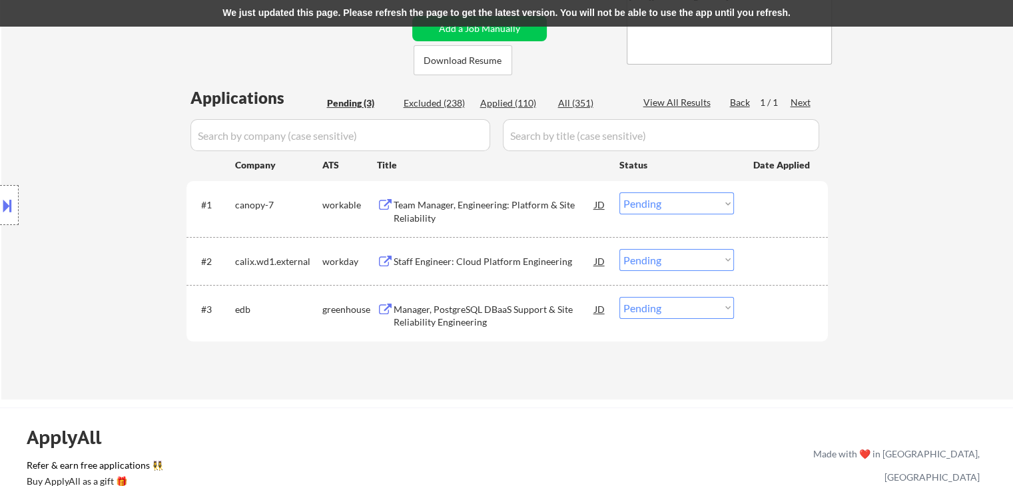
click at [381, 15] on div "We just updated this page. Please refresh the page to get the latest version. Y…" at bounding box center [506, 13] width 1013 height 27
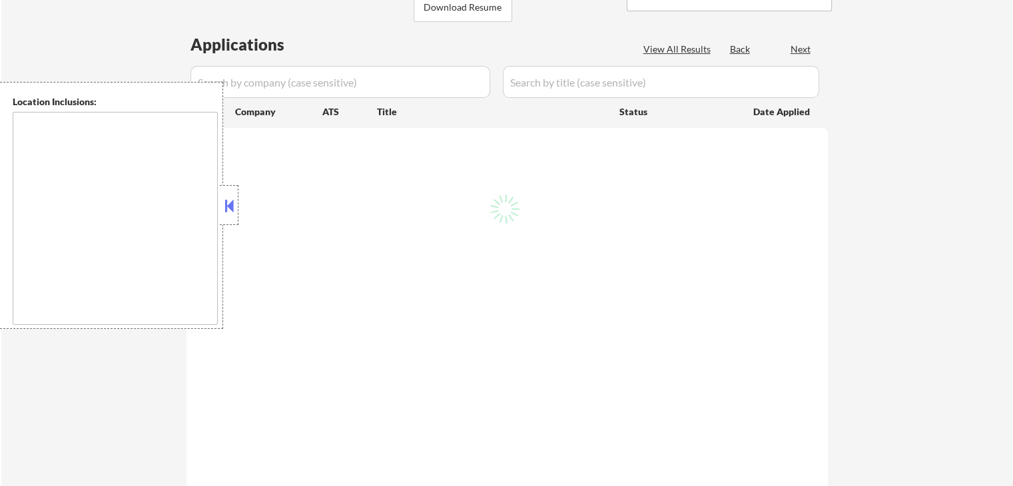
scroll to position [246, 0]
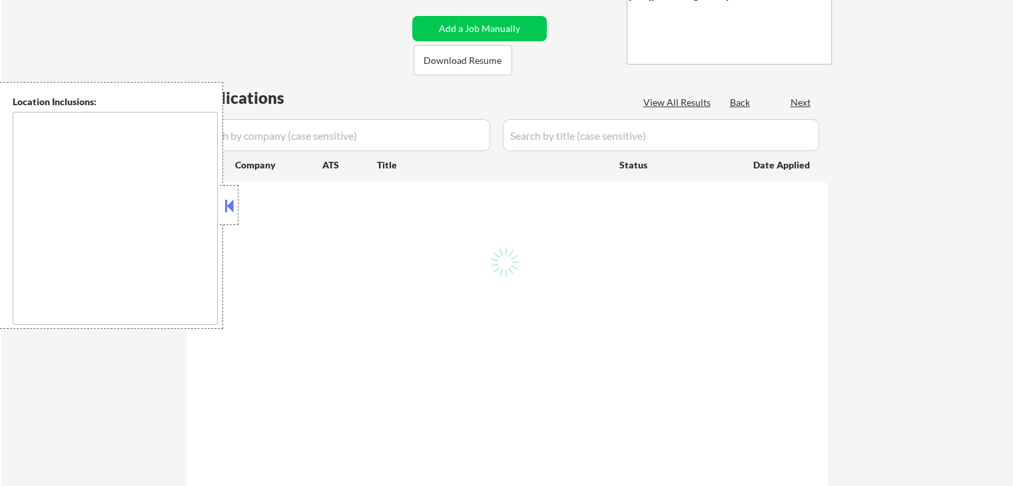
type textarea "[GEOGRAPHIC_DATA], [GEOGRAPHIC_DATA] [GEOGRAPHIC_DATA], [GEOGRAPHIC_DATA], [GEO…"
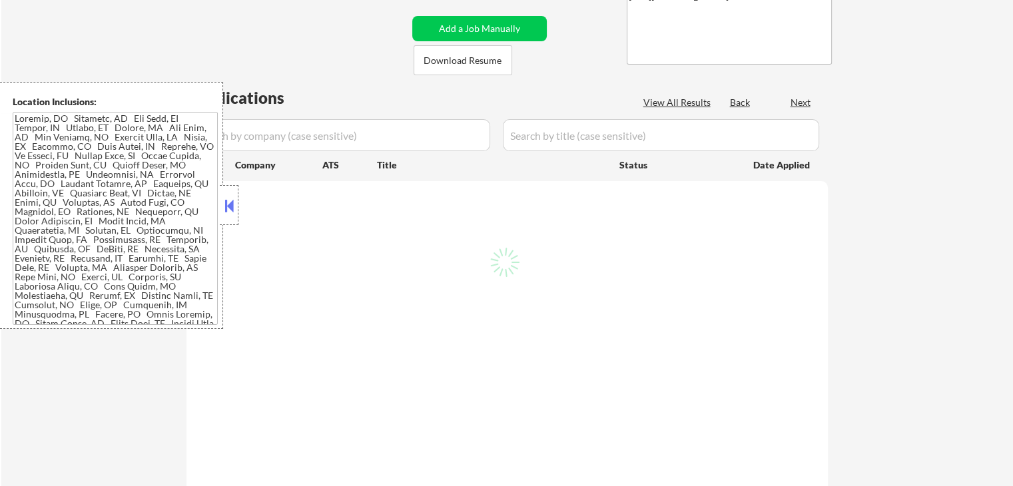
select select ""pending""
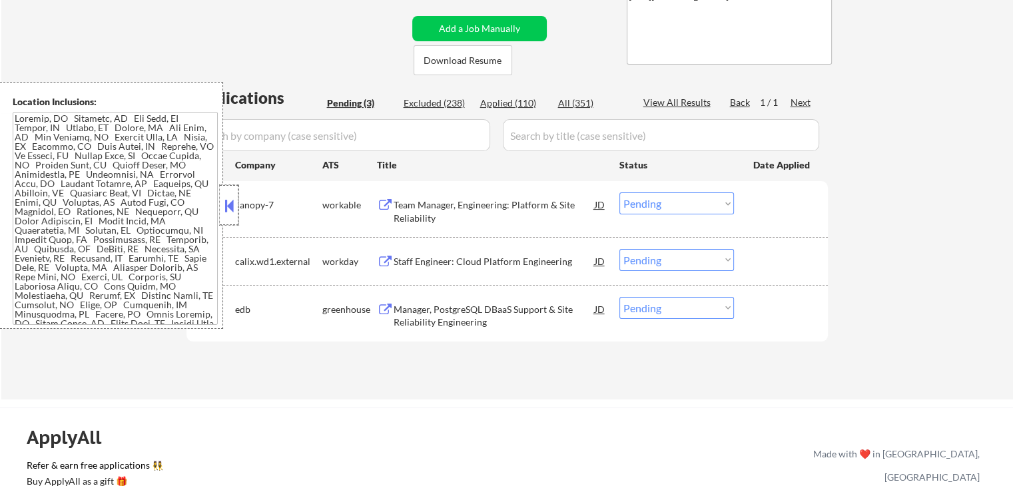
click at [229, 194] on div at bounding box center [229, 205] width 19 height 40
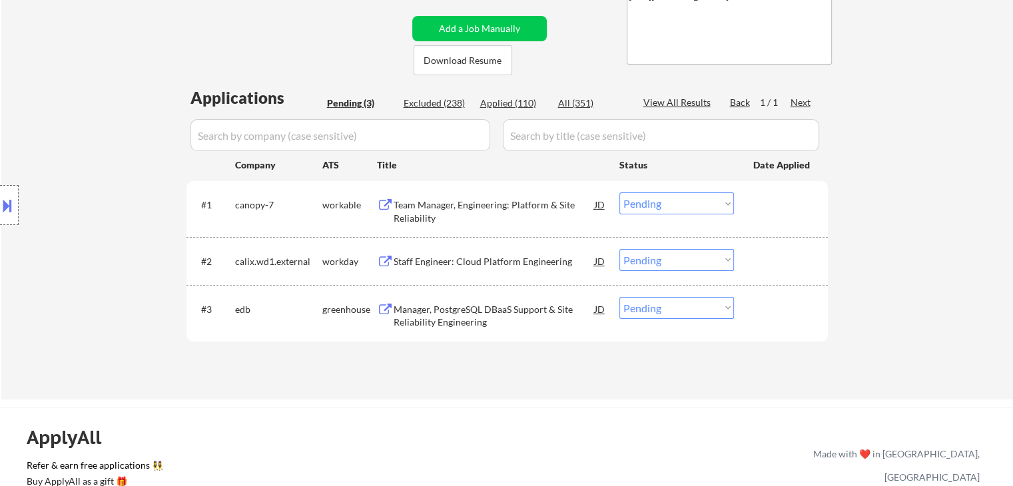
click at [470, 303] on div "Manager, PostgreSQL DBaaS Support & Site Reliability Engineering" at bounding box center [494, 316] width 201 height 26
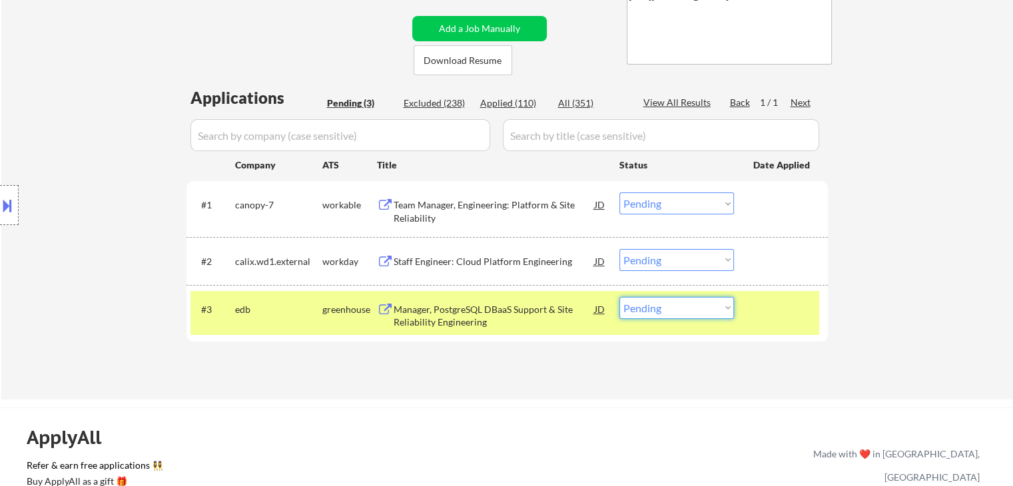
click at [693, 310] on select "Choose an option... Pending Applied Excluded (Questions) Excluded (Expired) Exc…" at bounding box center [677, 308] width 115 height 22
select select ""excluded__bad_match_""
click at [620, 297] on select "Choose an option... Pending Applied Excluded (Questions) Excluded (Expired) Exc…" at bounding box center [677, 308] width 115 height 22
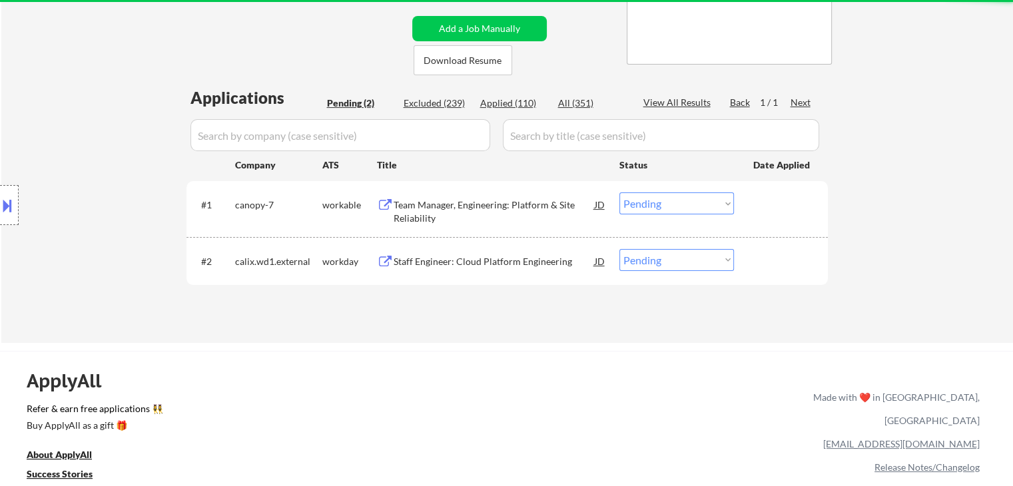
click at [452, 266] on div "Staff Engineer: Cloud Platform Engineering" at bounding box center [494, 261] width 201 height 13
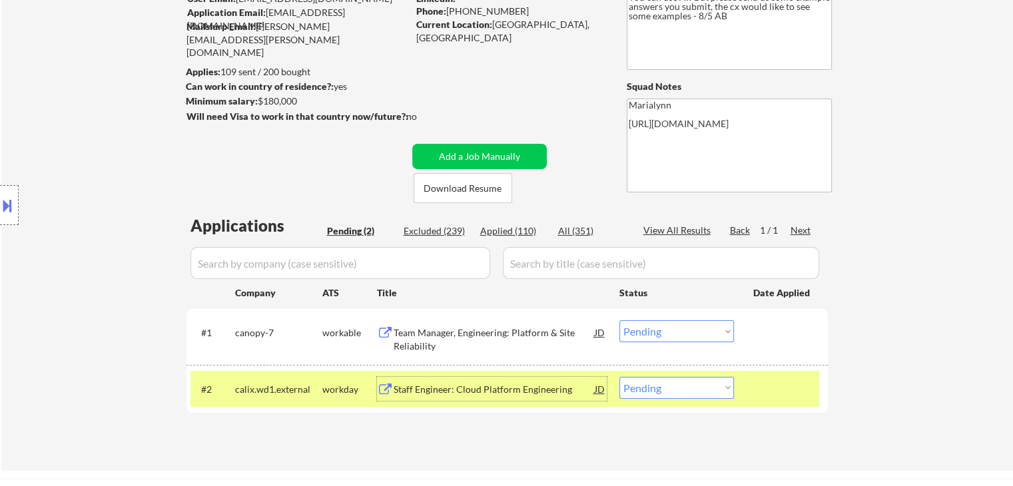
scroll to position [119, 0]
click at [716, 380] on select "Choose an option... Pending Applied Excluded (Questions) Excluded (Expired) Exc…" at bounding box center [677, 388] width 115 height 22
select select ""applied""
click at [620, 377] on select "Choose an option... Pending Applied Excluded (Questions) Excluded (Expired) Exc…" at bounding box center [677, 388] width 115 height 22
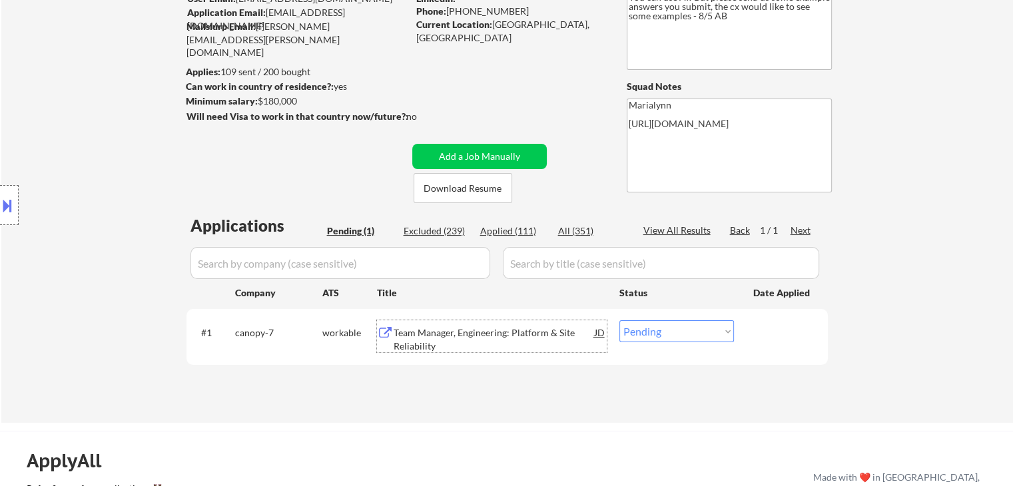
click at [410, 331] on div "Team Manager, Engineering: Platform & Site Reliability" at bounding box center [494, 339] width 201 height 26
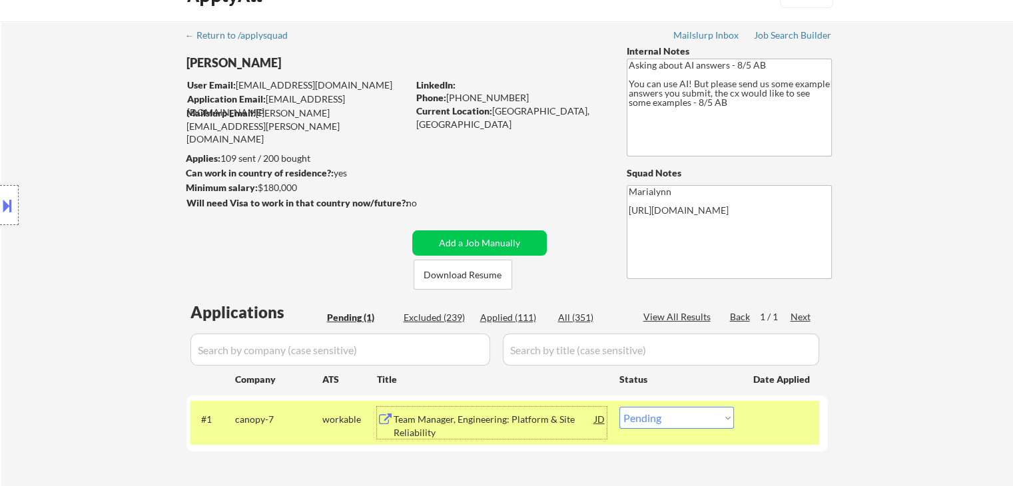
scroll to position [40, 0]
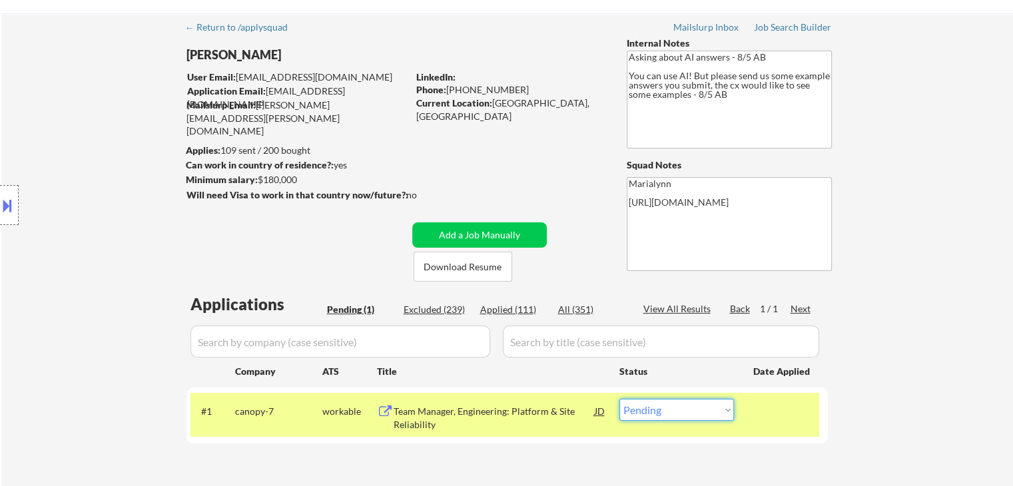
click at [664, 399] on select "Choose an option... Pending Applied Excluded (Questions) Excluded (Expired) Exc…" at bounding box center [677, 410] width 115 height 22
select select ""applied""
click at [620, 399] on select "Choose an option... Pending Applied Excluded (Questions) Excluded (Expired) Exc…" at bounding box center [677, 410] width 115 height 22
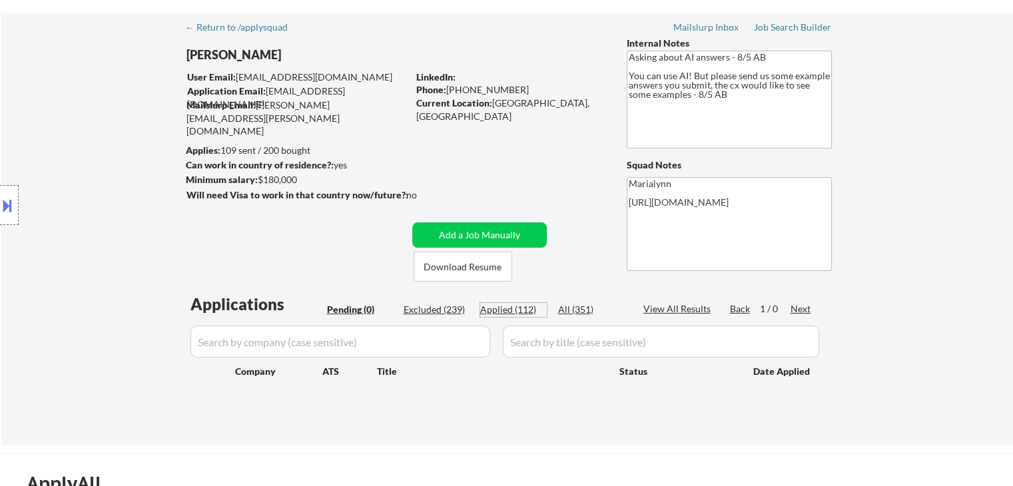
click at [504, 310] on div "Applied (112)" at bounding box center [513, 309] width 67 height 13
select select ""applied""
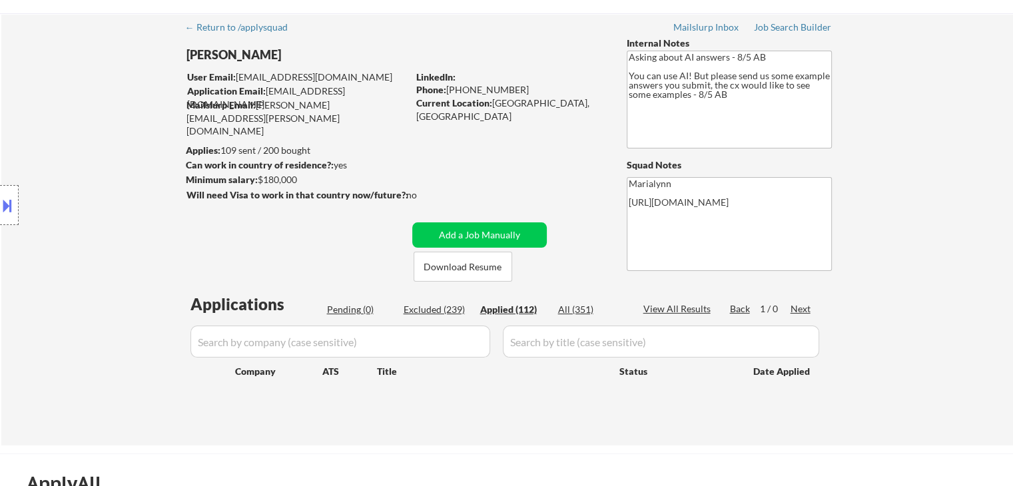
select select ""applied""
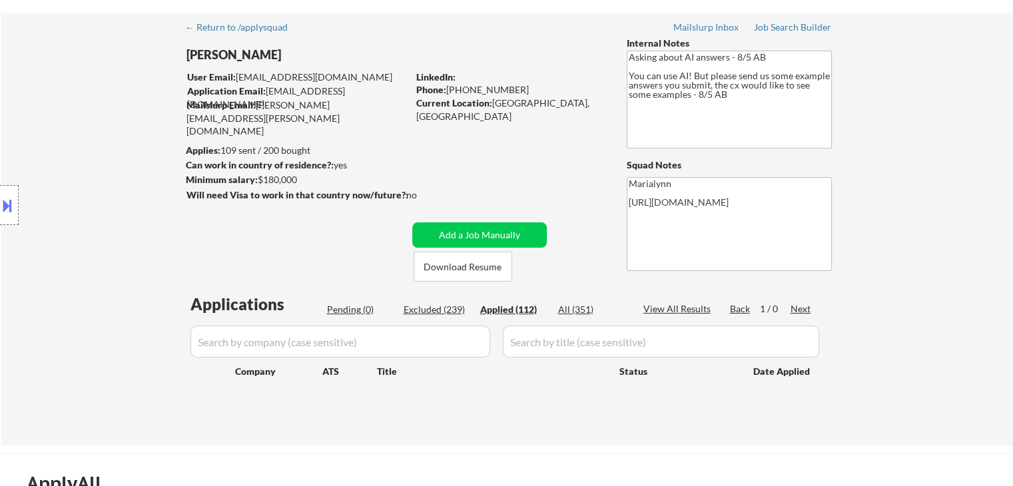
select select ""applied""
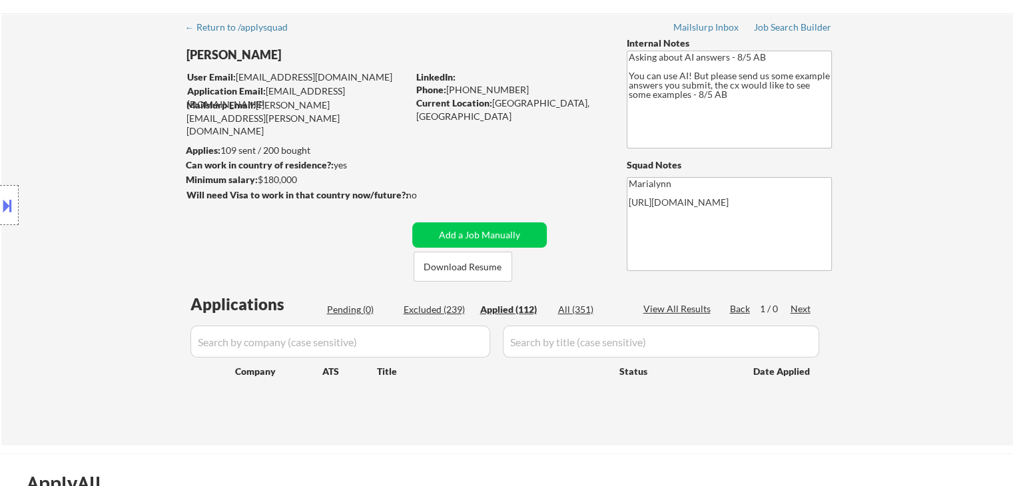
select select ""applied""
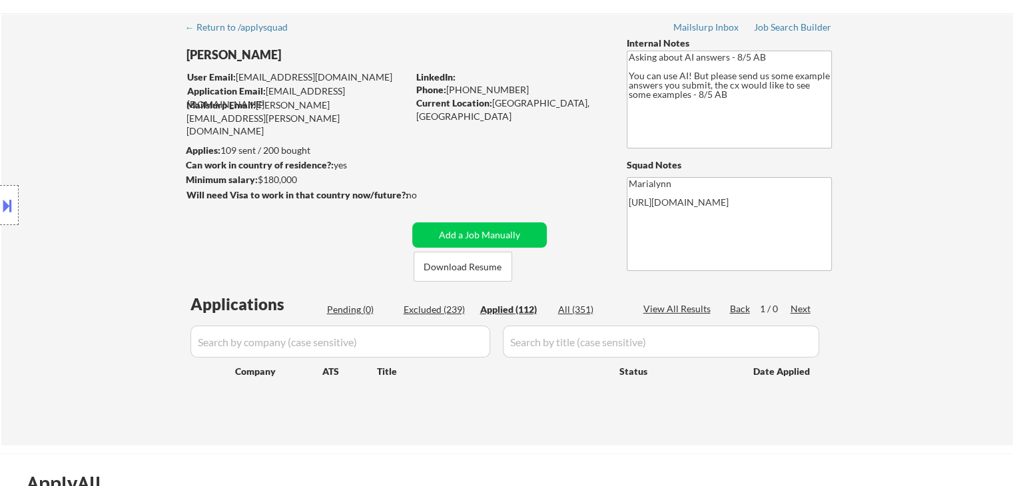
select select ""applied""
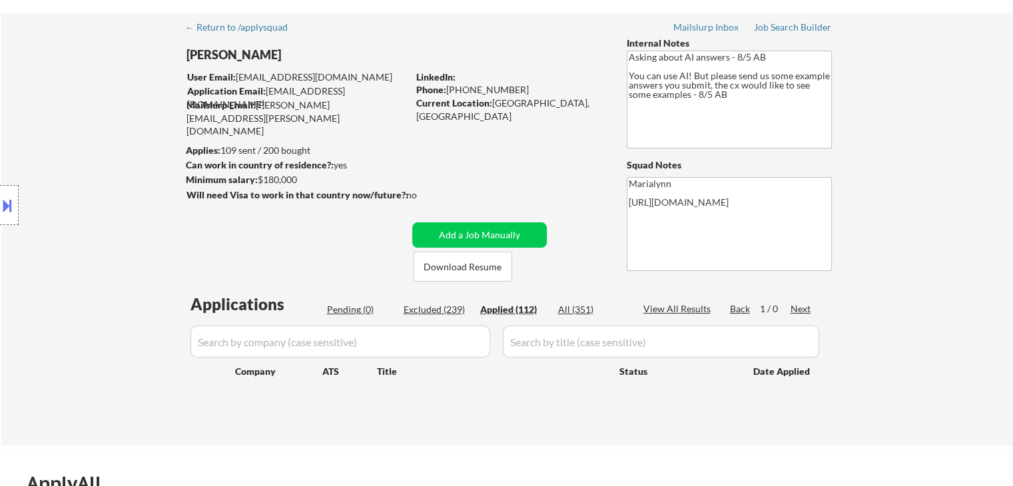
select select ""applied""
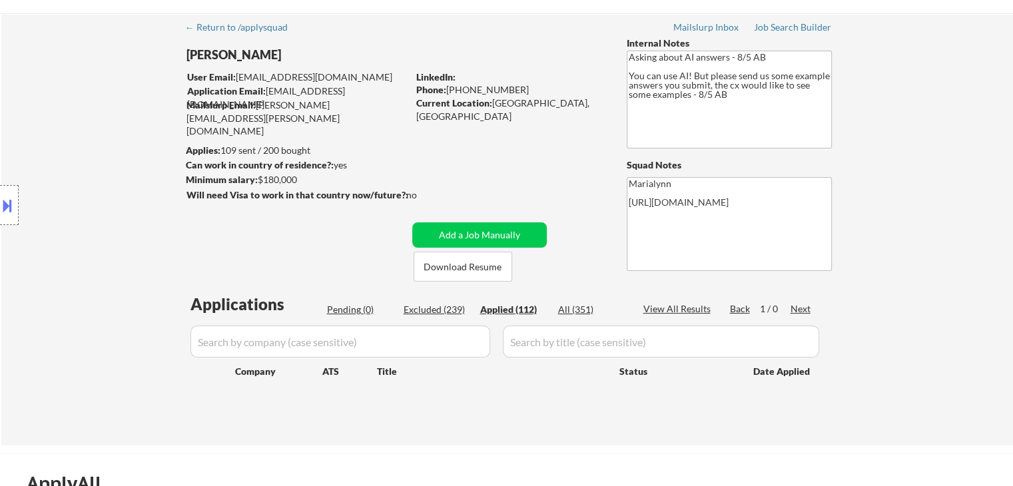
select select ""applied""
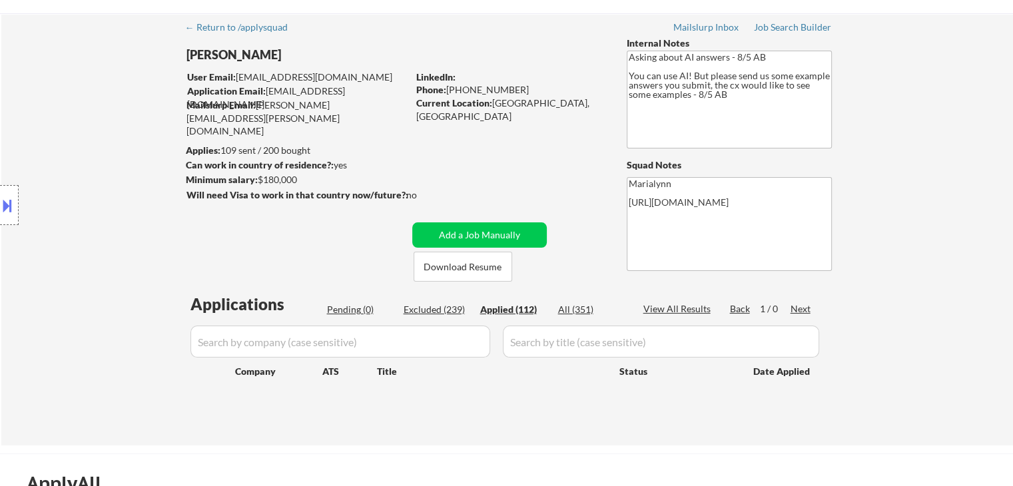
select select ""applied""
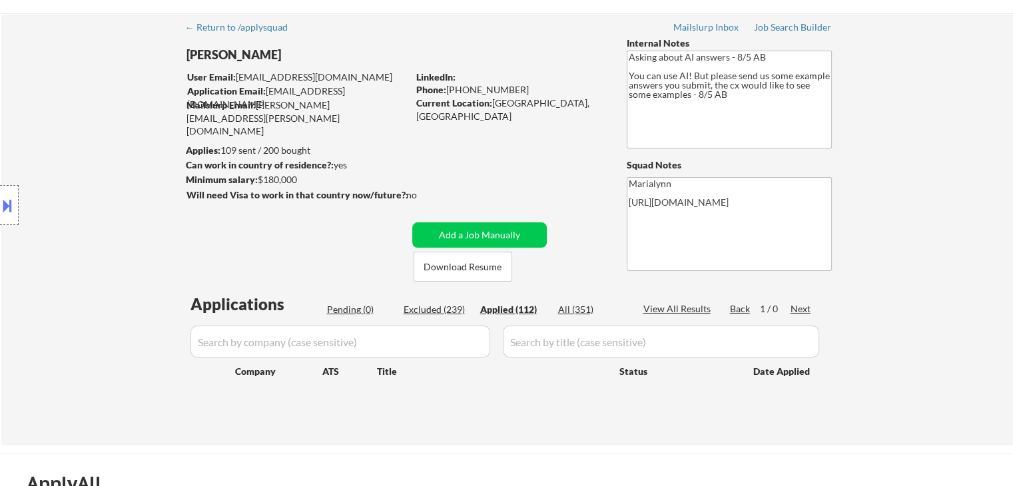
select select ""applied""
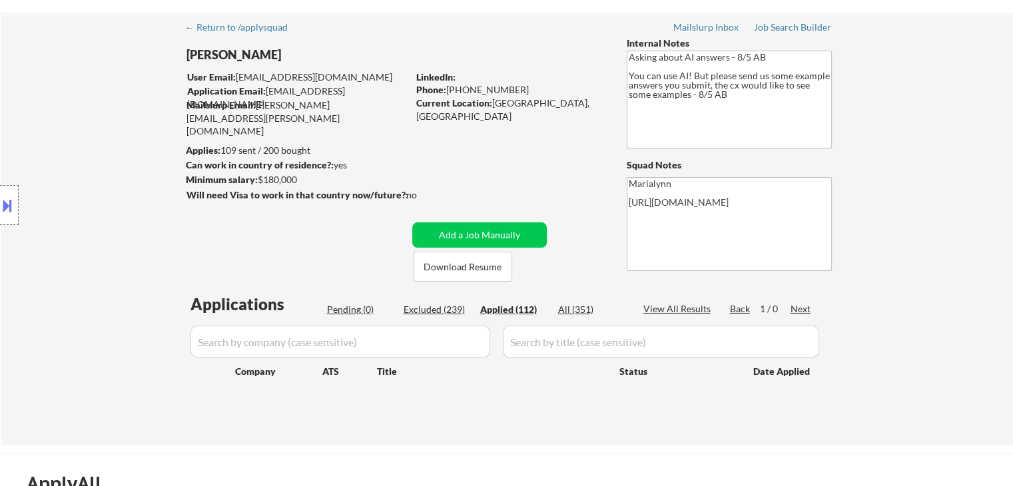
select select ""applied""
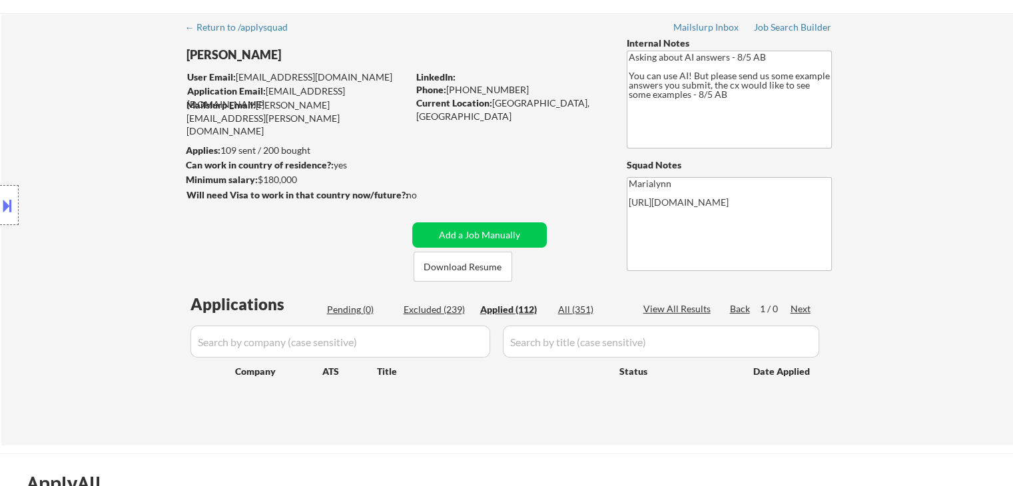
select select ""applied""
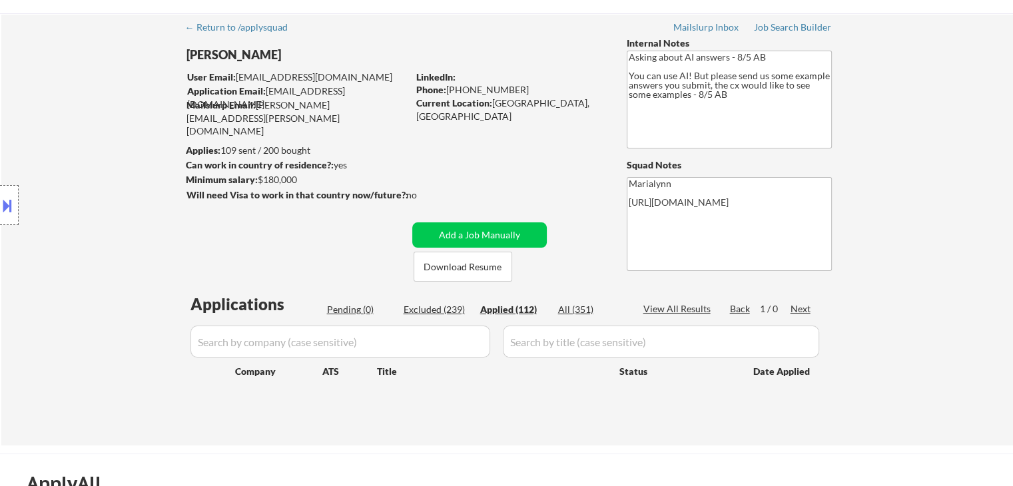
select select ""applied""
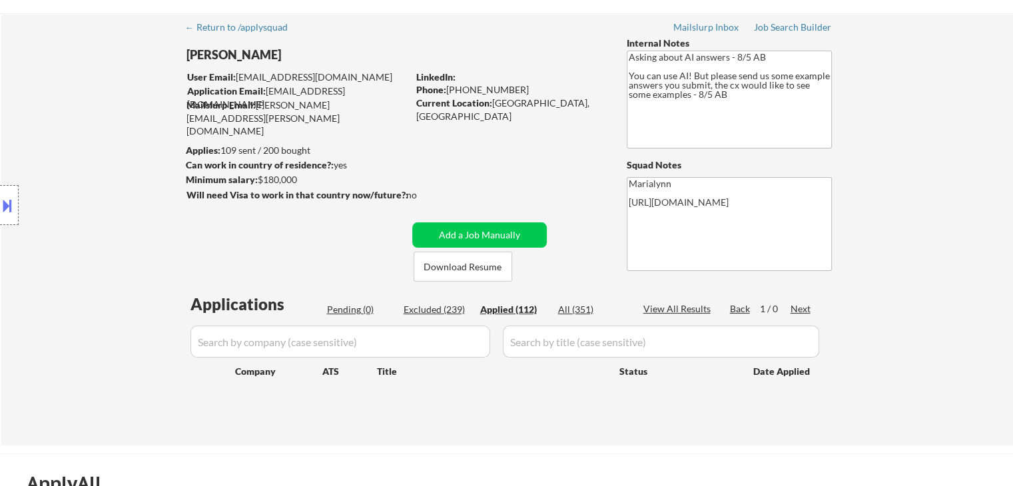
select select ""applied""
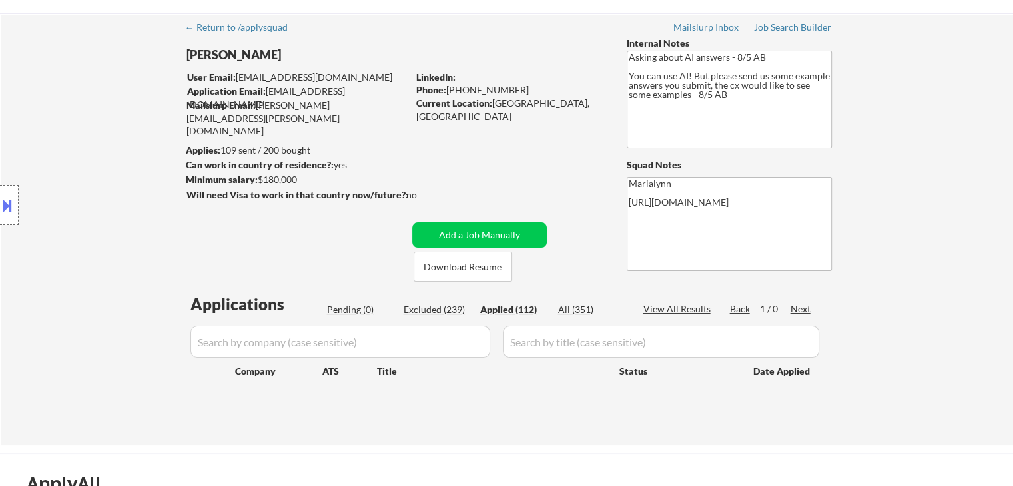
select select ""applied""
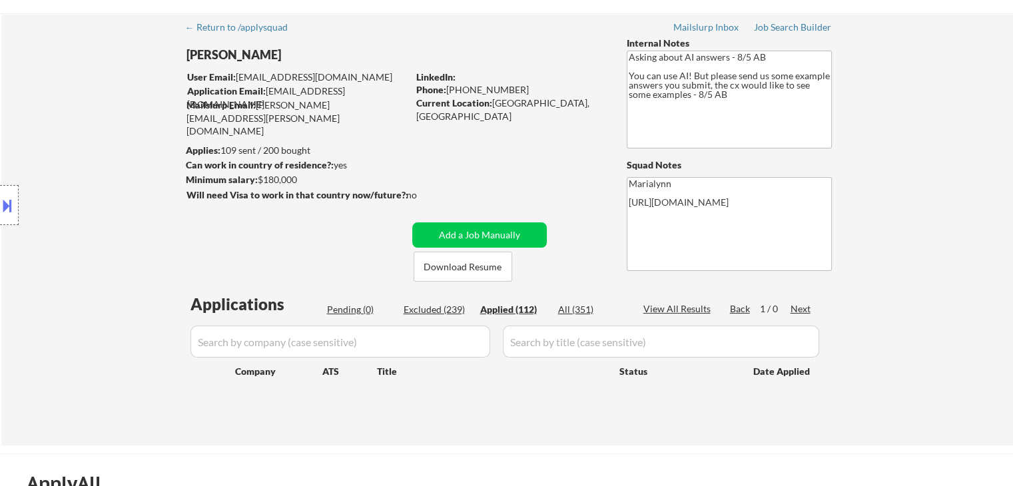
select select ""applied""
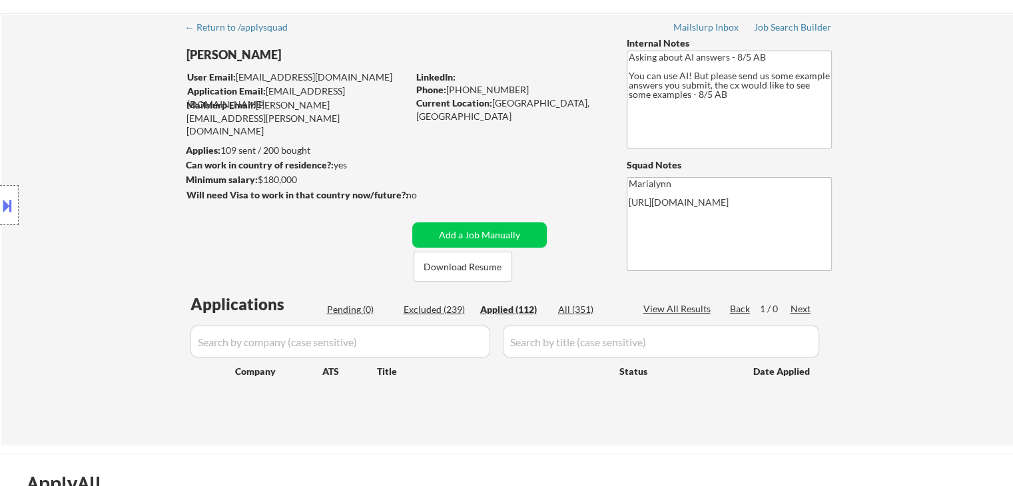
select select ""applied""
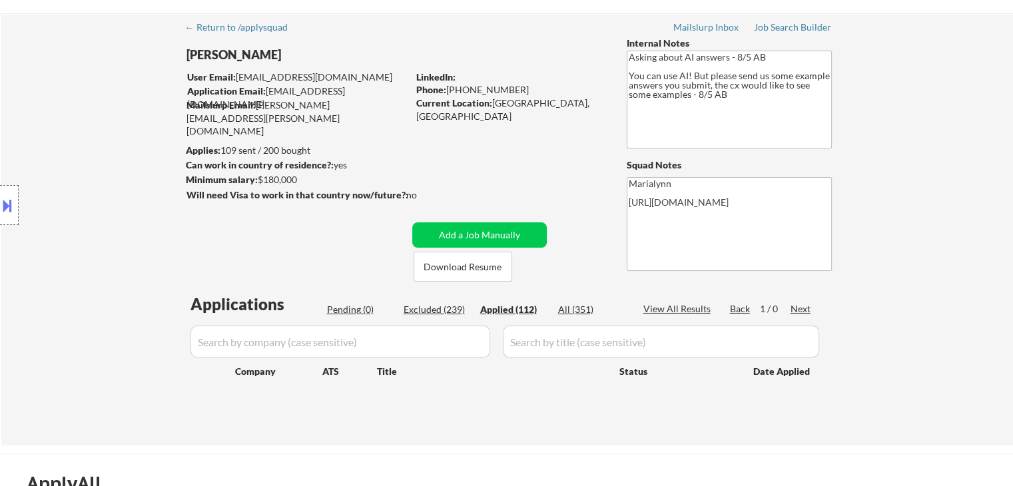
select select ""applied""
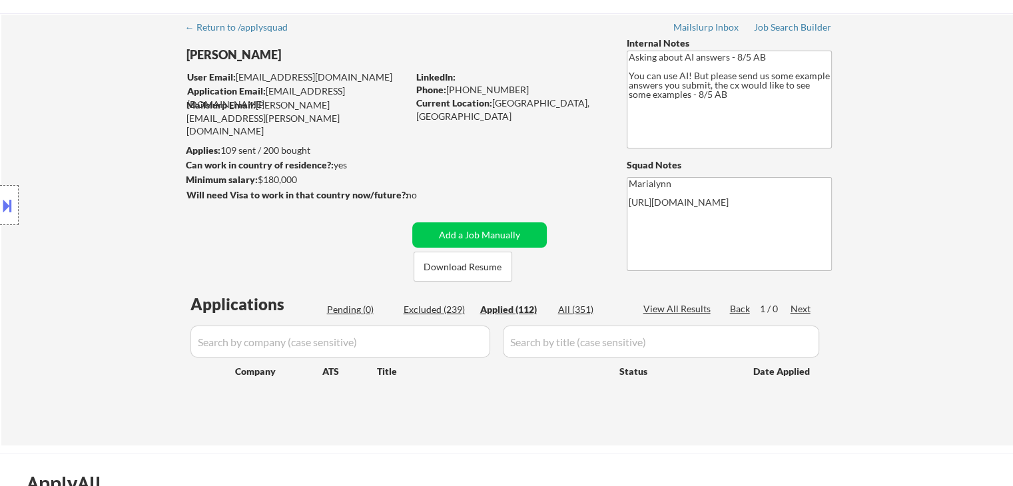
select select ""applied""
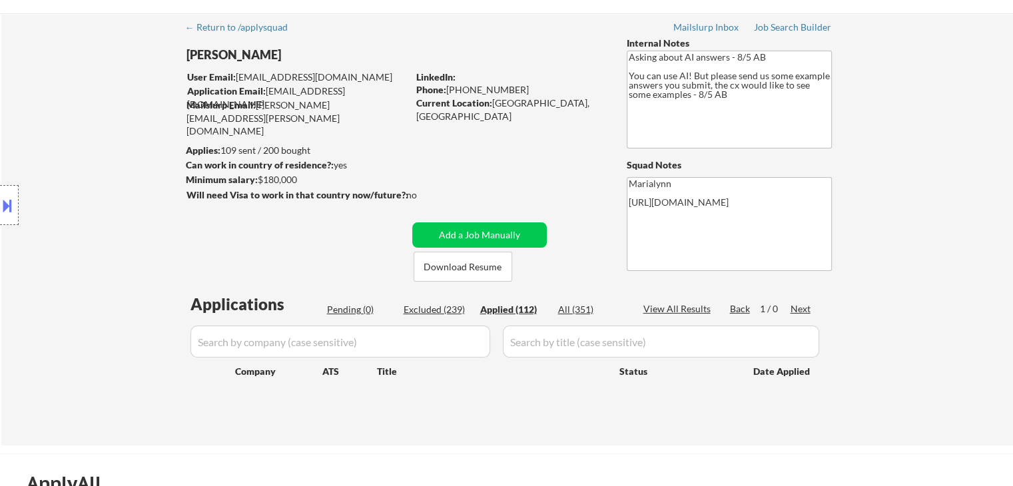
select select ""applied""
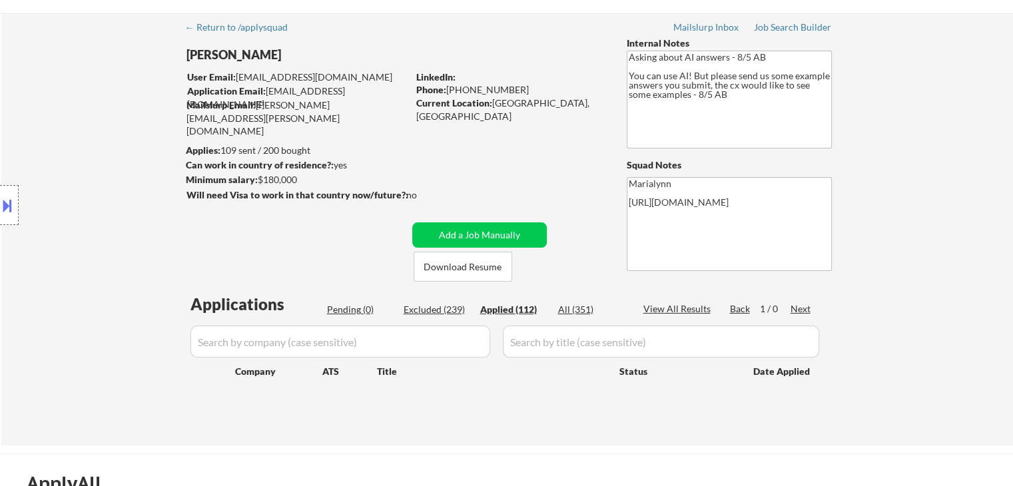
select select ""applied""
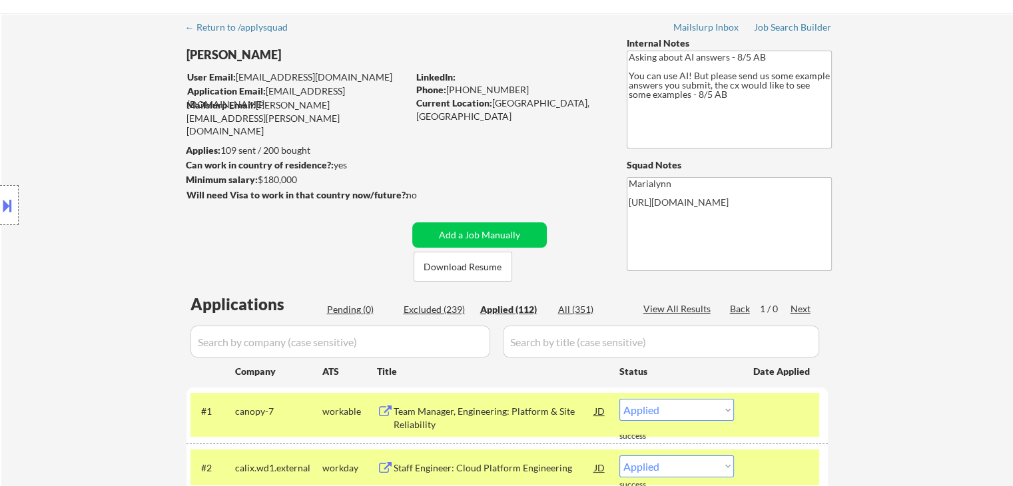
select select ""applied""
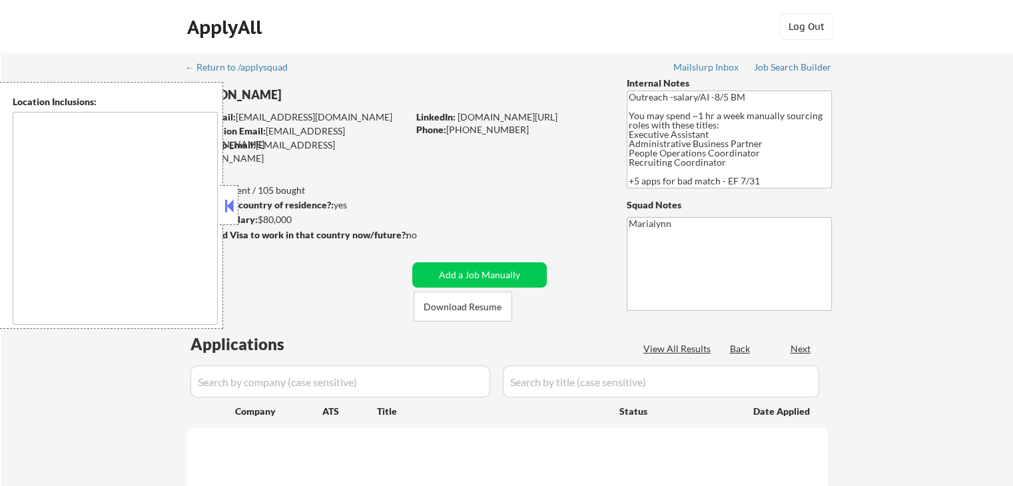
type textarea "[GEOGRAPHIC_DATA], [GEOGRAPHIC_DATA], [GEOGRAPHIC_DATA] [GEOGRAPHIC_DATA], [GEO…"
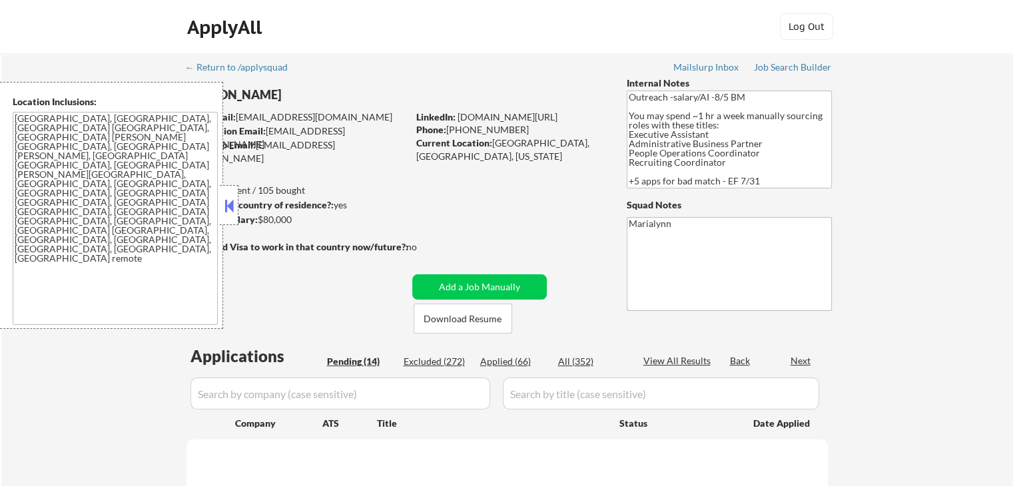
select select ""pending""
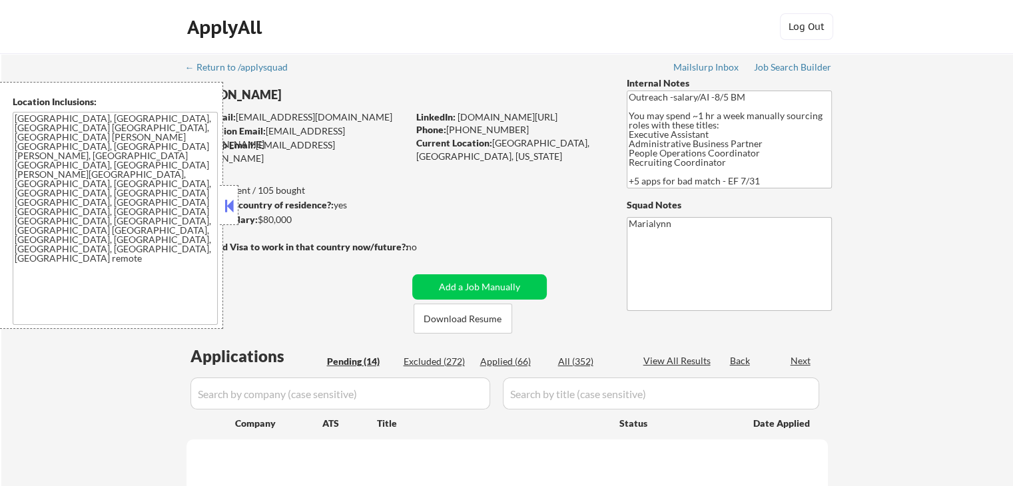
select select ""pending""
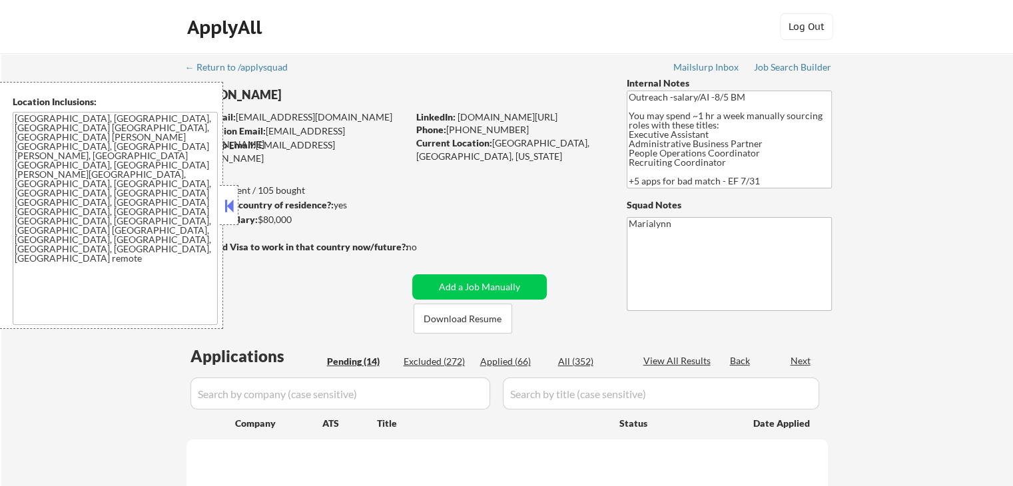
select select ""pending""
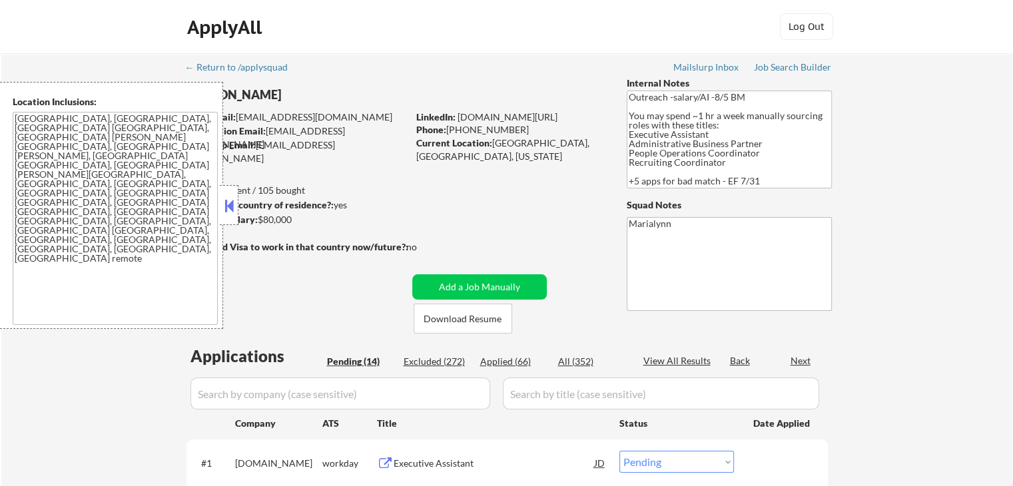
click at [231, 210] on button at bounding box center [229, 206] width 15 height 20
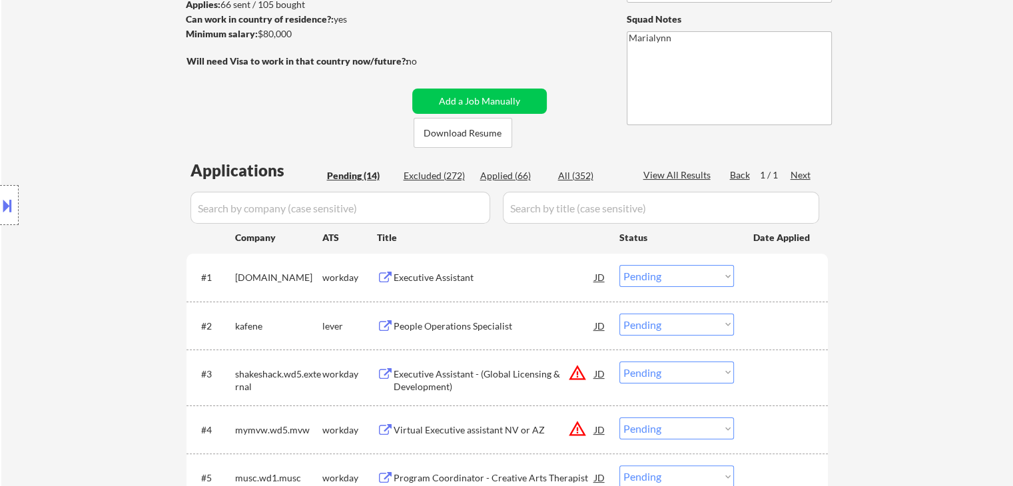
scroll to position [183, 0]
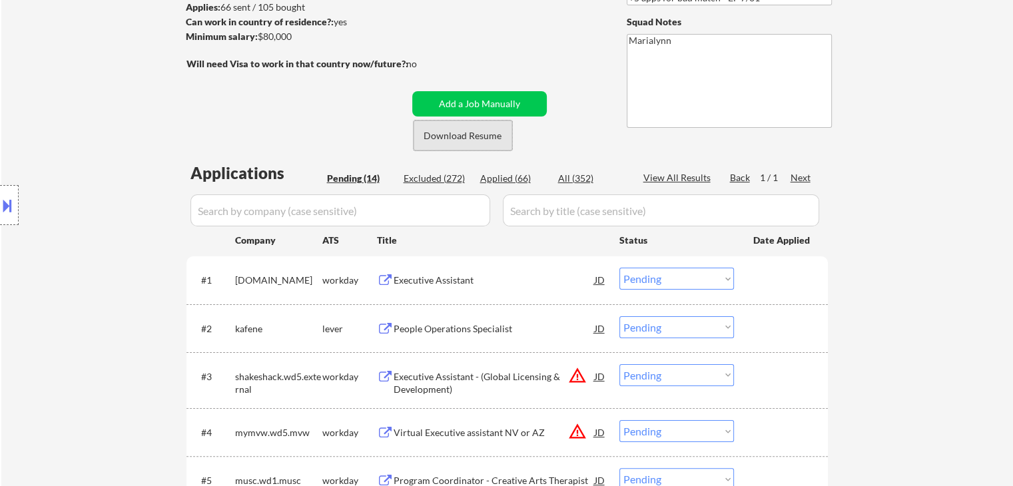
click at [451, 137] on button "Download Resume" at bounding box center [463, 136] width 99 height 30
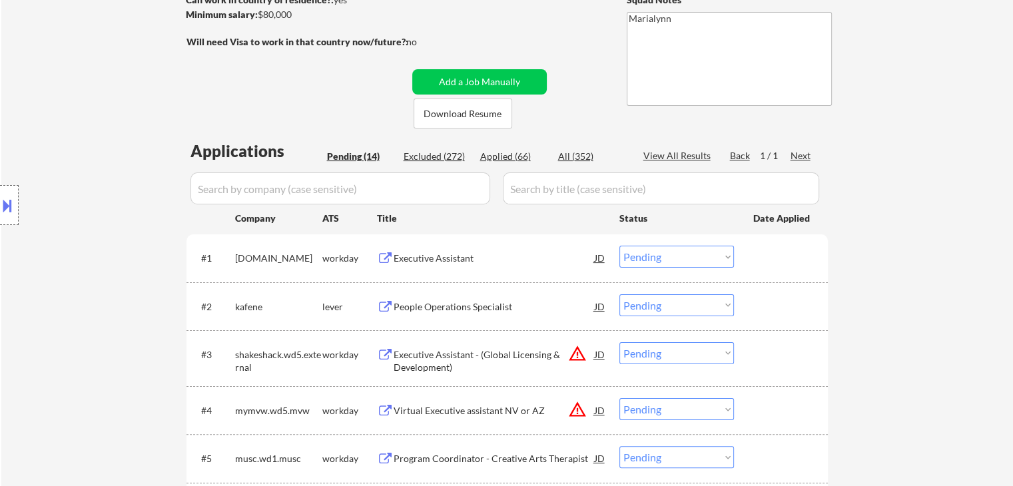
scroll to position [211, 0]
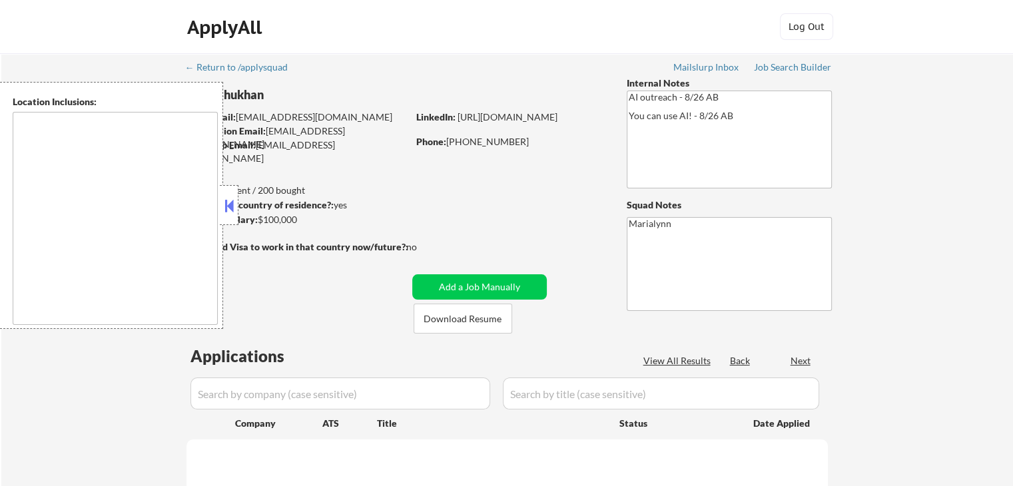
select select ""pending""
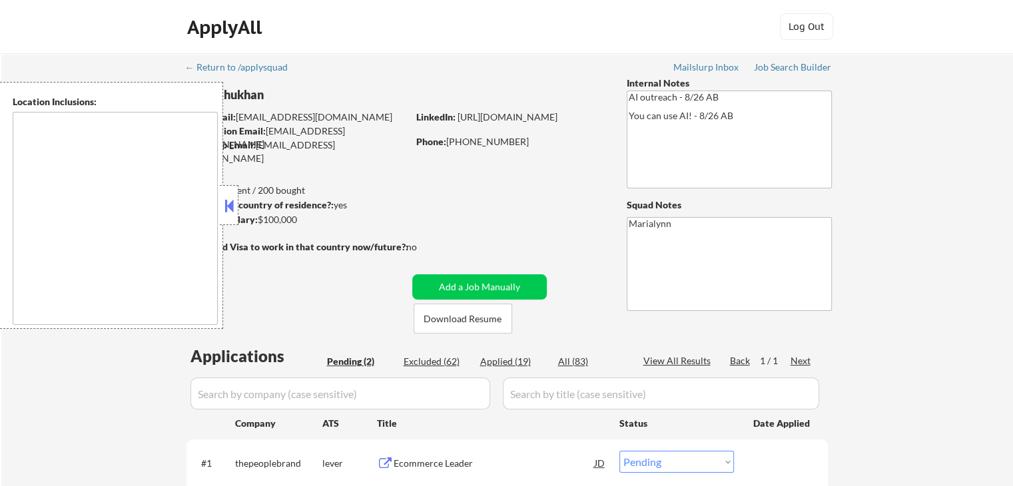
type textarea "[GEOGRAPHIC_DATA], [GEOGRAPHIC_DATA] [GEOGRAPHIC_DATA], [GEOGRAPHIC_DATA] [GEOG…"
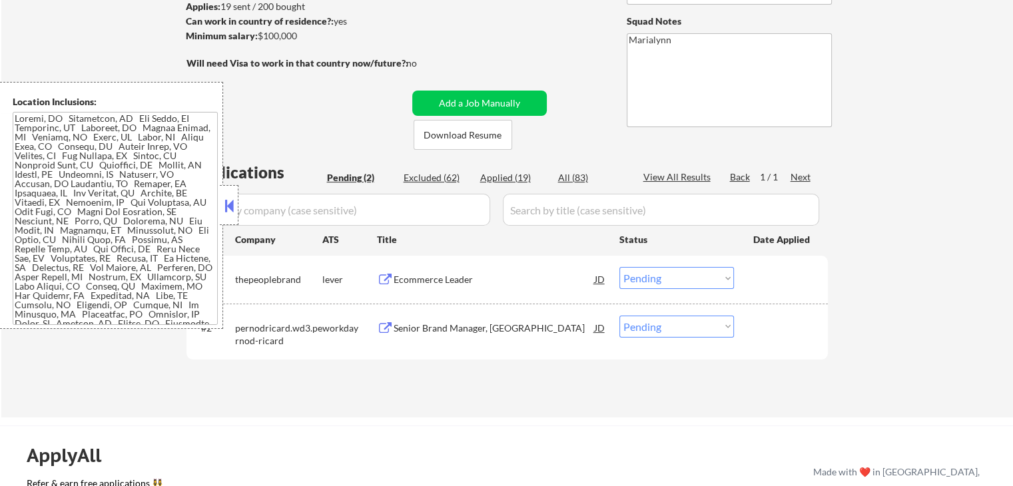
scroll to position [179, 0]
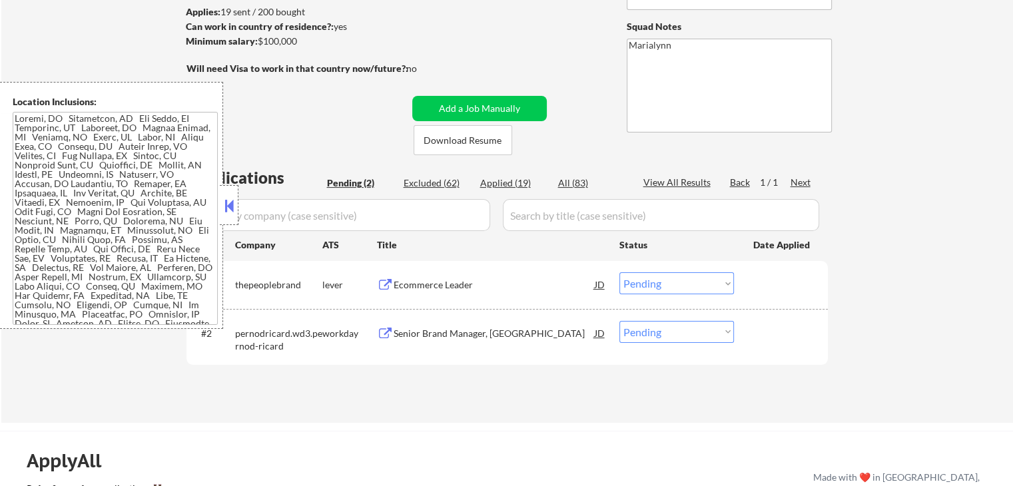
click at [229, 210] on button at bounding box center [229, 206] width 15 height 20
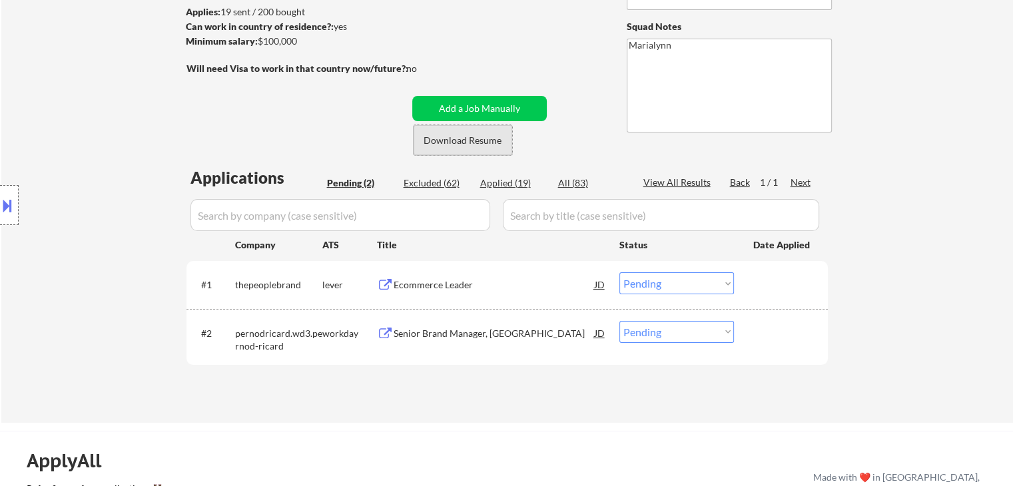
click at [461, 136] on button "Download Resume" at bounding box center [463, 140] width 99 height 30
click at [476, 154] on button "Download Resume" at bounding box center [463, 140] width 99 height 30
click at [436, 294] on div "Ecommerce Leader" at bounding box center [494, 284] width 201 height 24
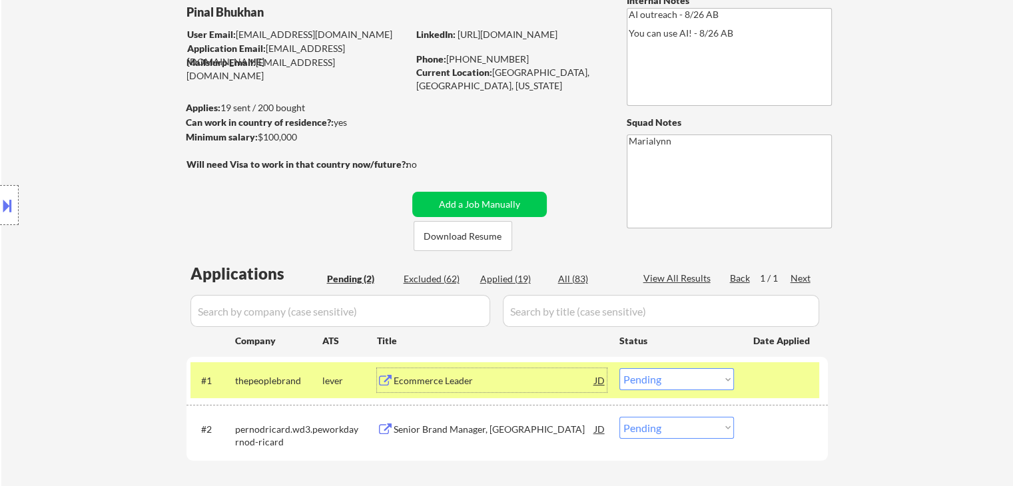
scroll to position [85, 0]
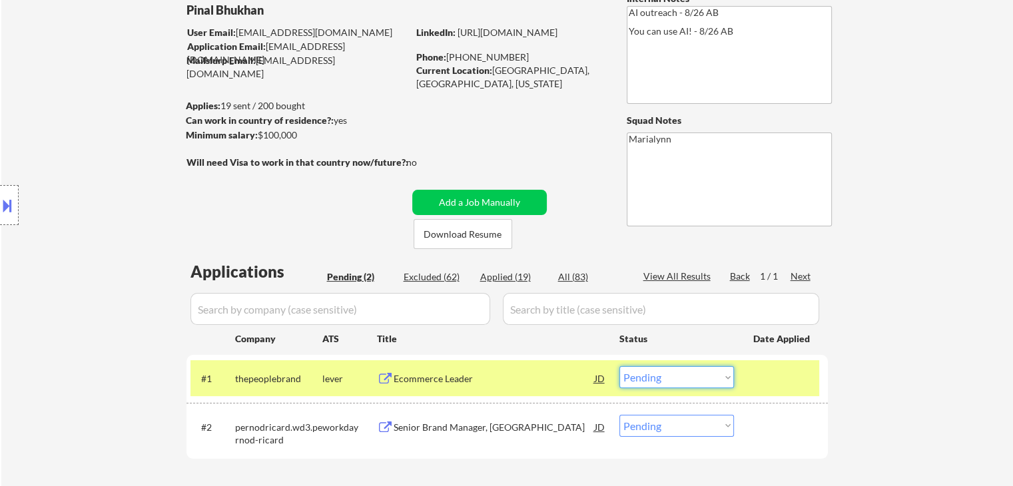
click at [646, 382] on select "Choose an option... Pending Applied Excluded (Questions) Excluded (Expired) Exc…" at bounding box center [677, 377] width 115 height 22
click at [620, 366] on select "Choose an option... Pending Applied Excluded (Questions) Excluded (Expired) Exc…" at bounding box center [677, 377] width 115 height 22
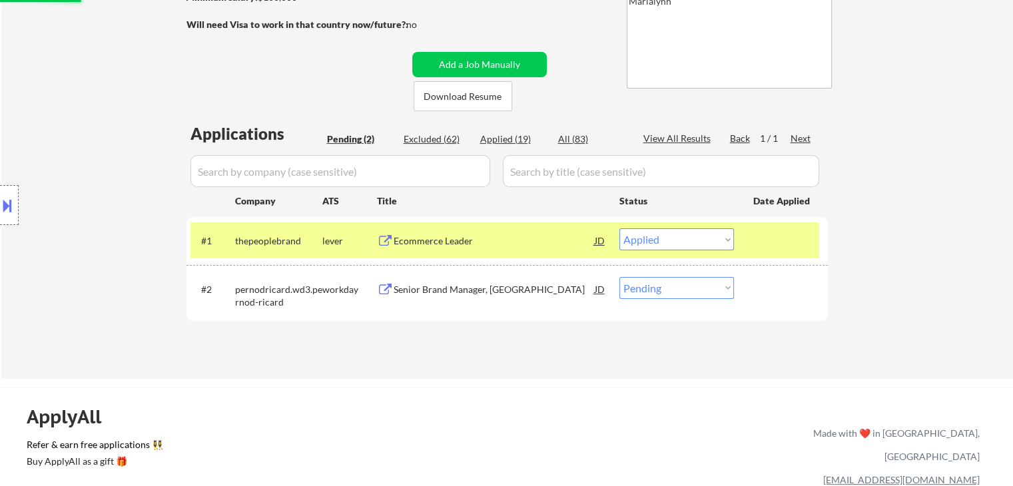
scroll to position [224, 0]
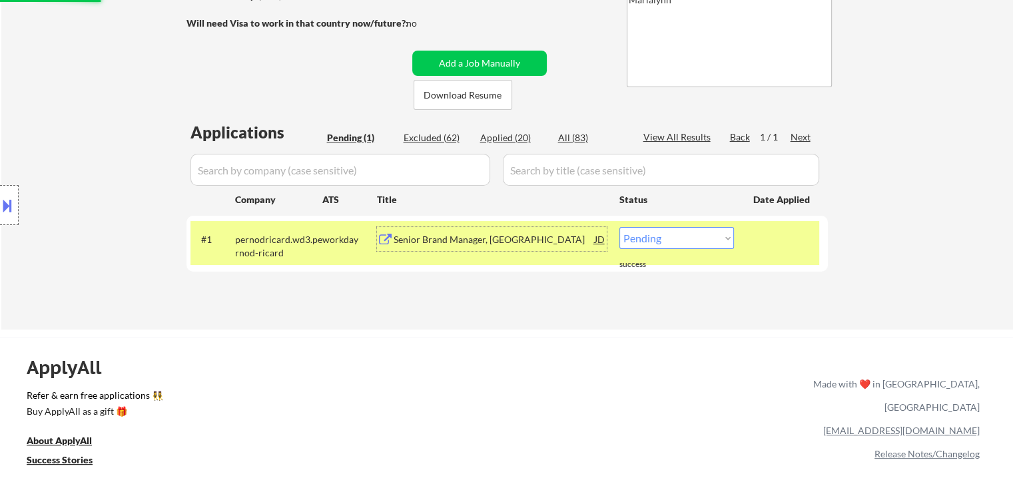
click at [464, 238] on div "Senior Brand Manager, Kahlua" at bounding box center [494, 239] width 201 height 13
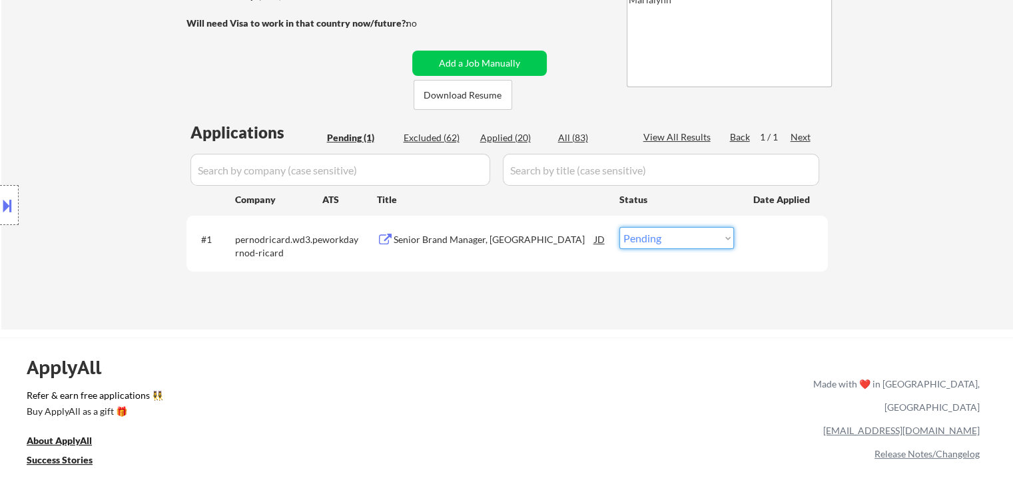
click at [678, 239] on select "Choose an option... Pending Applied Excluded (Questions) Excluded (Expired) Exc…" at bounding box center [677, 238] width 115 height 22
select select ""excluded""
click at [620, 227] on select "Choose an option... Pending Applied Excluded (Questions) Excluded (Expired) Exc…" at bounding box center [677, 238] width 115 height 22
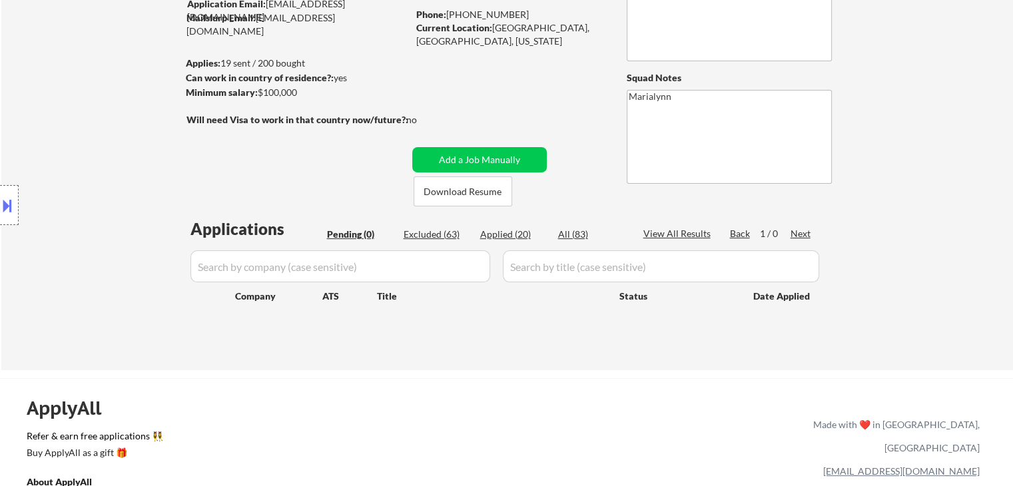
scroll to position [125, 0]
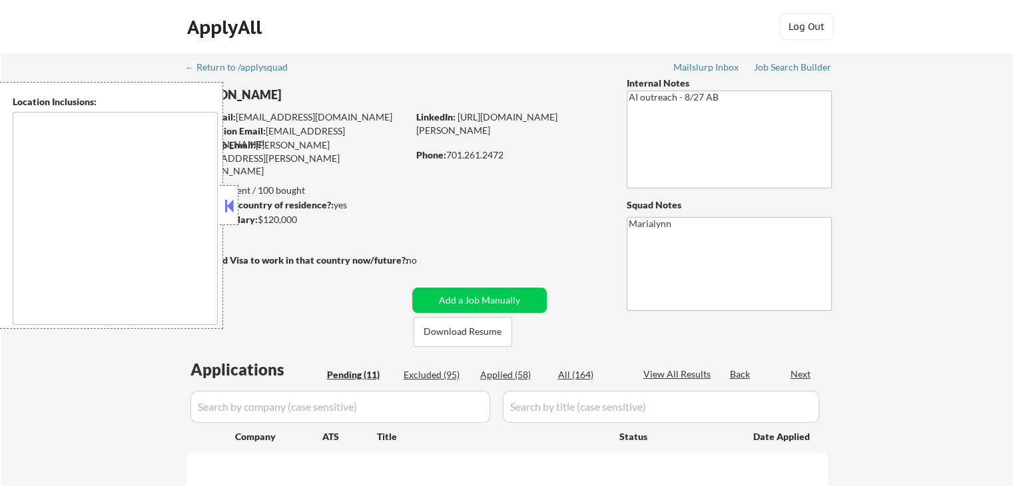
type textarea "Fargo, ND Moorhead, [GEOGRAPHIC_DATA] [GEOGRAPHIC_DATA], [GEOGRAPHIC_DATA] [GEO…"
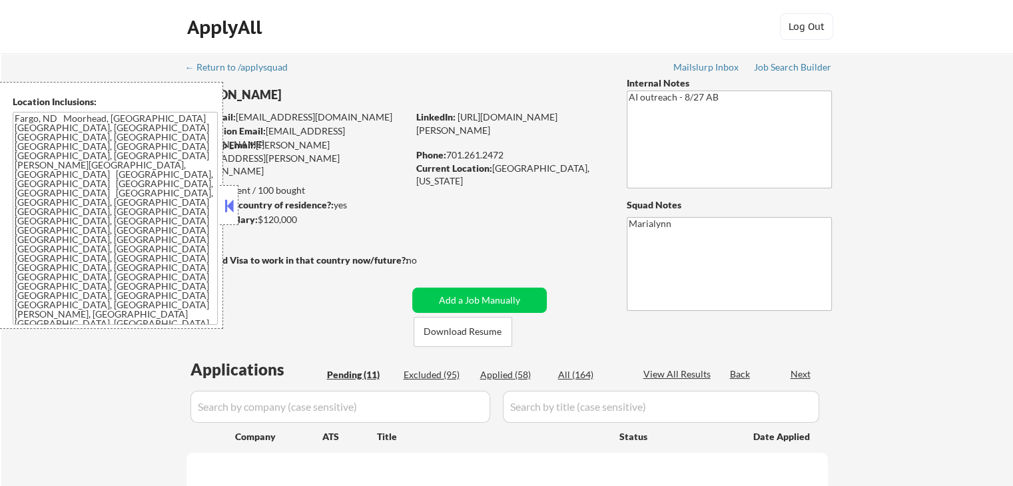
select select ""pending""
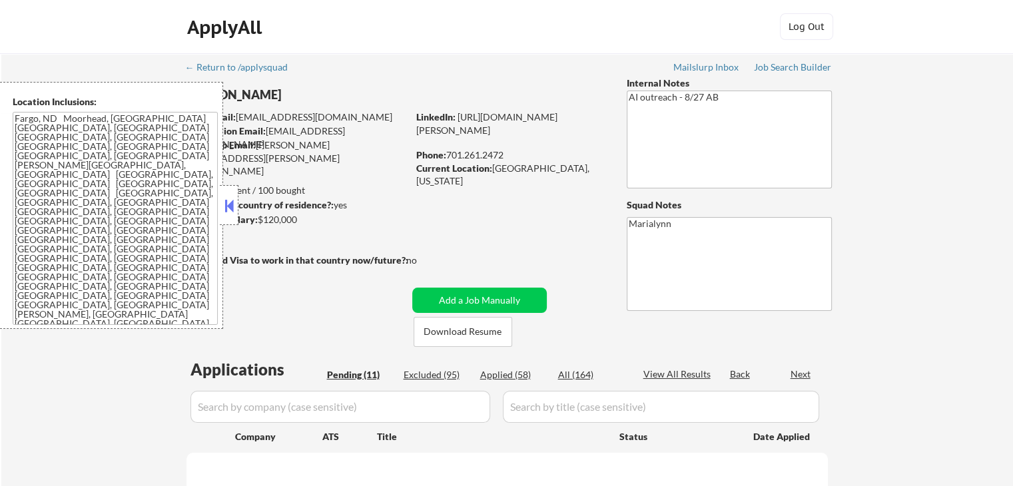
select select ""pending""
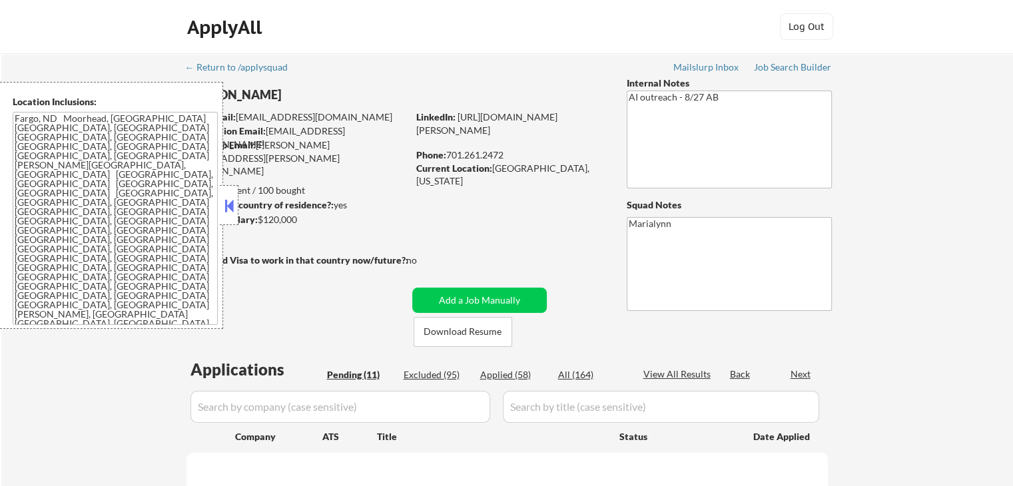
select select ""pending""
click at [229, 211] on button at bounding box center [229, 206] width 15 height 20
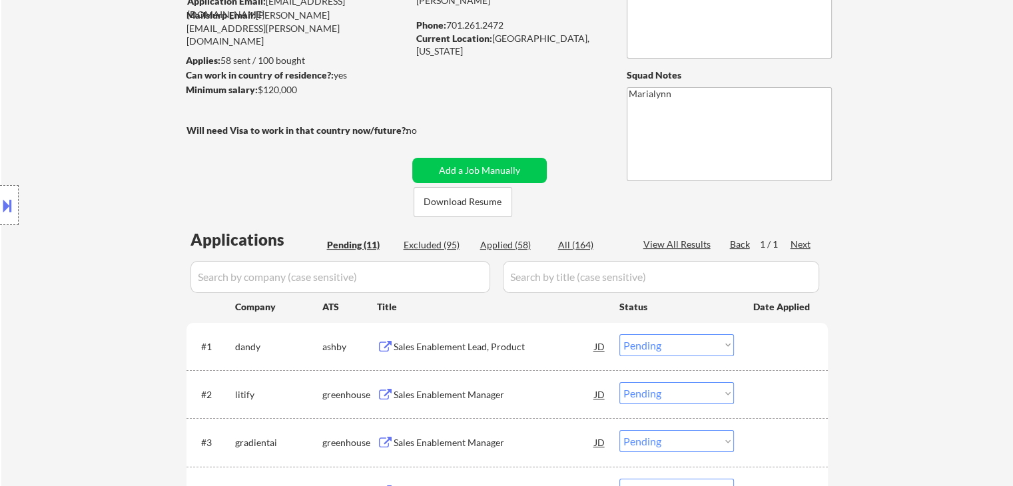
scroll to position [144, 0]
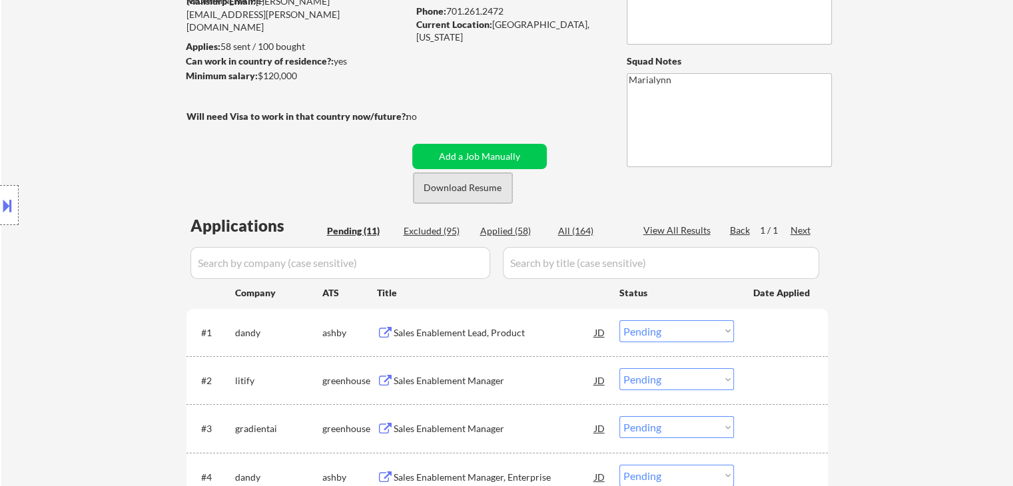
click at [470, 185] on button "Download Resume" at bounding box center [463, 188] width 99 height 30
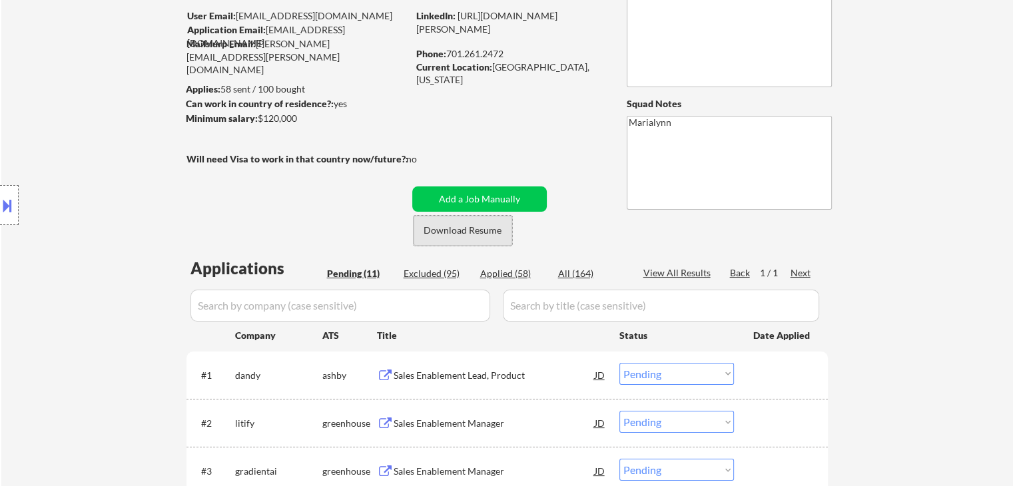
scroll to position [121, 0]
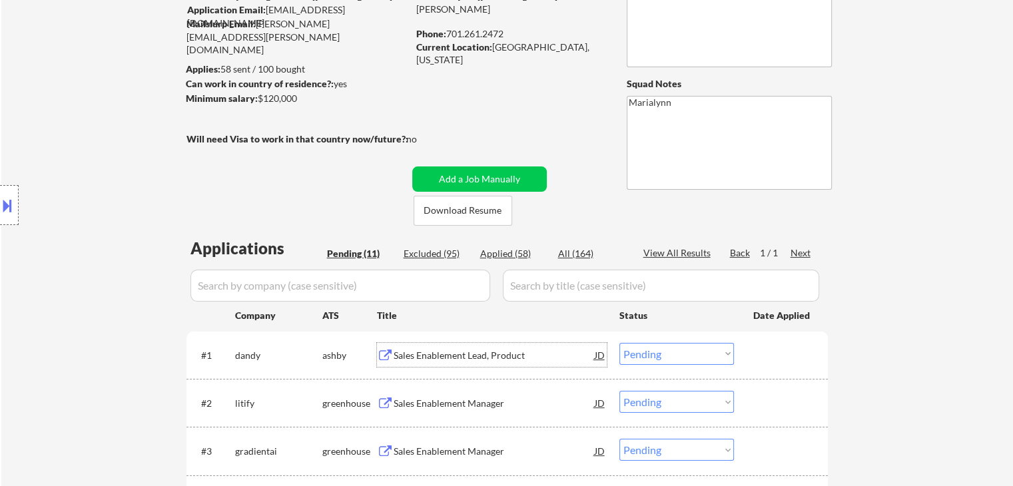
click at [427, 360] on div "Sales Enablement Lead, Product" at bounding box center [494, 355] width 201 height 13
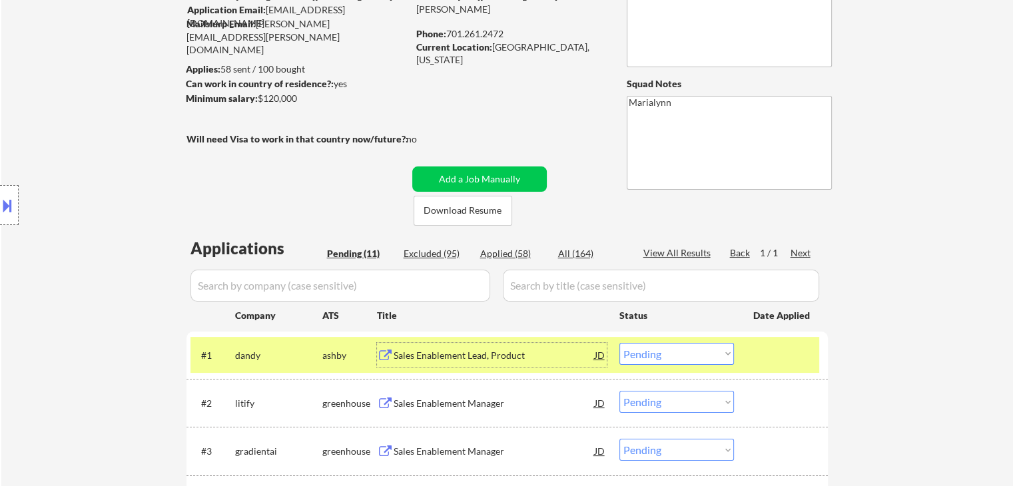
scroll to position [61, 0]
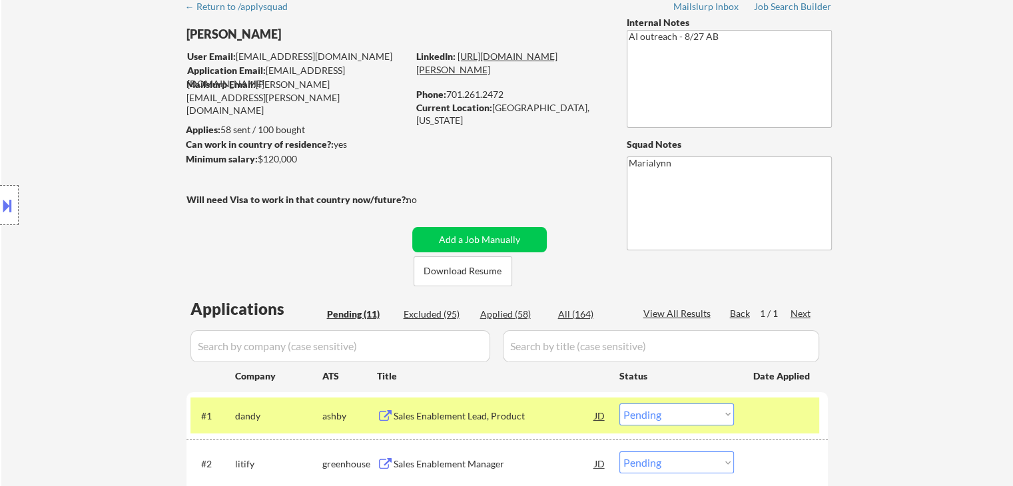
click at [550, 67] on link "[URL][DOMAIN_NAME][PERSON_NAME]" at bounding box center [486, 63] width 141 height 25
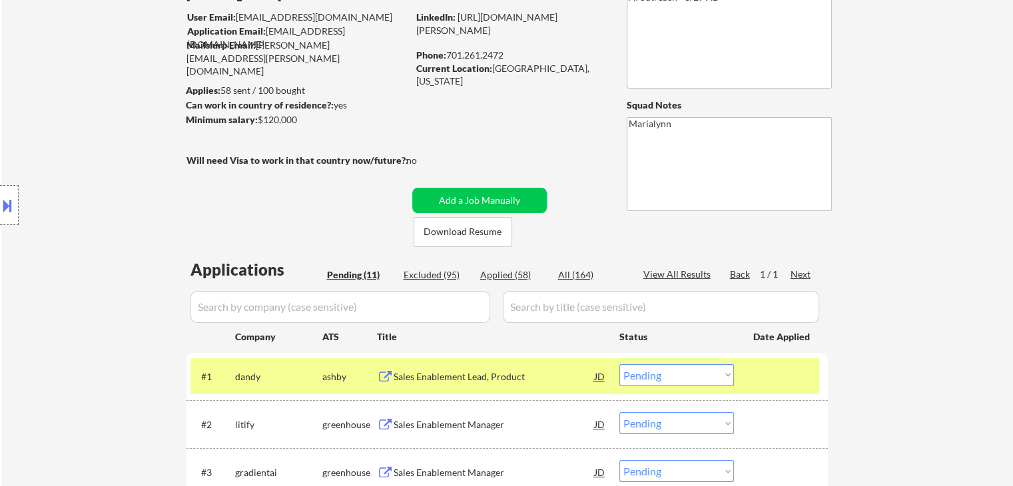
scroll to position [101, 0]
click at [668, 380] on select "Choose an option... Pending Applied Excluded (Questions) Excluded (Expired) Exc…" at bounding box center [677, 375] width 115 height 22
click at [620, 364] on select "Choose an option... Pending Applied Excluded (Questions) Excluded (Expired) Exc…" at bounding box center [677, 375] width 115 height 22
click at [418, 378] on div "Sales Enablement Manager" at bounding box center [494, 376] width 201 height 13
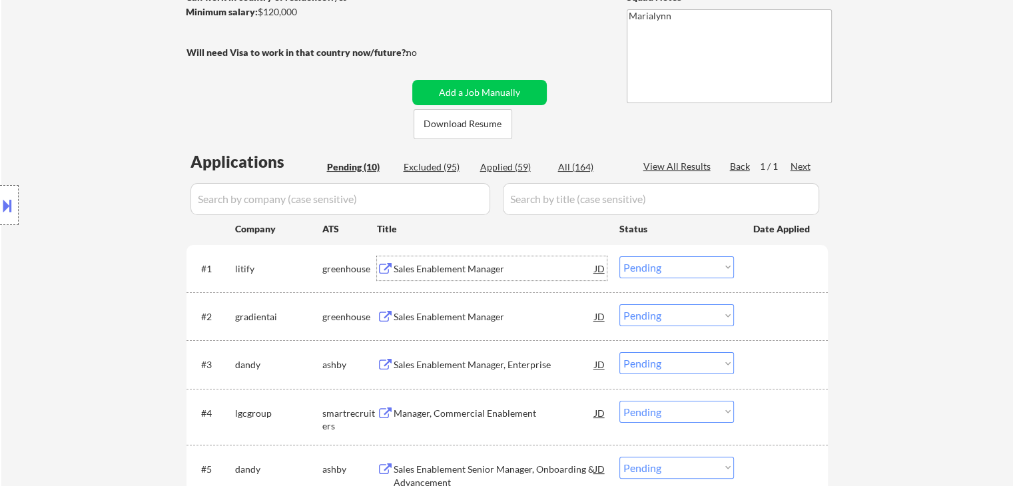
scroll to position [210, 0]
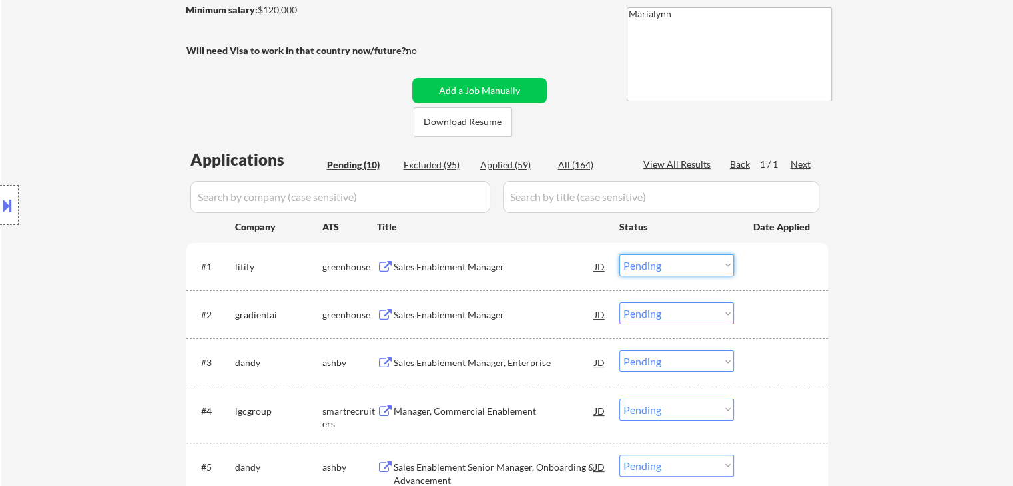
click at [672, 270] on select "Choose an option... Pending Applied Excluded (Questions) Excluded (Expired) Exc…" at bounding box center [677, 265] width 115 height 22
click at [620, 254] on select "Choose an option... Pending Applied Excluded (Questions) Excluded (Expired) Exc…" at bounding box center [677, 265] width 115 height 22
select select ""pending""
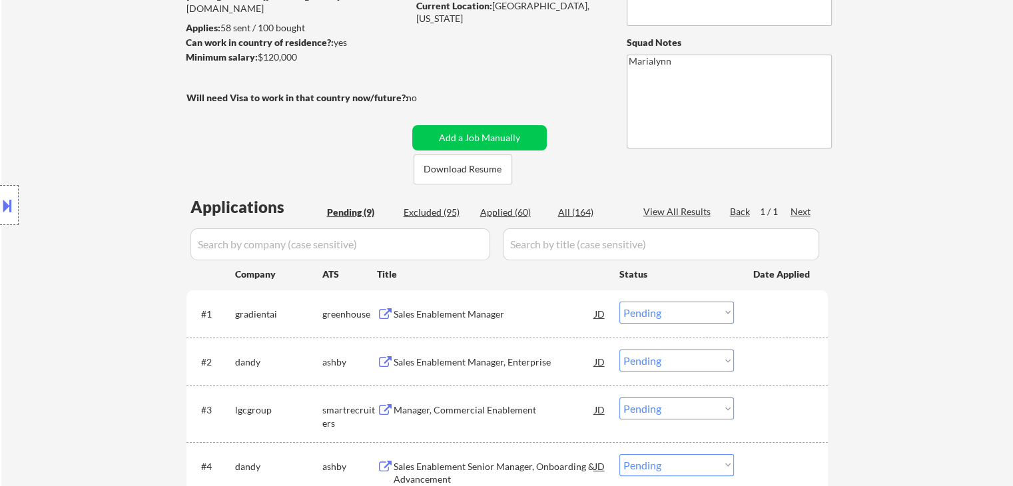
scroll to position [163, 0]
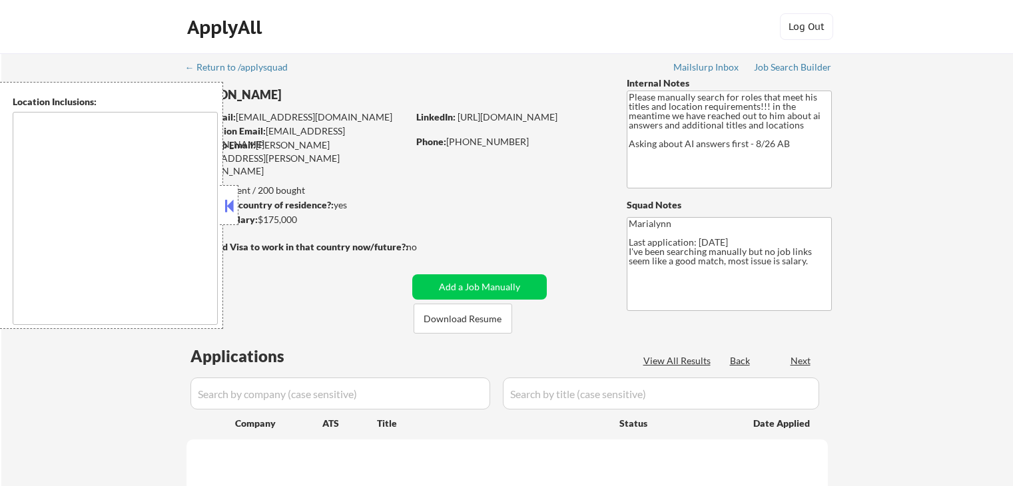
type textarea "[GEOGRAPHIC_DATA], [GEOGRAPHIC_DATA] [GEOGRAPHIC_DATA], [GEOGRAPHIC_DATA] [GEOG…"
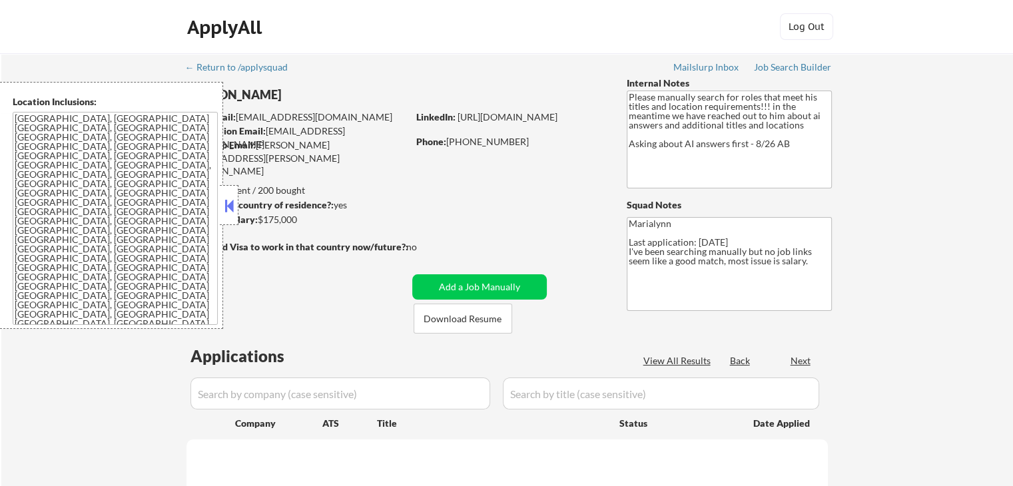
select select ""pending""
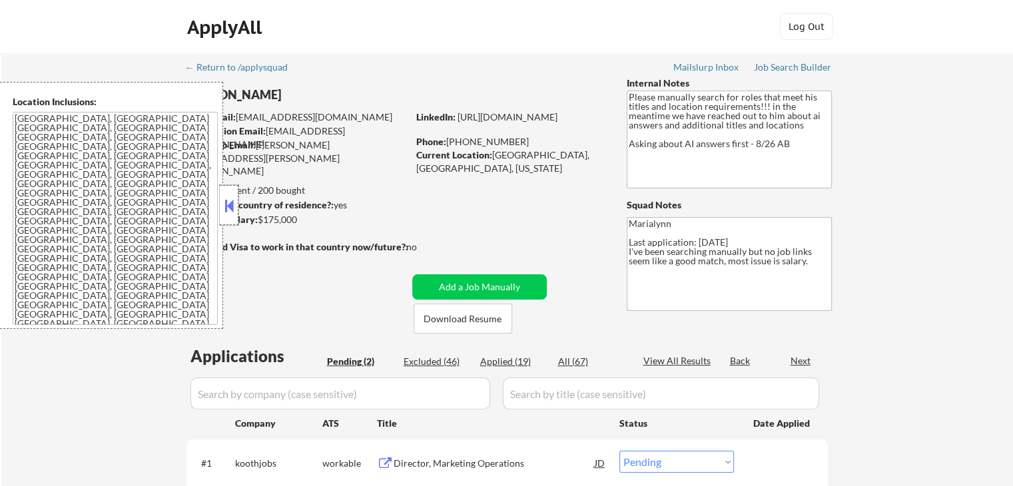
click at [224, 189] on div at bounding box center [229, 205] width 19 height 40
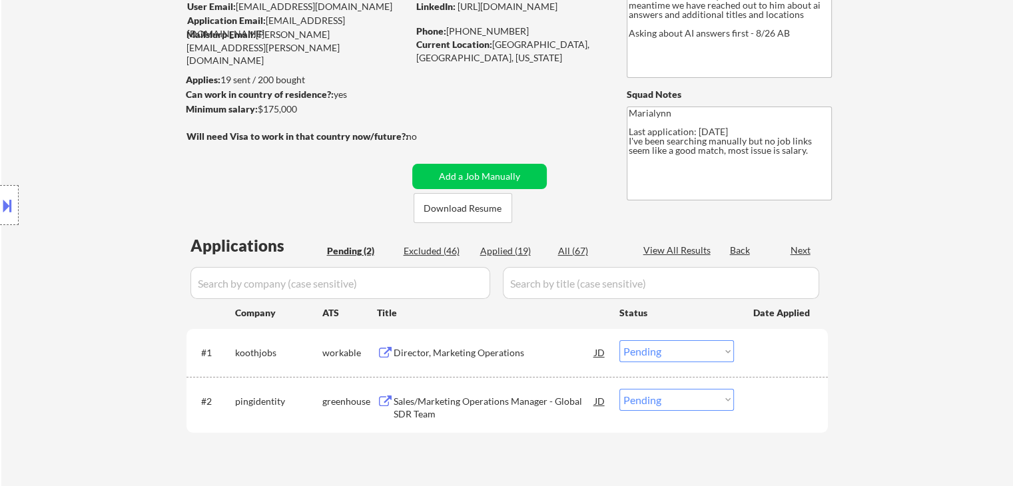
scroll to position [121, 0]
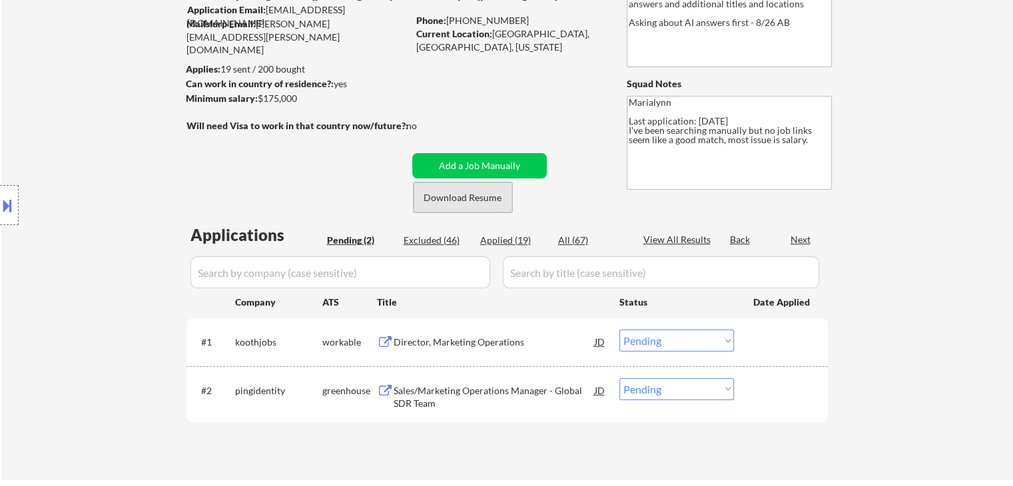
click at [452, 197] on button "Download Resume" at bounding box center [463, 198] width 99 height 30
click at [493, 337] on div "Director, Marketing Operations" at bounding box center [494, 342] width 201 height 13
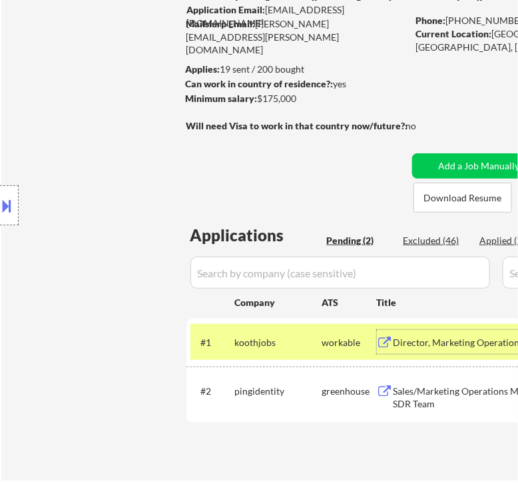
select select ""pending""
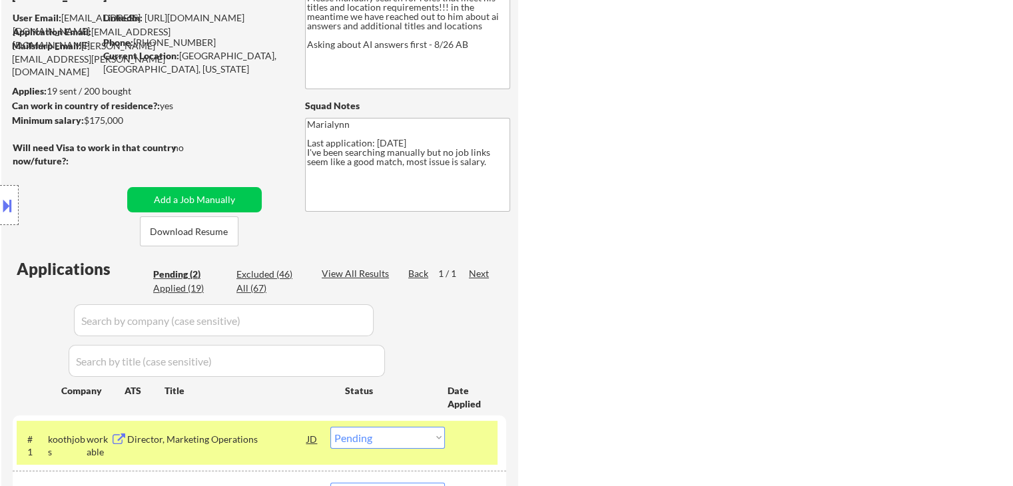
select select ""pending""
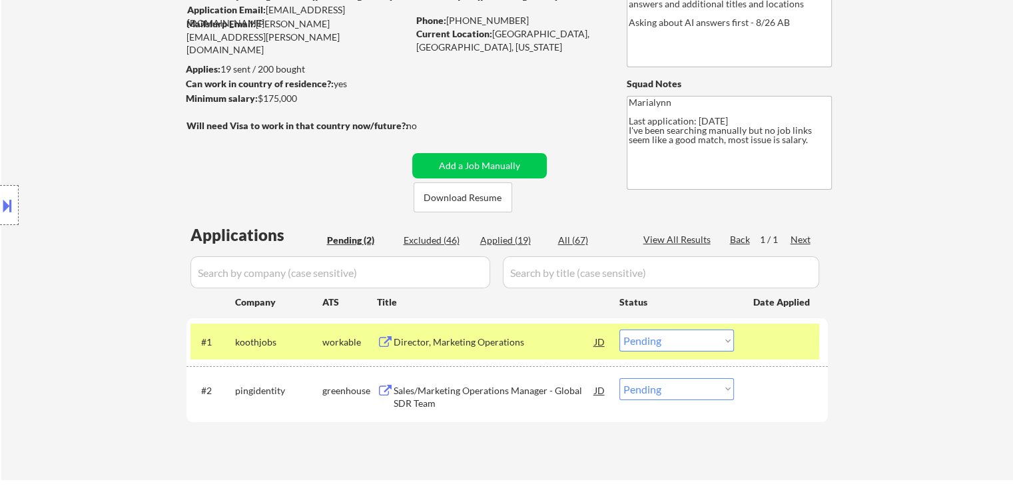
click at [696, 341] on select "Choose an option... Pending Applied Excluded (Questions) Excluded (Expired) Exc…" at bounding box center [677, 341] width 115 height 22
click at [620, 330] on select "Choose an option... Pending Applied Excluded (Questions) Excluded (Expired) Exc…" at bounding box center [677, 341] width 115 height 22
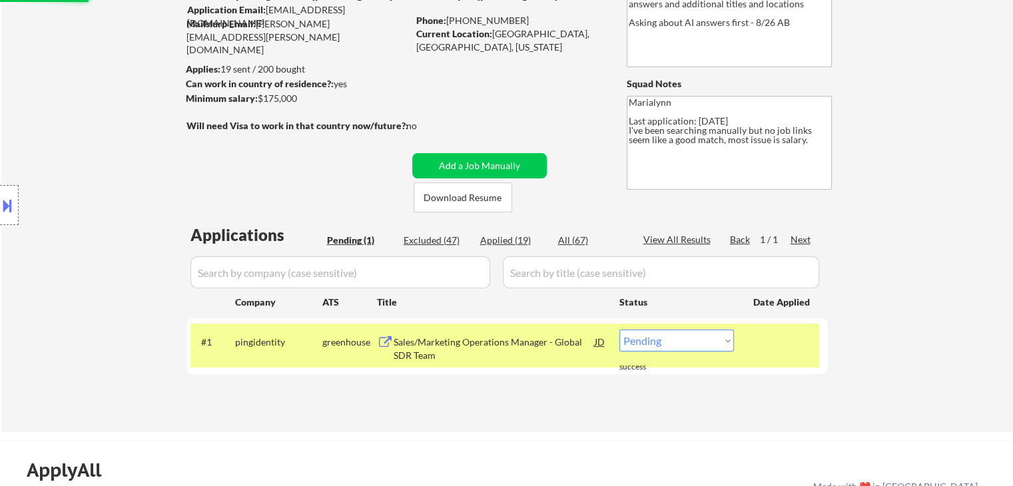
click at [512, 387] on div "Applications Pending (1) Excluded (47) Applied (19) All (67) View All Results B…" at bounding box center [508, 315] width 642 height 183
click at [450, 347] on div "Sales/Marketing Operations Manager - Global SDR Team" at bounding box center [494, 349] width 201 height 26
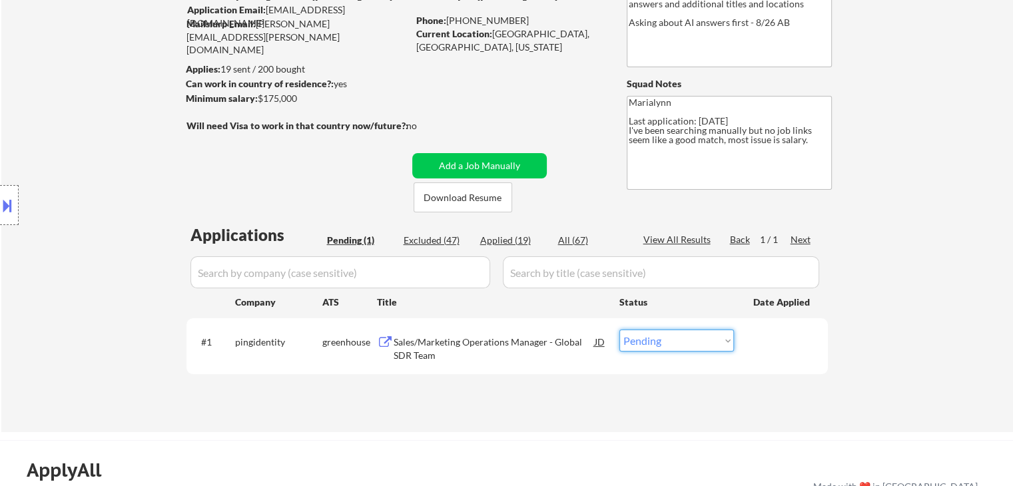
click at [645, 346] on select "Choose an option... Pending Applied Excluded (Questions) Excluded (Expired) Exc…" at bounding box center [677, 341] width 115 height 22
select select ""excluded__bad_match_""
click at [620, 330] on select "Choose an option... Pending Applied Excluded (Questions) Excluded (Expired) Exc…" at bounding box center [677, 341] width 115 height 22
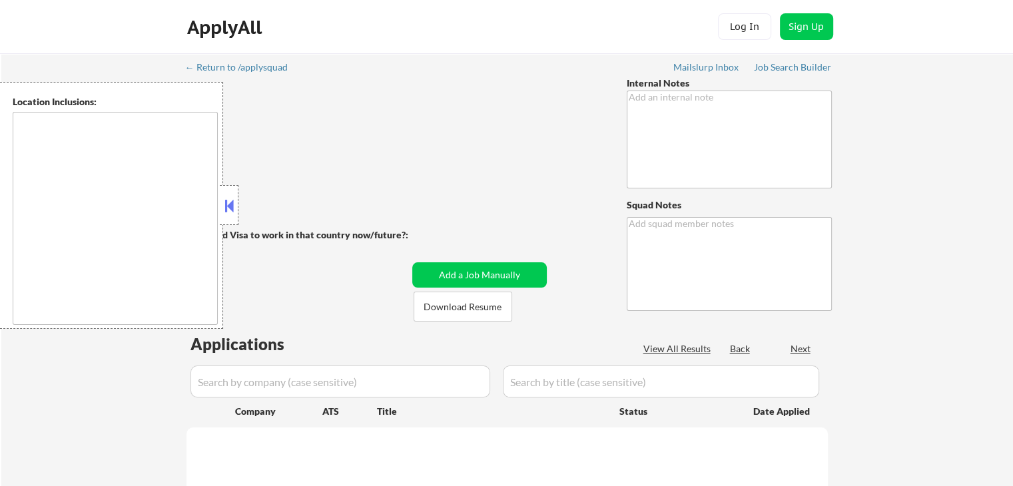
type textarea "+5 for late - 8/1 AB Use [GEOGRAPHIC_DATA], [GEOGRAPHIC_DATA] for current locat…"
type textarea "Marialynn"
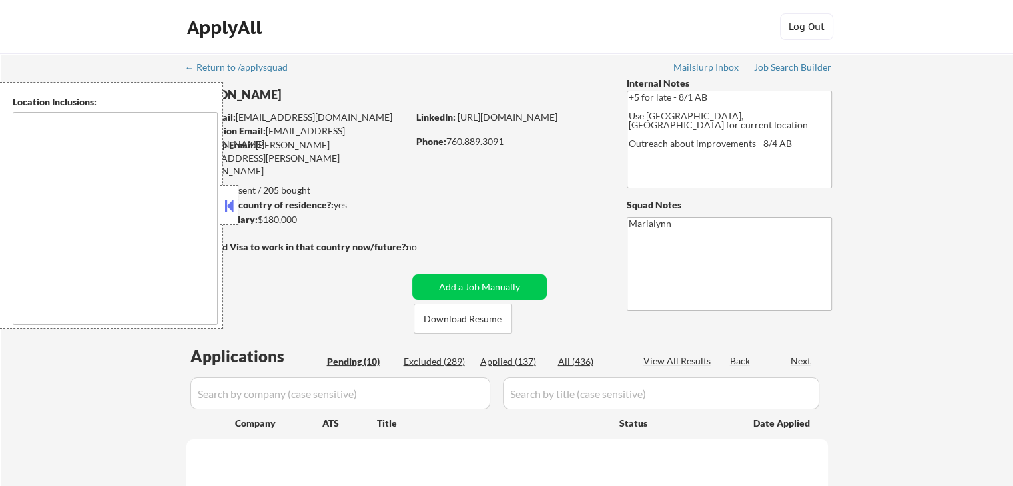
type textarea "[GEOGRAPHIC_DATA], [GEOGRAPHIC_DATA] [GEOGRAPHIC_DATA], [GEOGRAPHIC_DATA] [GEOG…"
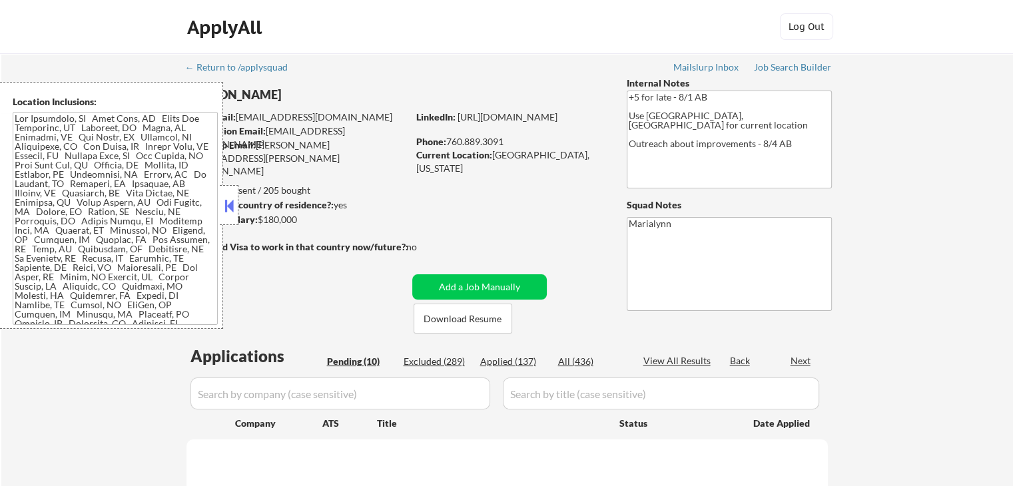
select select ""pending""
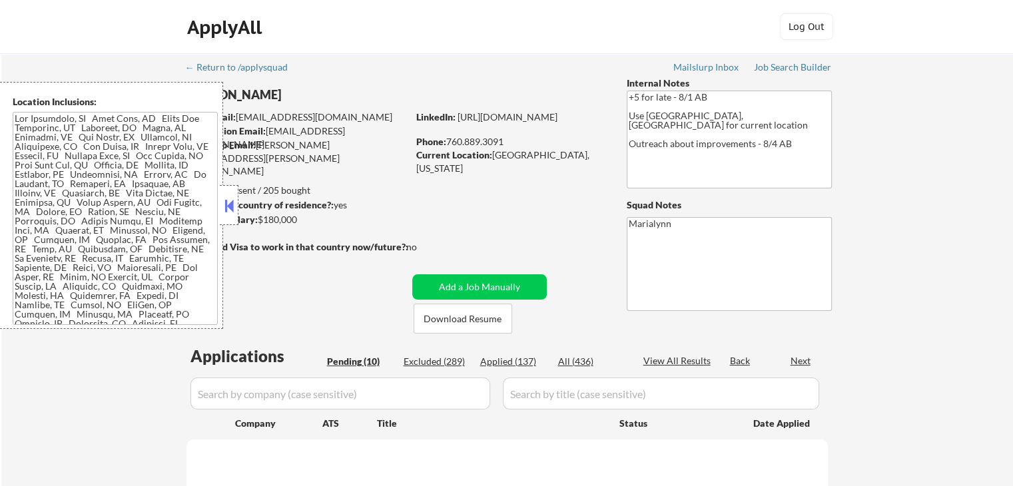
select select ""pending""
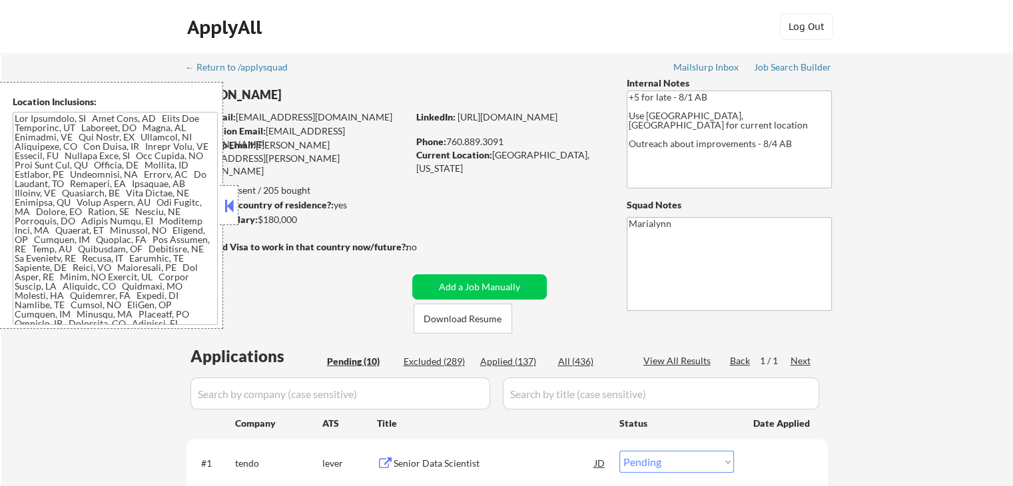
click at [222, 203] on button at bounding box center [229, 206] width 15 height 20
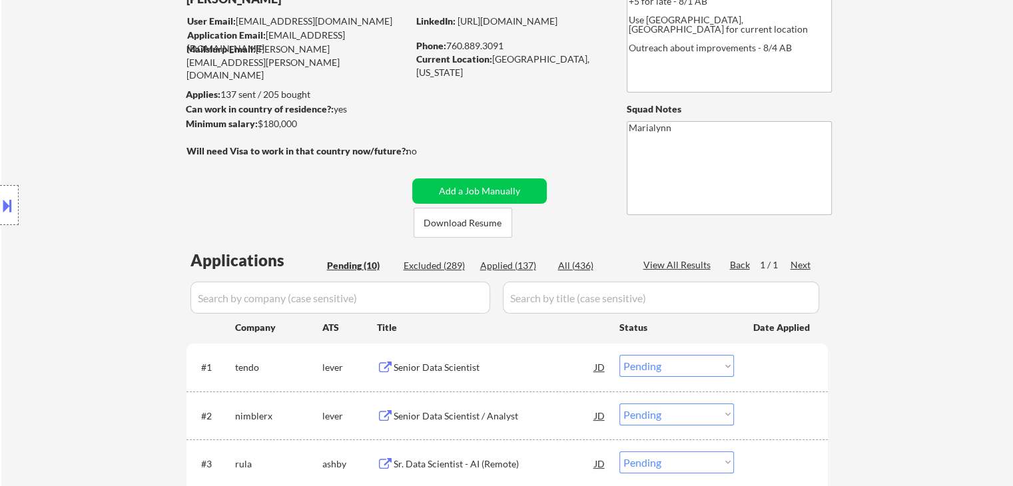
scroll to position [98, 0]
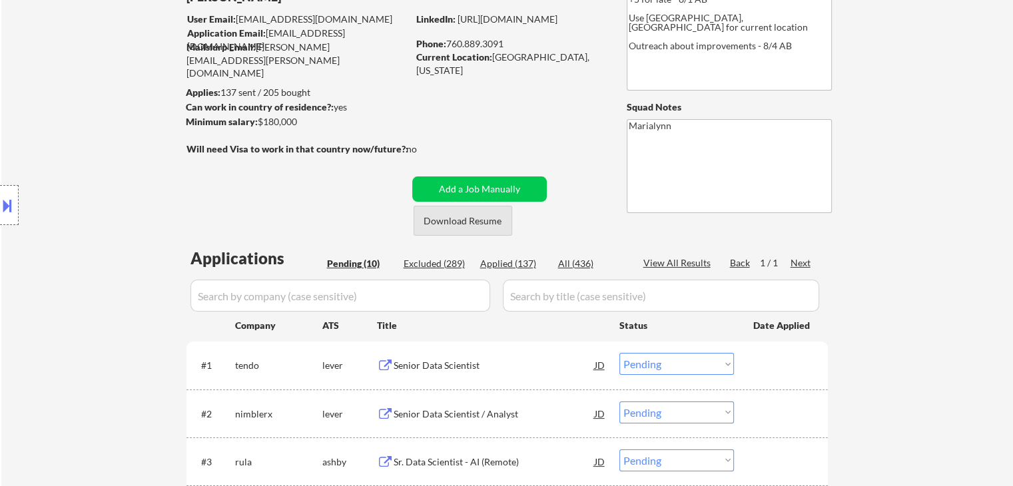
click at [479, 220] on button "Download Resume" at bounding box center [463, 221] width 99 height 30
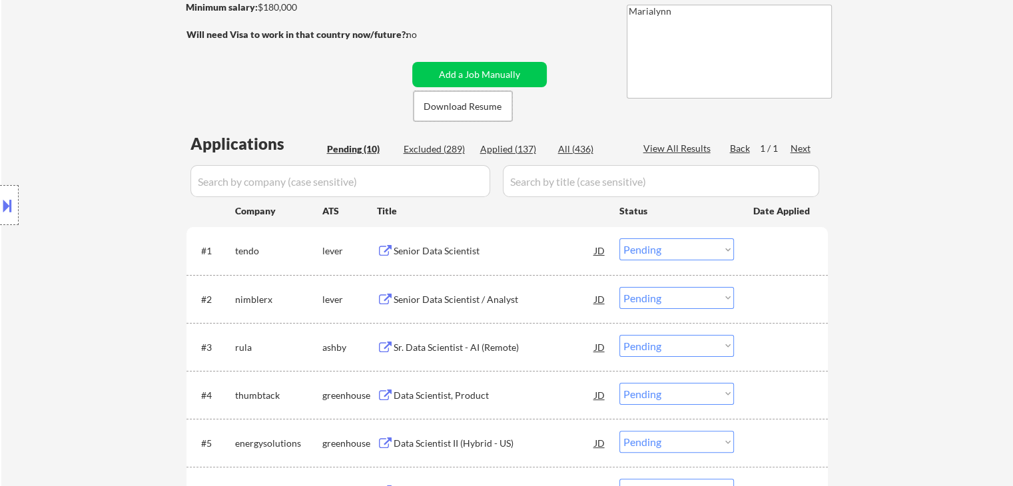
scroll to position [218, 0]
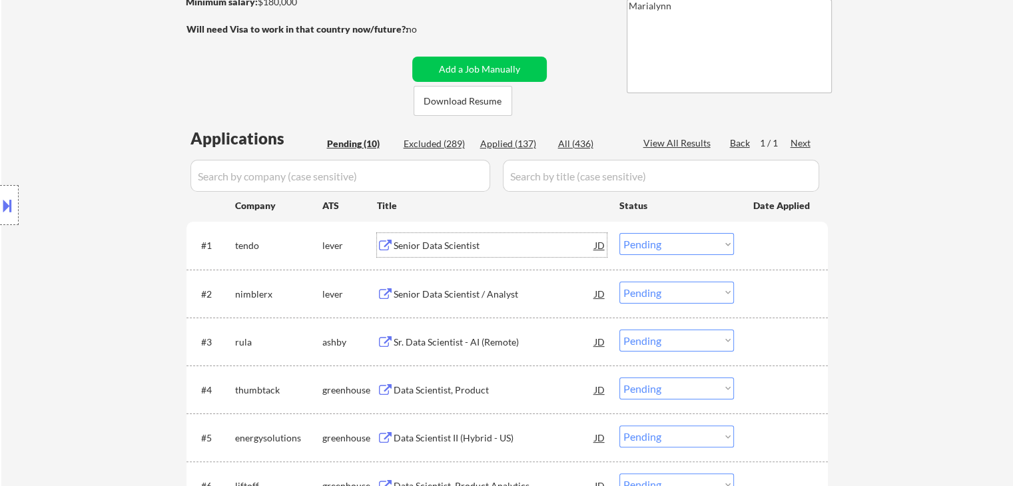
click at [413, 251] on div "Senior Data Scientist" at bounding box center [494, 245] width 201 height 13
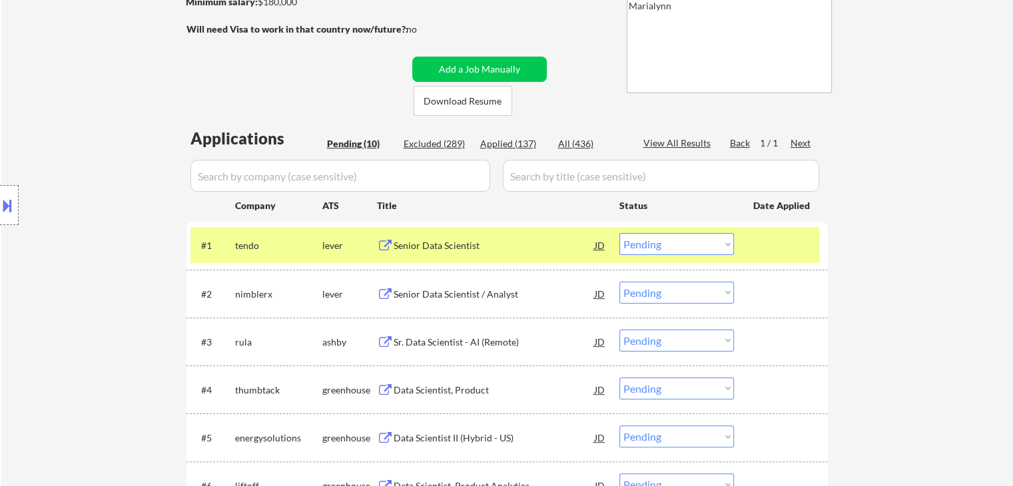
select select ""pending""
click at [674, 250] on select "Choose an option... Pending Applied Excluded (Questions) Excluded (Expired) Exc…" at bounding box center [677, 244] width 115 height 22
click at [620, 233] on select "Choose an option... Pending Applied Excluded (Questions) Excluded (Expired) Exc…" at bounding box center [677, 244] width 115 height 22
click at [456, 242] on div "Senior Data Scientist / Analyst" at bounding box center [494, 245] width 201 height 13
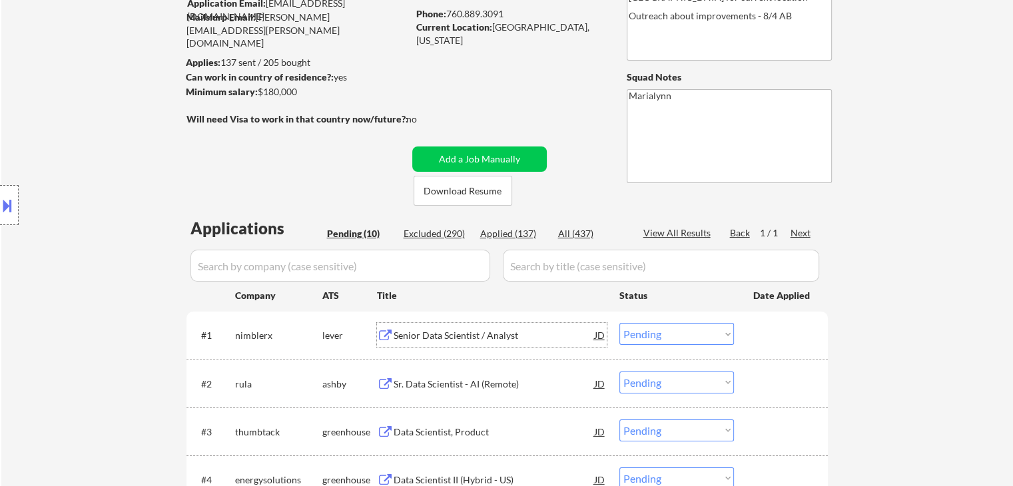
scroll to position [130, 0]
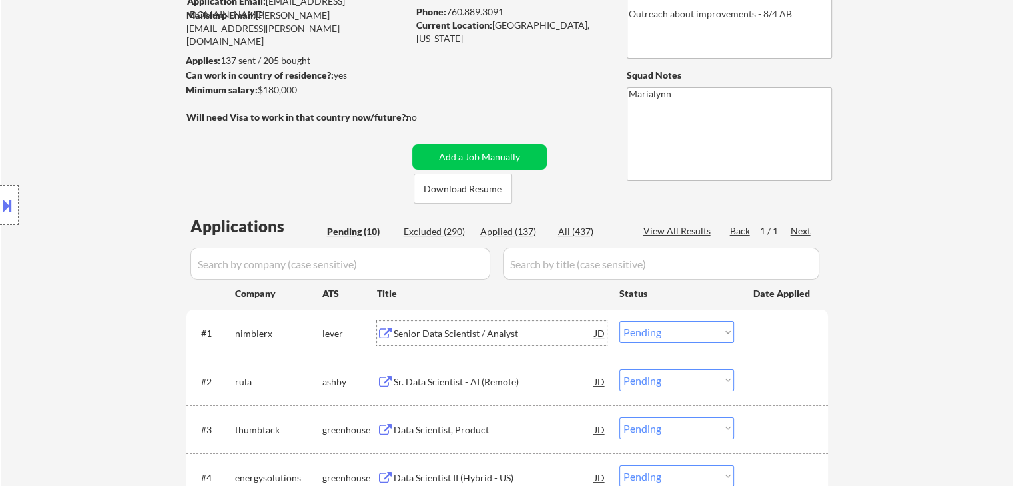
click at [648, 328] on select "Choose an option... Pending Applied Excluded (Questions) Excluded (Expired) Exc…" at bounding box center [677, 332] width 115 height 22
click at [620, 321] on select "Choose an option... Pending Applied Excluded (Questions) Excluded (Expired) Exc…" at bounding box center [677, 332] width 115 height 22
select select ""pending""
